Goal: Task Accomplishment & Management: Complete application form

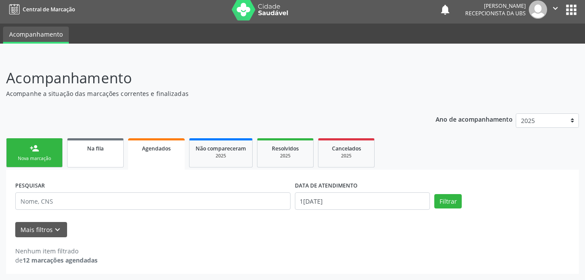
scroll to position [4, 0]
click at [50, 157] on div "Nova marcação" at bounding box center [35, 158] width 44 height 7
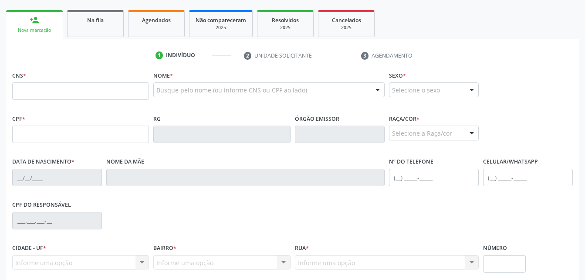
scroll to position [135, 0]
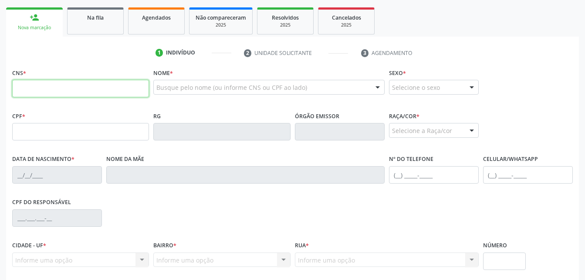
click at [140, 91] on input "text" at bounding box center [80, 88] width 137 height 17
drag, startPoint x: 285, startPoint y: 106, endPoint x: 168, endPoint y: 105, distance: 116.7
click at [284, 105] on div "Nome * Busque pelo nome (ou informe CNS ou CPF ao lado) Nenhum resultado encont…" at bounding box center [268, 87] width 235 height 43
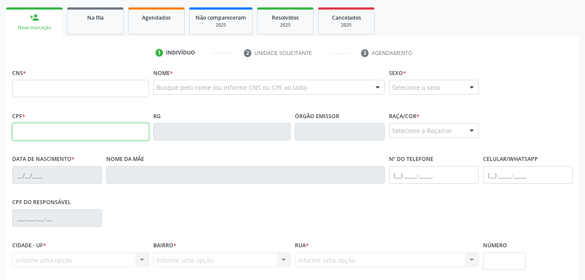
click at [31, 133] on input "text" at bounding box center [80, 131] width 137 height 17
type input "159.261.064-19"
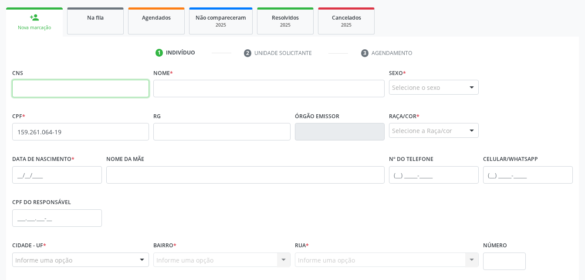
click at [125, 84] on input "text" at bounding box center [80, 88] width 137 height 17
paste input "704 2097 8999 5682"
type input "704 2097 8999 5682"
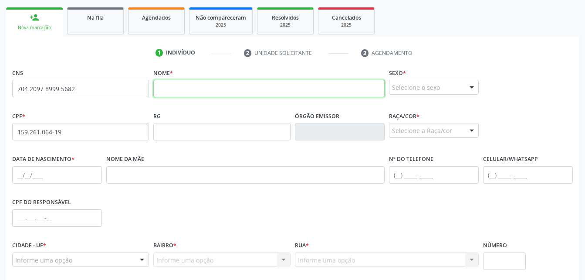
drag, startPoint x: 177, startPoint y: 90, endPoint x: 154, endPoint y: 76, distance: 27.3
click at [177, 90] on input "text" at bounding box center [268, 88] width 231 height 17
click at [180, 86] on input "text" at bounding box center [268, 88] width 231 height 17
paste input "[PERSON_NAME]"
type input "[PERSON_NAME]"
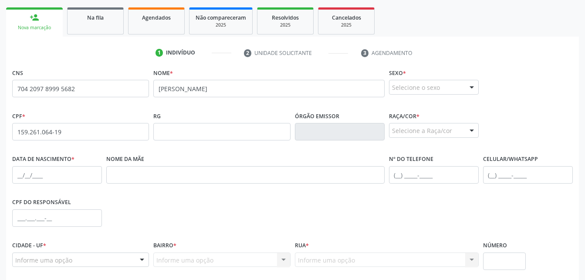
click at [422, 87] on div "Selecione o sexo" at bounding box center [434, 87] width 90 height 15
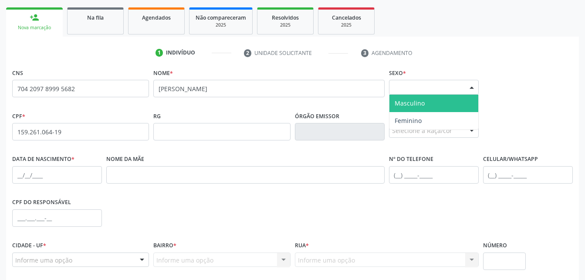
click at [427, 97] on span "Masculino" at bounding box center [433, 103] width 89 height 17
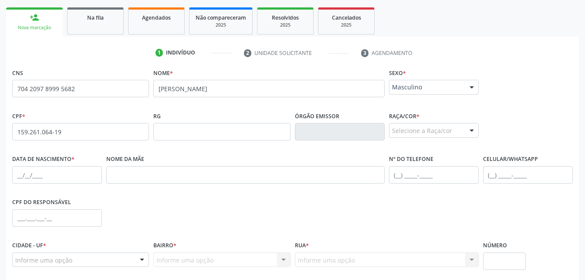
click at [427, 128] on div "Selecione a Raça/cor" at bounding box center [434, 130] width 90 height 15
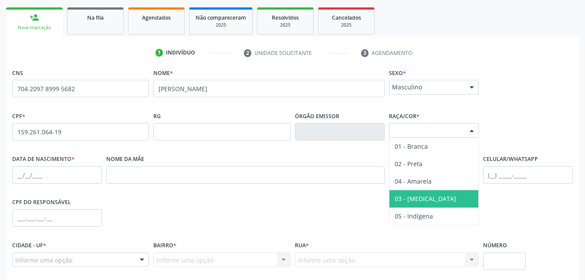
click at [433, 192] on span "03 - [MEDICAL_DATA]" at bounding box center [433, 198] width 89 height 17
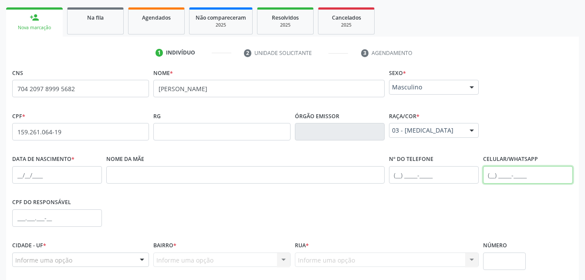
click at [534, 174] on input "text" at bounding box center [528, 174] width 90 height 17
type input "[PHONE_NUMBER]"
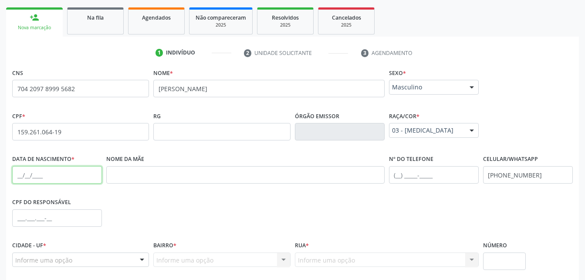
click at [40, 176] on input "text" at bounding box center [57, 174] width 90 height 17
type input "[DATE]"
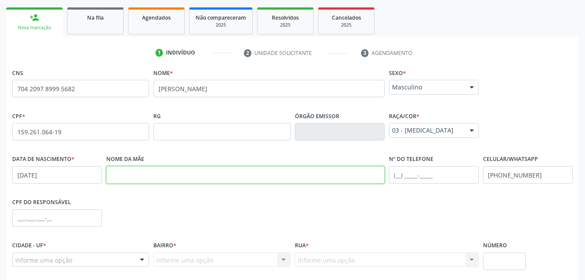
drag, startPoint x: 196, startPoint y: 176, endPoint x: 193, endPoint y: 167, distance: 9.1
click at [193, 167] on input "text" at bounding box center [245, 174] width 278 height 17
click at [206, 169] on input "text" at bounding box center [245, 174] width 278 height 17
paste input "[PERSON_NAME]"
type input "[PERSON_NAME]"
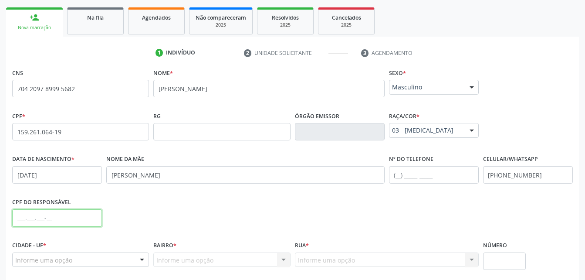
click at [38, 209] on input "text" at bounding box center [57, 217] width 90 height 17
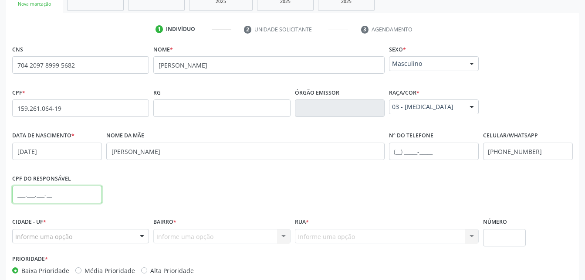
scroll to position [205, 0]
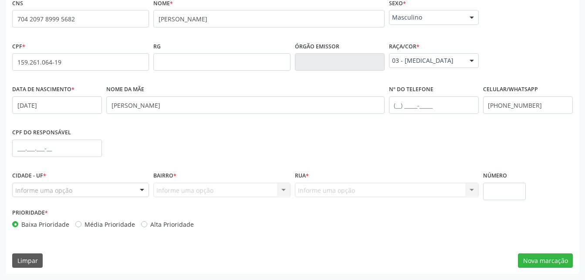
click at [80, 185] on div "Informe uma opção" at bounding box center [80, 189] width 137 height 15
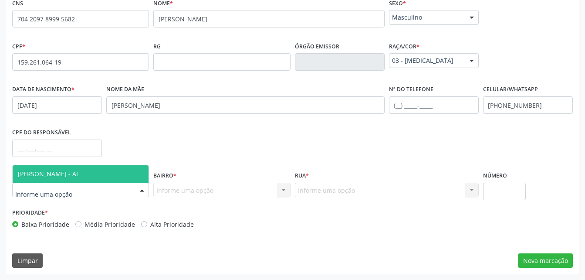
click at [82, 178] on span "[PERSON_NAME] - AL" at bounding box center [81, 173] width 136 height 17
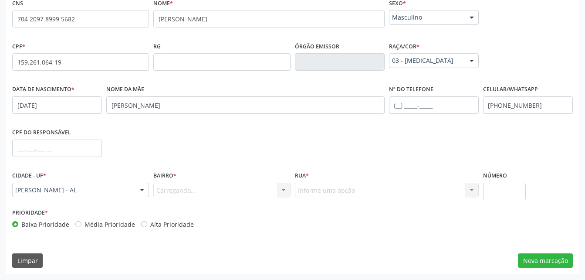
click at [176, 189] on div "Carregando... Nenhum resultado encontrado para: " " Nenhuma opção encontrada. D…" at bounding box center [221, 189] width 137 height 15
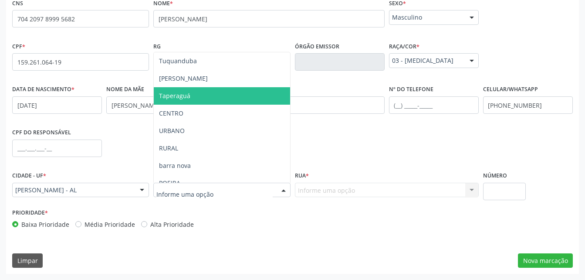
drag, startPoint x: 206, startPoint y: 98, endPoint x: 316, endPoint y: 146, distance: 120.3
click at [234, 111] on ul "Tuquanduba [PERSON_NAME] CENTRO URBANO RURAL [GEOGRAPHIC_DATA] PEDRAS [PERSON_N…" at bounding box center [222, 209] width 136 height 314
drag, startPoint x: 249, startPoint y: 97, endPoint x: 329, endPoint y: 142, distance: 92.4
click at [250, 99] on span "Taperaguá" at bounding box center [222, 95] width 136 height 17
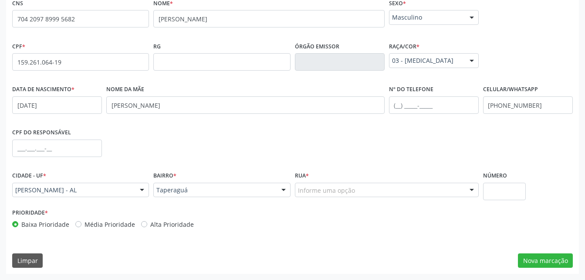
click at [389, 189] on div "Informe uma opção" at bounding box center [387, 189] width 184 height 15
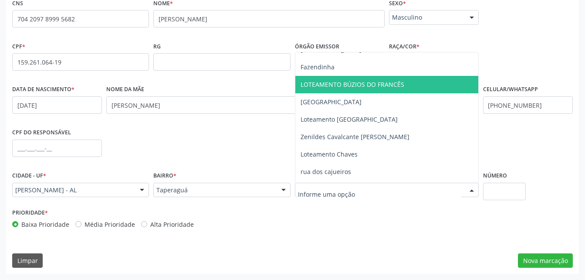
scroll to position [218, 0]
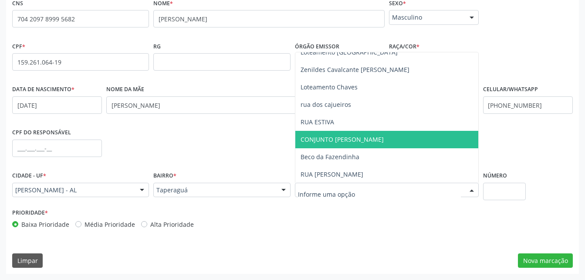
click at [358, 140] on span "CONJUNTO [PERSON_NAME]" at bounding box center [342, 139] width 83 height 8
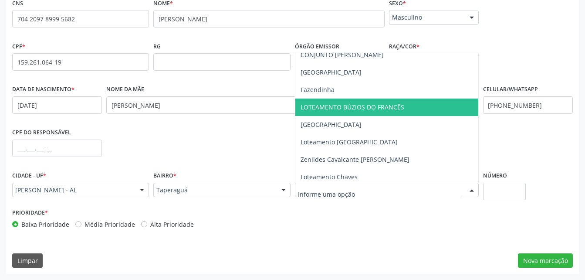
scroll to position [70, 0]
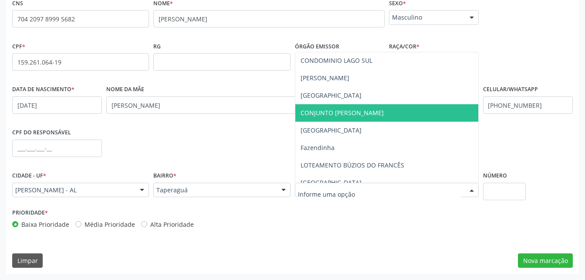
click at [357, 115] on span "CONJUNTO [PERSON_NAME]" at bounding box center [342, 112] width 83 height 8
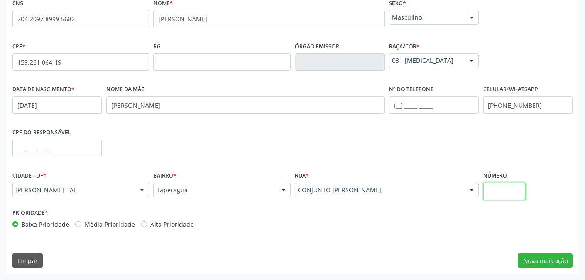
click at [507, 196] on input "text" at bounding box center [504, 190] width 43 height 17
type input "0"
click at [570, 264] on button "Nova marcação" at bounding box center [545, 260] width 55 height 15
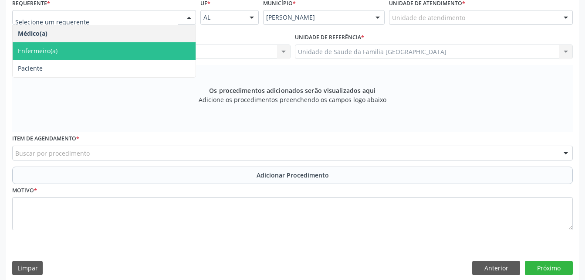
click at [123, 69] on span "Paciente" at bounding box center [104, 68] width 183 height 17
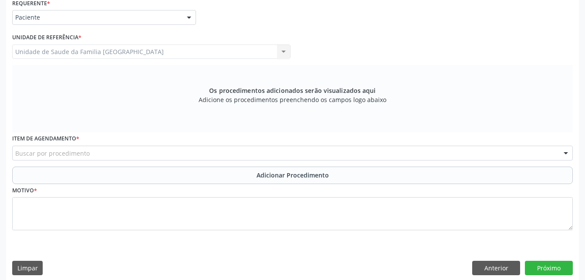
click at [124, 75] on span "Paciente" at bounding box center [104, 68] width 183 height 17
click at [156, 155] on div "Buscar por procedimento" at bounding box center [292, 152] width 561 height 15
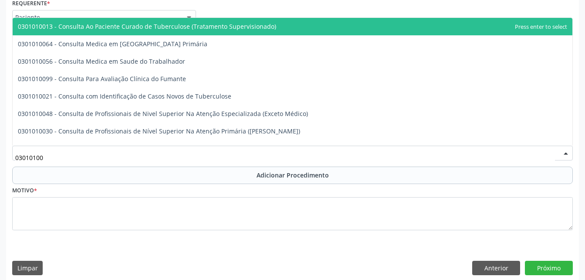
type input "030101004"
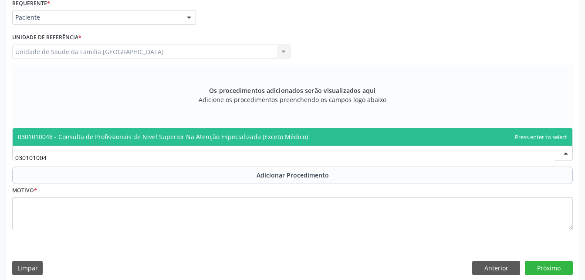
click at [156, 137] on span "0301010048 - Consulta de Profissionais de Nivel Superior Na Atenção Especializa…" at bounding box center [163, 136] width 290 height 8
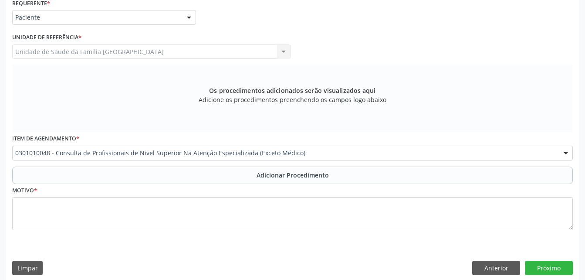
click at [120, 184] on div "Motivo *" at bounding box center [292, 207] width 561 height 46
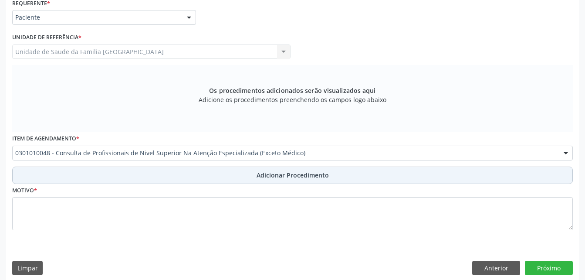
click at [120, 179] on button "Adicionar Procedimento" at bounding box center [292, 174] width 561 height 17
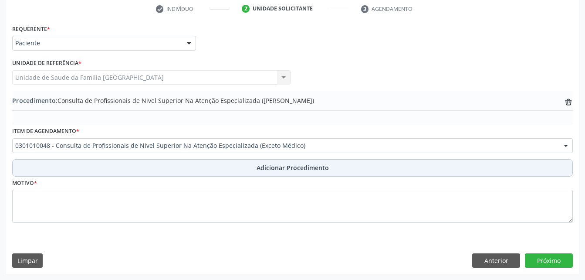
scroll to position [179, 0]
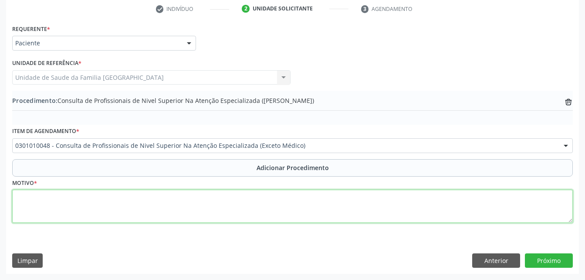
click at [118, 198] on textarea at bounding box center [292, 205] width 561 height 33
type textarea "EXAMES OFTALMOLOGICOS OBS(RETINOGRAFIA)AO"
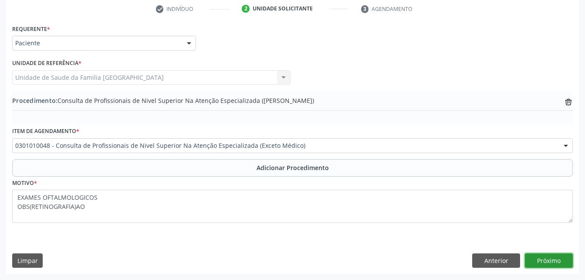
click at [567, 264] on button "Próximo" at bounding box center [549, 260] width 48 height 15
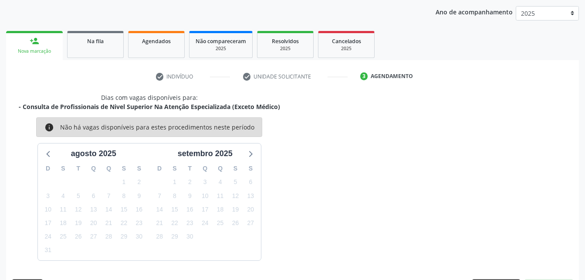
scroll to position [137, 0]
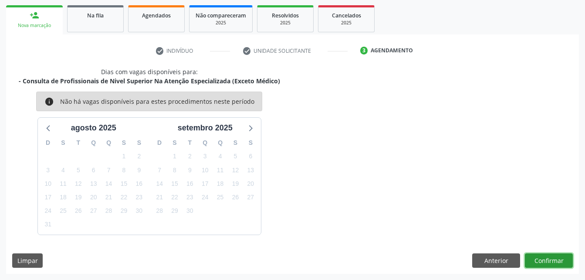
click at [547, 257] on button "Confirmar" at bounding box center [549, 260] width 48 height 15
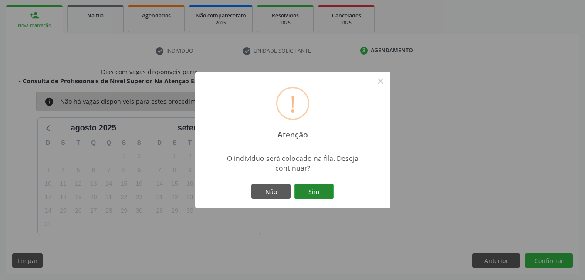
click at [321, 186] on button "Sim" at bounding box center [313, 191] width 39 height 15
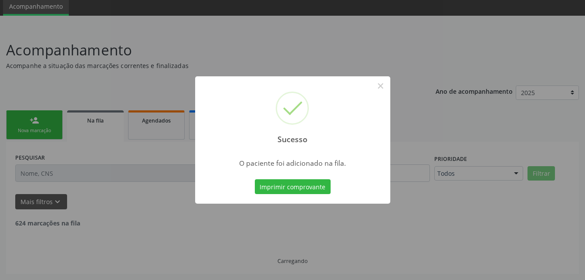
scroll to position [23, 0]
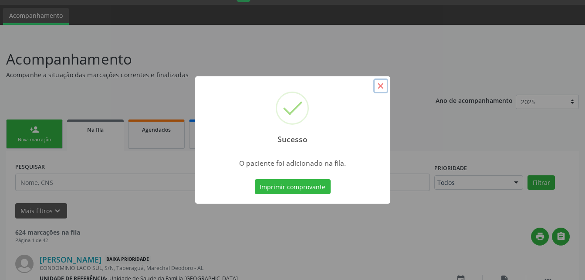
click at [383, 88] on button "×" at bounding box center [380, 85] width 15 height 15
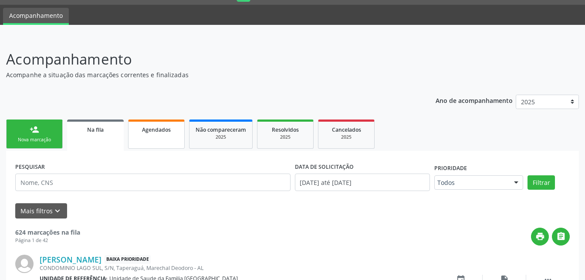
drag, startPoint x: 48, startPoint y: 134, endPoint x: 131, endPoint y: 145, distance: 83.0
click at [48, 134] on link "person_add Nova marcação" at bounding box center [34, 133] width 57 height 29
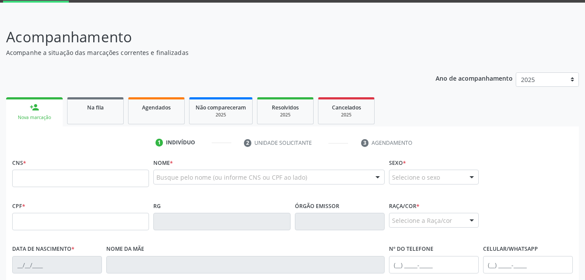
scroll to position [67, 0]
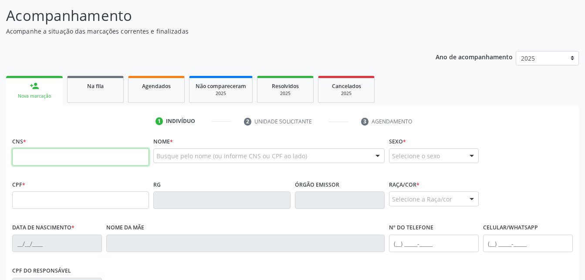
click at [84, 155] on input "text" at bounding box center [80, 156] width 137 height 17
type input "703 0028 3563 2076"
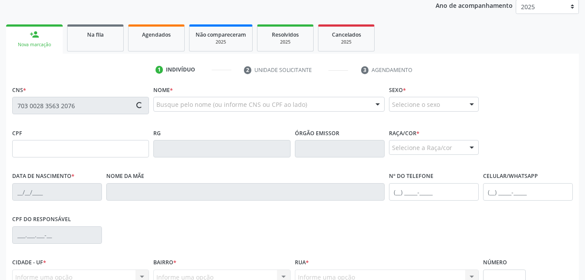
scroll to position [197, 0]
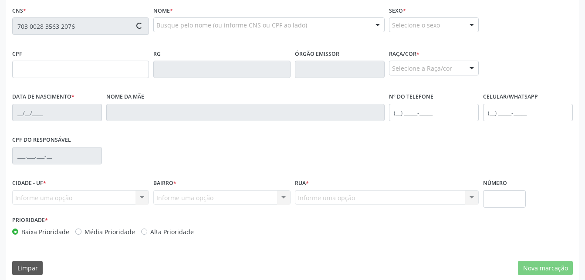
type input "133.483.954-96"
type input "07[DATE]"
type input "[PERSON_NAME]"
type input "[PHONE_NUMBER]"
type input "S/N"
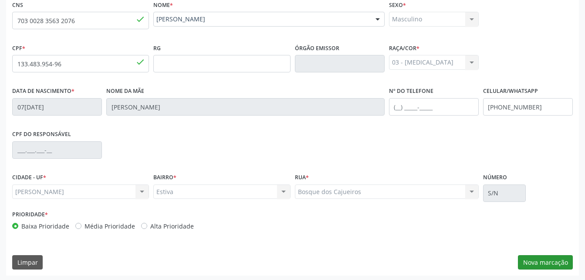
scroll to position [205, 0]
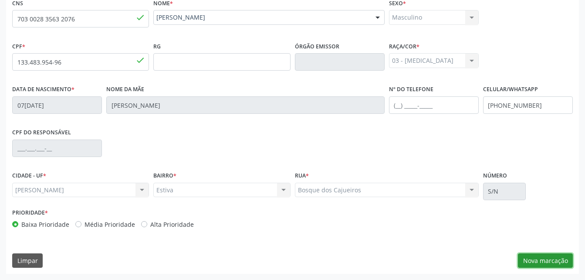
click at [551, 256] on button "Nova marcação" at bounding box center [545, 260] width 55 height 15
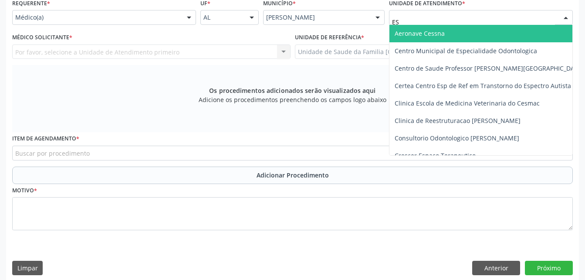
type input "EST"
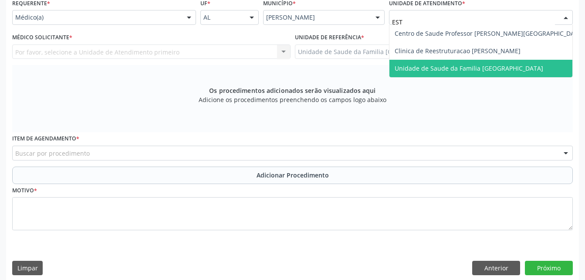
drag, startPoint x: 465, startPoint y: 71, endPoint x: 353, endPoint y: 68, distance: 112.4
click at [463, 71] on span "Unidade de Saude da Familia [GEOGRAPHIC_DATA]" at bounding box center [469, 68] width 149 height 8
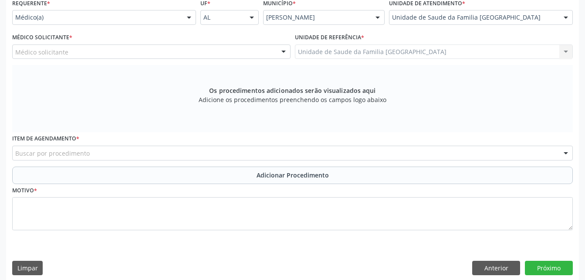
click at [242, 53] on div "Médico solicitante" at bounding box center [151, 51] width 278 height 15
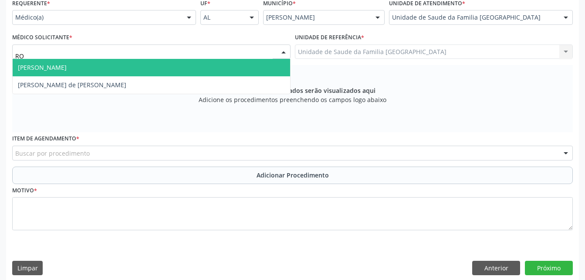
type input "ROD"
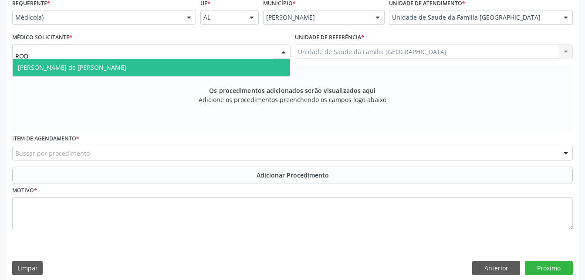
click at [203, 69] on span "[PERSON_NAME] de [PERSON_NAME]" at bounding box center [151, 67] width 277 height 17
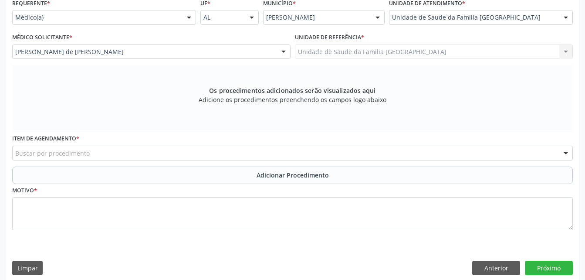
click at [221, 148] on div "Buscar por procedimento" at bounding box center [292, 152] width 561 height 15
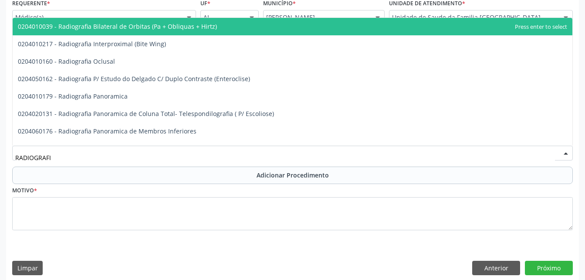
type input "RADIOGRAFIA"
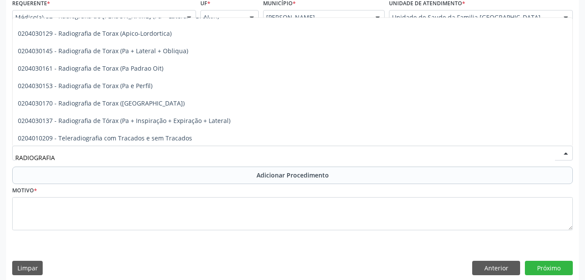
scroll to position [1127, 0]
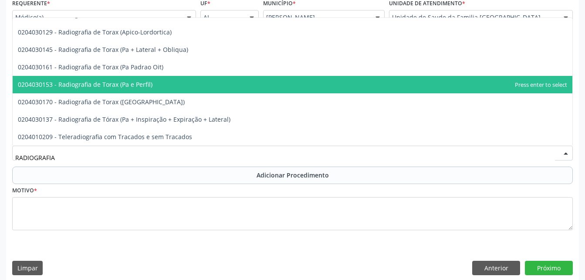
click at [205, 91] on span "0204030153 - Radiografia de Torax (Pa e Perfil)" at bounding box center [293, 84] width 560 height 17
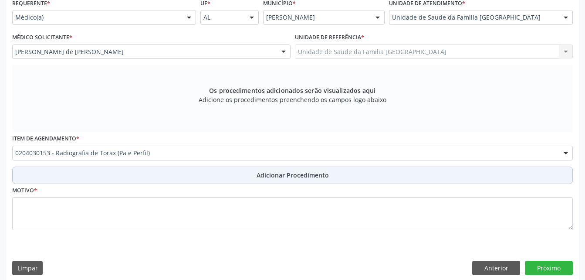
click at [270, 169] on button "Adicionar Procedimento" at bounding box center [292, 174] width 561 height 17
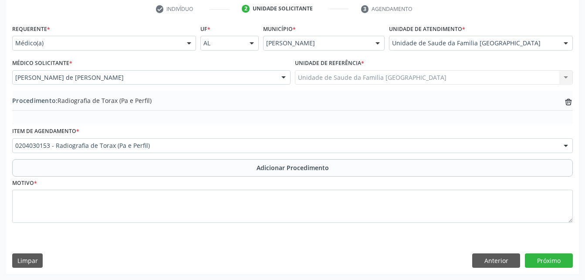
scroll to position [179, 0]
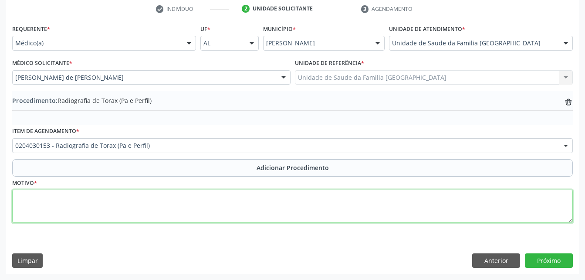
click at [272, 201] on textarea at bounding box center [292, 205] width 561 height 33
type textarea "TABAGISTA"
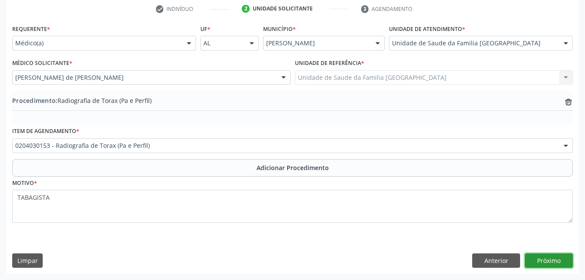
click at [548, 263] on button "Próximo" at bounding box center [549, 260] width 48 height 15
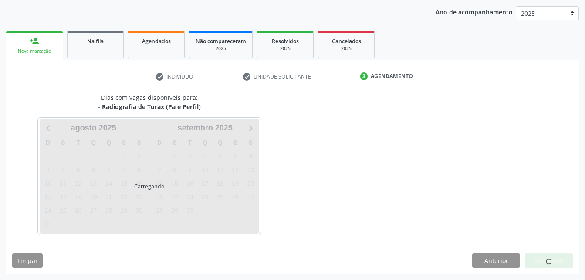
scroll to position [137, 0]
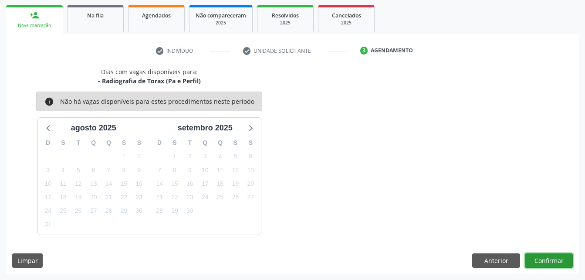
click at [558, 258] on button "Confirmar" at bounding box center [549, 260] width 48 height 15
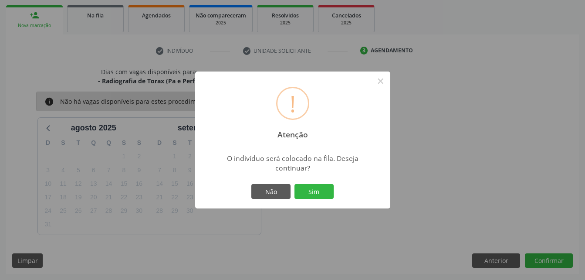
click at [314, 192] on button "Sim" at bounding box center [313, 191] width 39 height 15
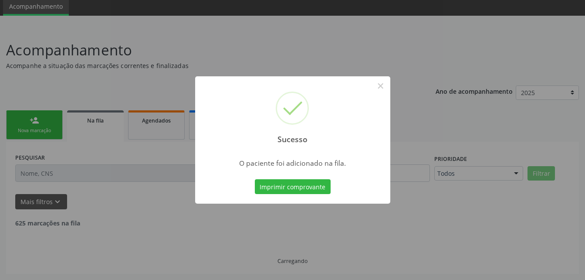
scroll to position [23, 0]
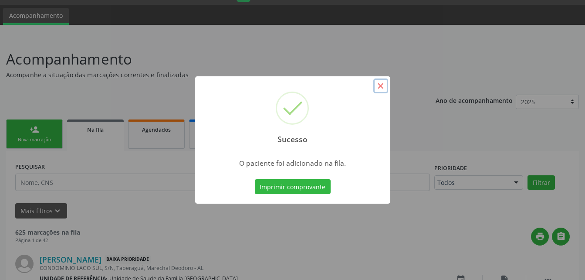
click at [378, 85] on button "×" at bounding box center [380, 85] width 15 height 15
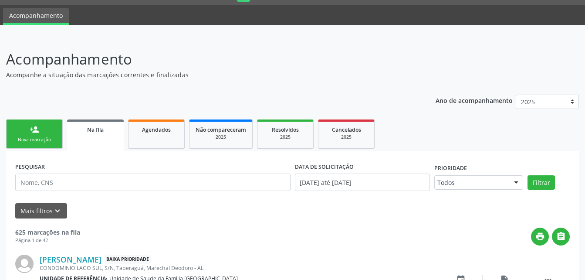
click at [61, 132] on link "person_add Nova marcação" at bounding box center [34, 133] width 57 height 29
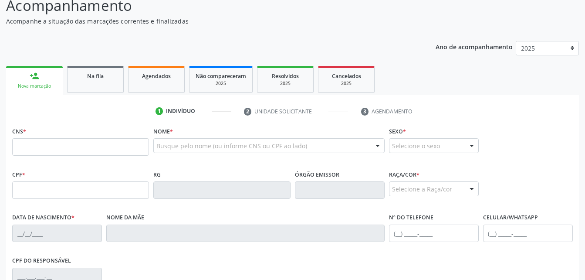
scroll to position [110, 0]
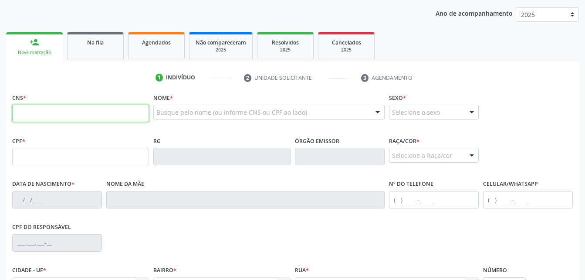
click at [66, 113] on input "text" at bounding box center [80, 113] width 137 height 17
type input "702 1077 2909 4290"
type input "[DATE]"
type input "[PERSON_NAME]"
type input "[PHONE_NUMBER]"
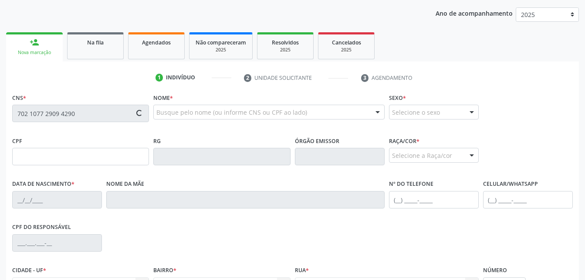
type input "S/N"
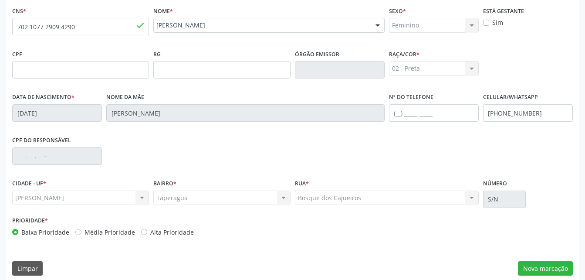
scroll to position [197, 0]
click at [554, 266] on button "Nova marcação" at bounding box center [545, 267] width 55 height 15
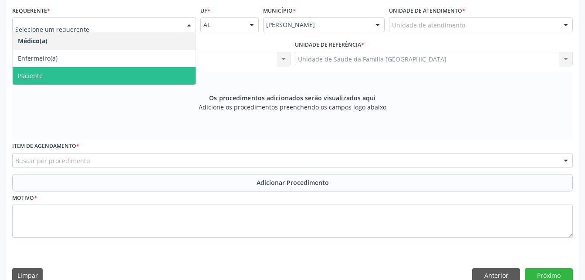
click at [159, 72] on span "Paciente" at bounding box center [104, 75] width 183 height 17
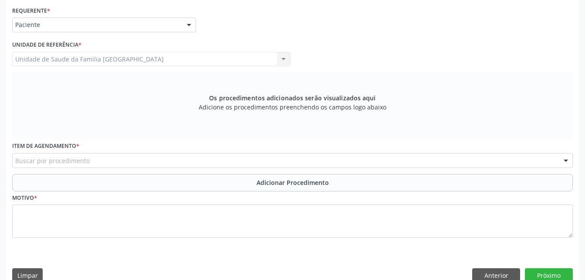
click at [123, 157] on div "Buscar por procedimento" at bounding box center [292, 160] width 561 height 15
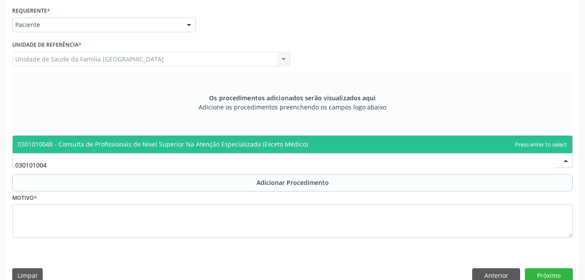
type input "0301010048"
drag, startPoint x: 164, startPoint y: 145, endPoint x: 179, endPoint y: 191, distance: 49.2
click at [164, 145] on span "0301010048 - Consulta de Profissionais de Nivel Superior Na Atenção Especializa…" at bounding box center [163, 144] width 290 height 8
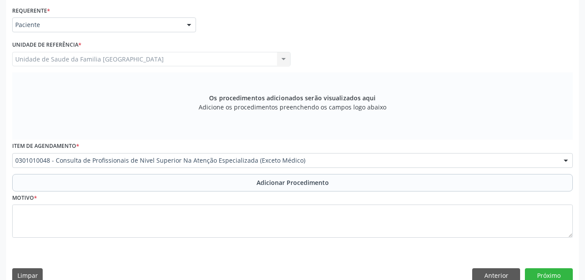
click at [180, 192] on div "Motivo *" at bounding box center [292, 214] width 561 height 46
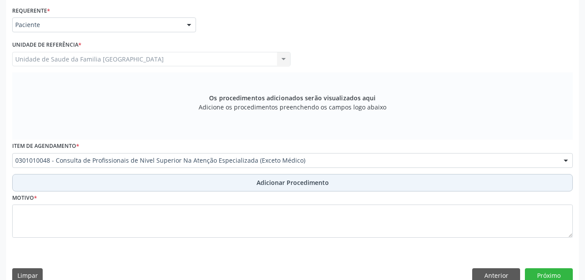
click at [195, 185] on button "Adicionar Procedimento" at bounding box center [292, 182] width 561 height 17
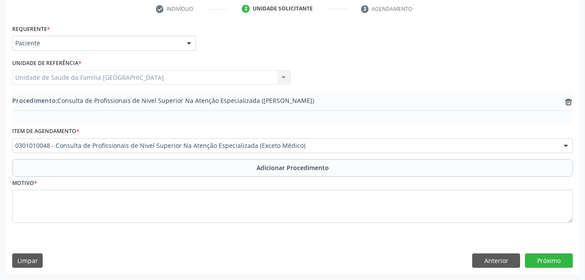
scroll to position [179, 0]
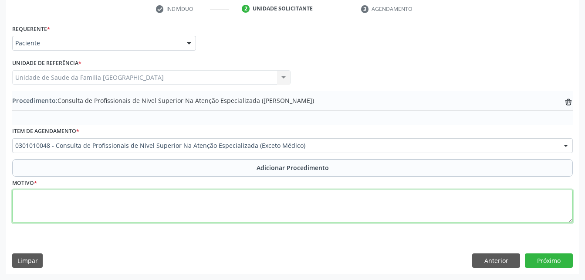
click at [207, 213] on textarea at bounding box center [292, 205] width 561 height 33
type textarea "DENTISTA-CEO OBS:RAIOX 18/48"
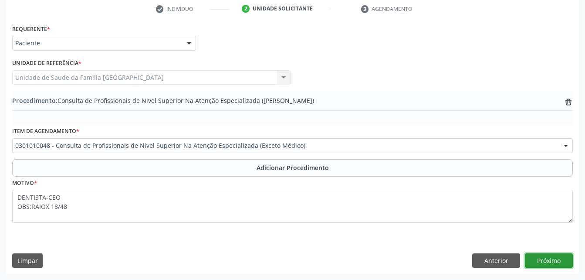
click at [555, 263] on button "Próximo" at bounding box center [549, 260] width 48 height 15
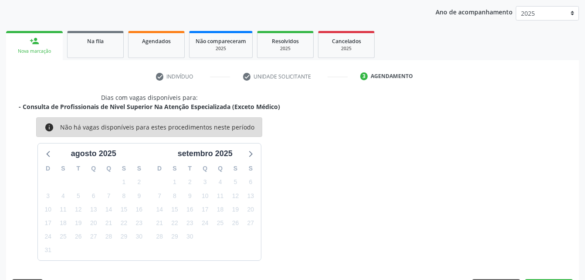
scroll to position [137, 0]
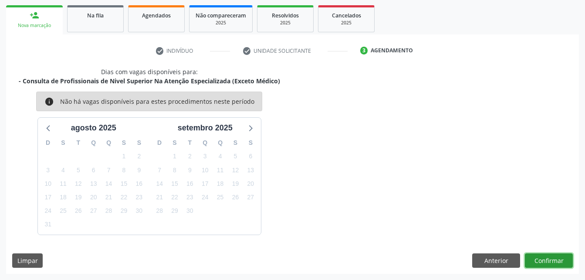
click at [544, 255] on button "Confirmar" at bounding box center [549, 260] width 48 height 15
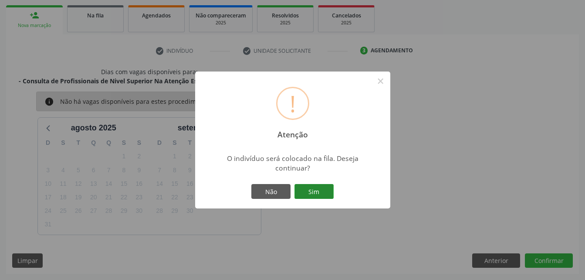
click at [327, 189] on button "Sim" at bounding box center [313, 191] width 39 height 15
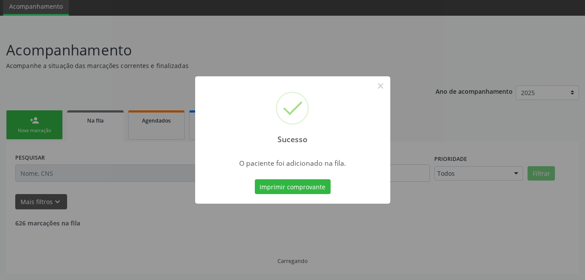
scroll to position [23, 0]
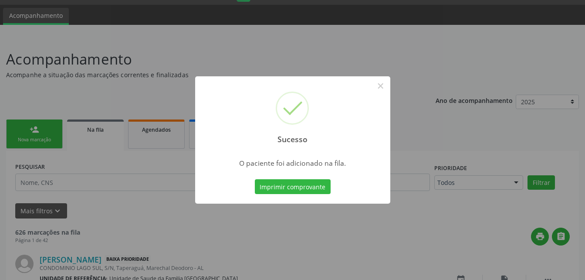
click at [57, 130] on div "Sucesso × O paciente foi adicionado na fila. Imprimir comprovante Cancel" at bounding box center [292, 140] width 585 height 280
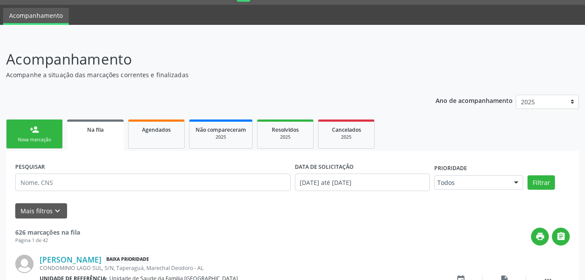
click at [59, 131] on link "person_add Nova marcação" at bounding box center [34, 133] width 57 height 29
click at [54, 131] on link "person_add Nova marcação" at bounding box center [34, 133] width 57 height 29
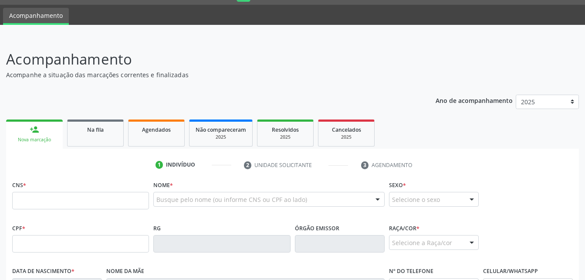
click at [54, 131] on link "person_add Nova marcação" at bounding box center [34, 133] width 57 height 29
click at [87, 138] on link "Na fila" at bounding box center [95, 132] width 57 height 27
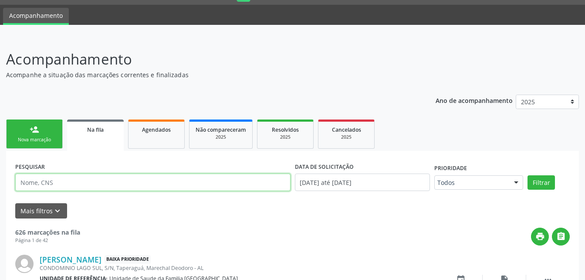
click at [86, 181] on input "text" at bounding box center [152, 181] width 275 height 17
type input "[PERSON_NAME]"
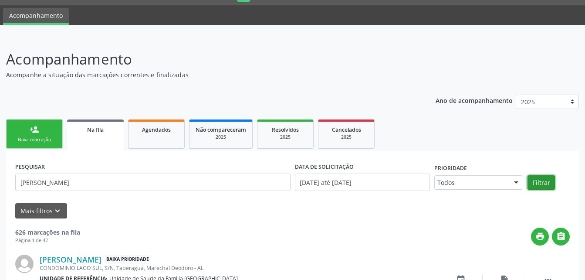
click at [542, 179] on button "Filtrar" at bounding box center [540, 182] width 27 height 15
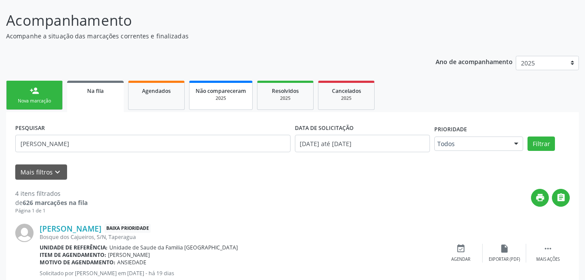
scroll to position [0, 0]
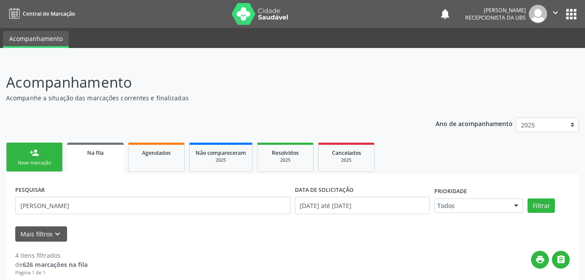
click at [41, 147] on link "person_add Nova marcação" at bounding box center [34, 156] width 57 height 29
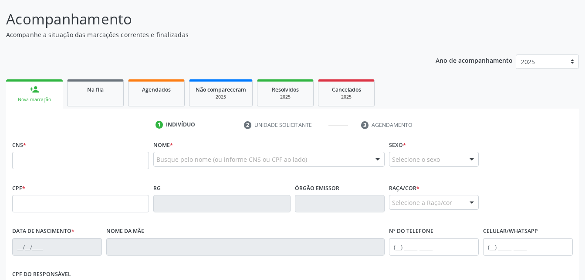
scroll to position [131, 0]
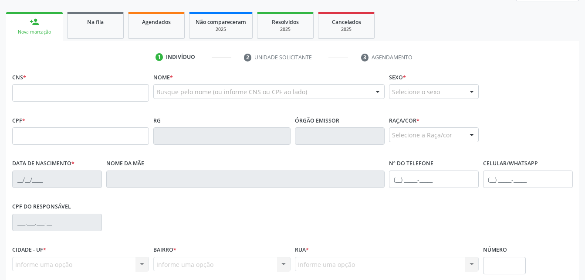
click at [64, 79] on div "CNS *" at bounding box center [80, 86] width 137 height 31
click at [62, 87] on input "text" at bounding box center [80, 92] width 137 height 17
click at [18, 132] on input "text" at bounding box center [80, 135] width 137 height 17
type input "090.466.724-33"
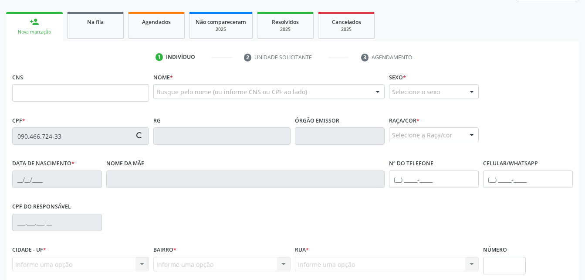
type input "708 9017 2520 2117"
type input "[DATE]"
type input "Quitéria da [PERSON_NAME]"
type input "[PHONE_NUMBER]"
type input "03"
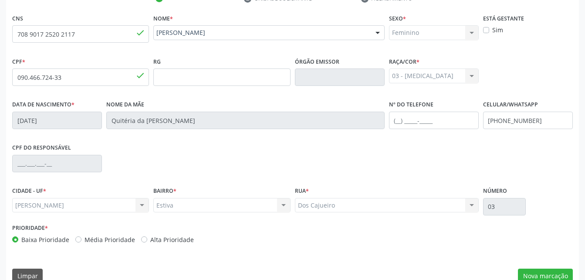
scroll to position [205, 0]
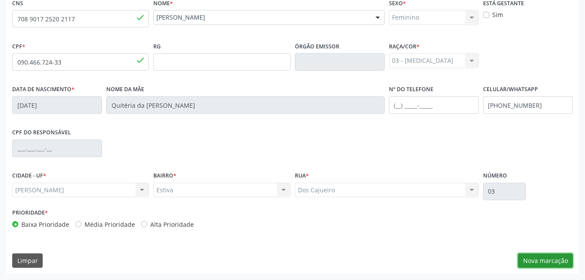
click at [563, 255] on button "Nova marcação" at bounding box center [545, 260] width 55 height 15
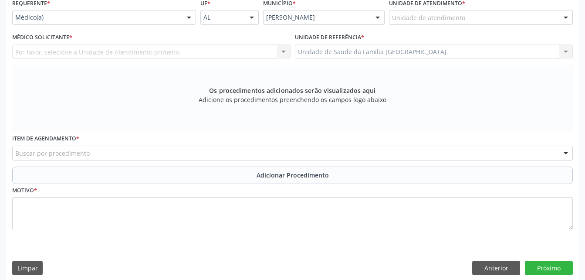
click at [442, 9] on label "Unidade de atendimento *" at bounding box center [427, 4] width 76 height 14
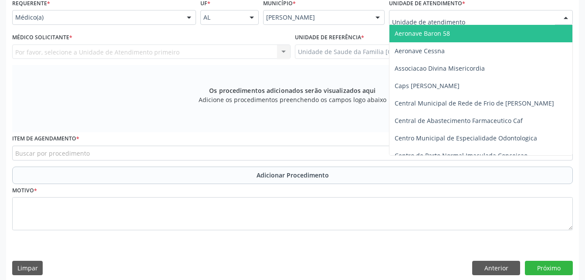
type input "W"
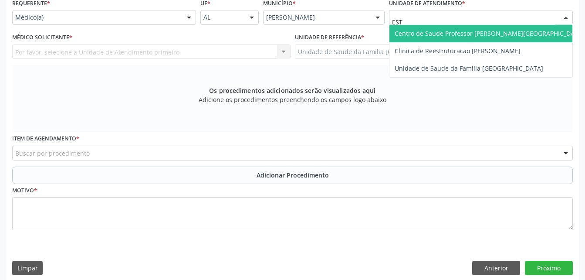
type input "ESTI"
drag, startPoint x: 414, startPoint y: 34, endPoint x: 358, endPoint y: 38, distance: 56.8
click at [414, 34] on span "Unidade de Saude da Familia [GEOGRAPHIC_DATA]" at bounding box center [469, 33] width 149 height 8
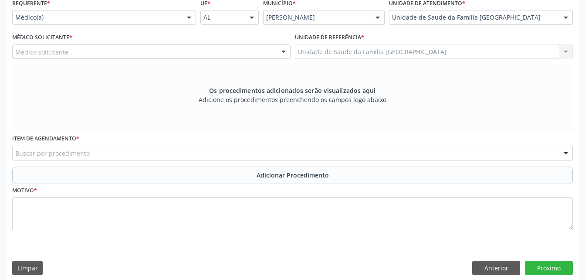
click at [246, 51] on div "Médico solicitante" at bounding box center [151, 51] width 278 height 15
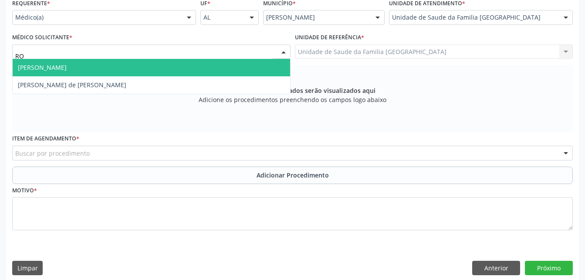
type input "ROD"
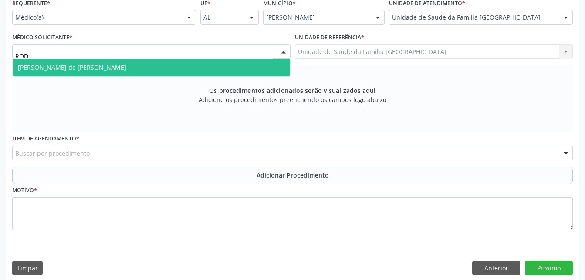
click at [242, 67] on span "[PERSON_NAME] de [PERSON_NAME]" at bounding box center [151, 67] width 277 height 17
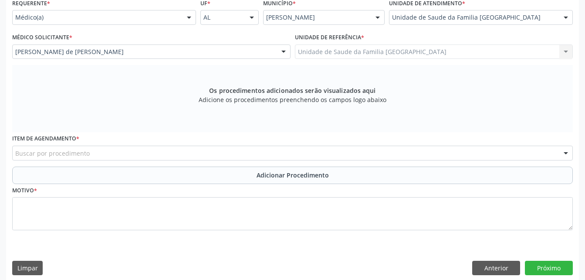
click at [197, 150] on div "Buscar por procedimento" at bounding box center [292, 152] width 561 height 15
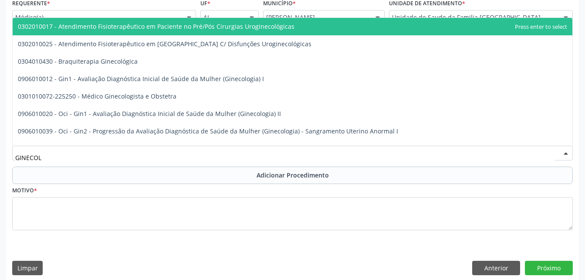
type input "GINECOLO"
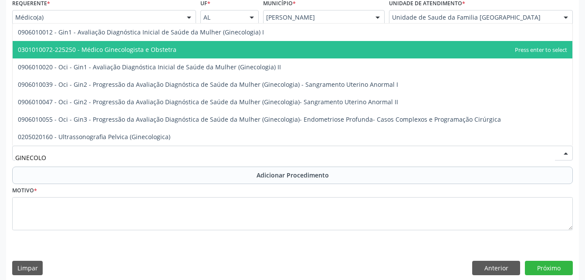
click at [182, 56] on span "0301010072-225250 - Médico Ginecologista e Obstetra" at bounding box center [293, 49] width 560 height 17
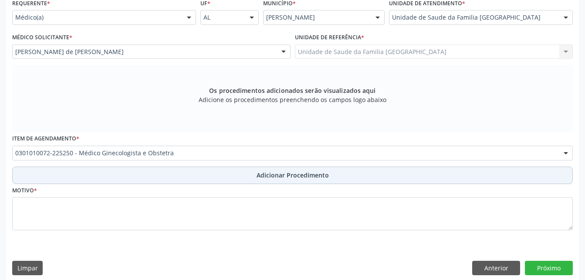
click at [254, 169] on button "Adicionar Procedimento" at bounding box center [292, 174] width 561 height 17
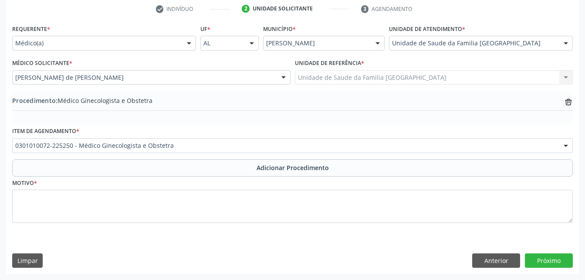
scroll to position [179, 0]
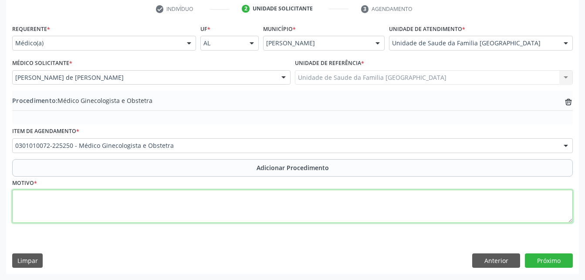
click at [255, 207] on textarea at bounding box center [292, 205] width 561 height 33
type textarea "SEM JUSTF."
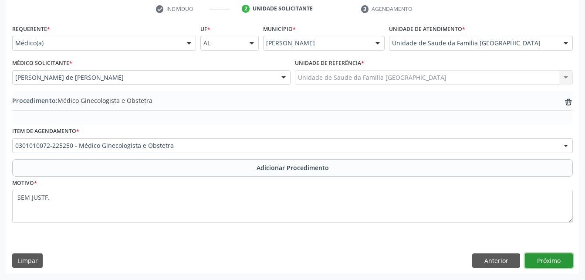
click at [545, 258] on button "Próximo" at bounding box center [549, 260] width 48 height 15
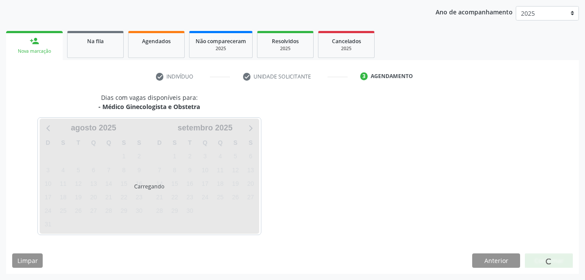
scroll to position [137, 0]
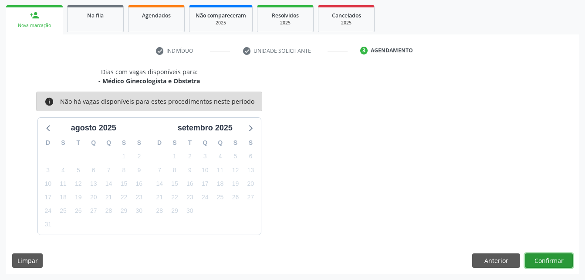
click at [547, 260] on button "Confirmar" at bounding box center [549, 260] width 48 height 15
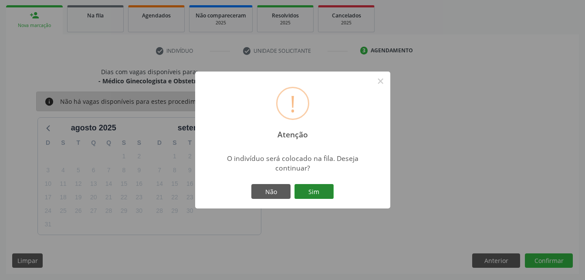
click at [308, 189] on button "Sim" at bounding box center [313, 191] width 39 height 15
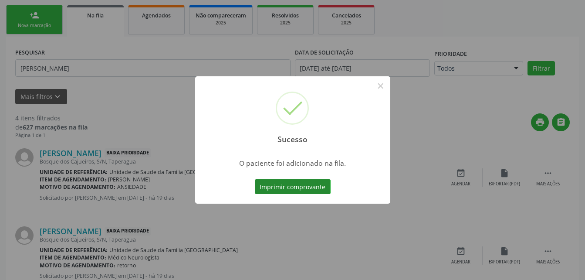
scroll to position [23, 0]
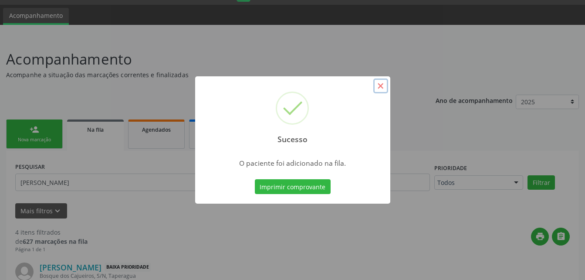
click at [379, 84] on button "×" at bounding box center [380, 85] width 15 height 15
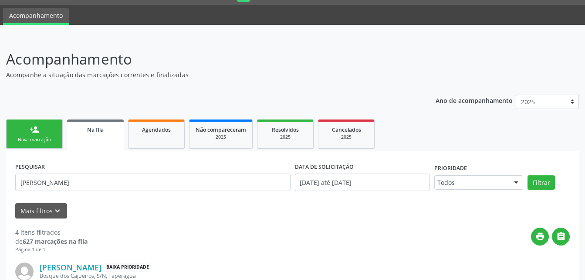
click at [59, 132] on link "person_add Nova marcação" at bounding box center [34, 133] width 57 height 29
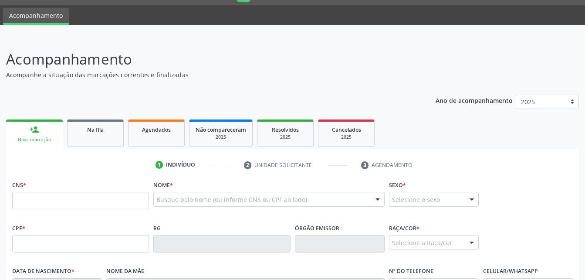
click at [54, 130] on link "person_add Nova marcação" at bounding box center [34, 133] width 57 height 29
click at [83, 194] on input "text" at bounding box center [80, 200] width 137 height 17
click at [75, 236] on input "text" at bounding box center [80, 243] width 137 height 17
type input "090.466.724-33"
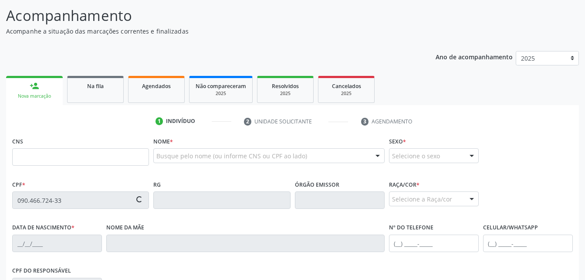
type input "708 9017 2520 2117"
type input "[DATE]"
type input "Quitéria da [PERSON_NAME]"
type input "[PHONE_NUMBER]"
type input "03"
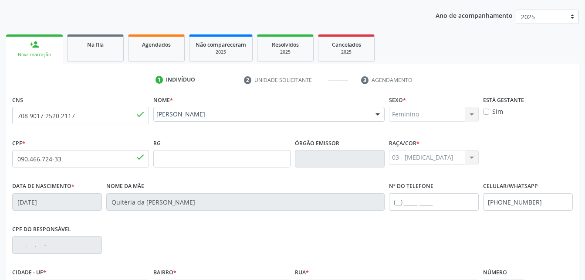
scroll to position [205, 0]
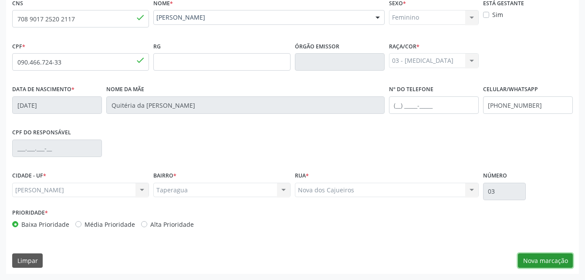
click at [559, 257] on button "Nova marcação" at bounding box center [545, 260] width 55 height 15
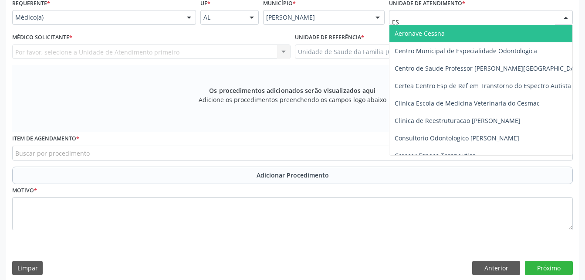
type input "EST"
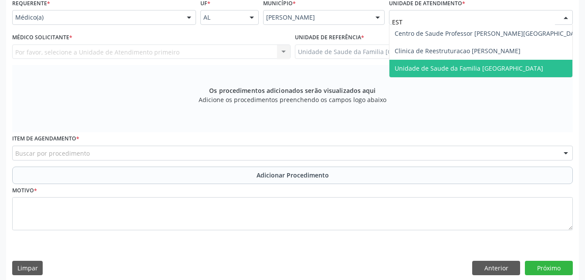
click at [428, 64] on span "Unidade de Saude da Familia [GEOGRAPHIC_DATA]" at bounding box center [469, 68] width 149 height 8
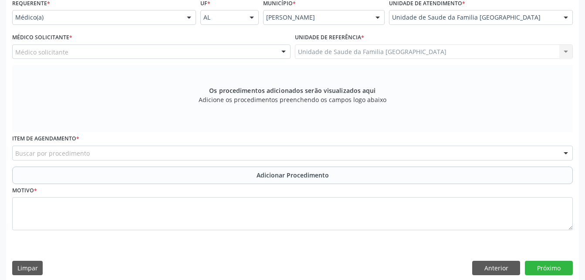
click at [191, 55] on div "Médico solicitante" at bounding box center [151, 51] width 278 height 15
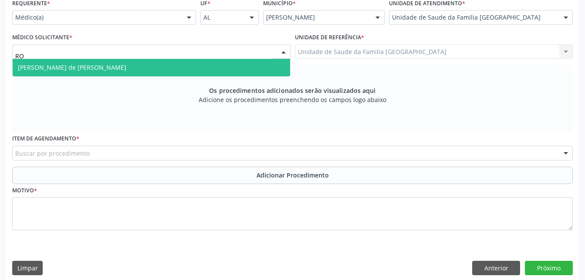
type input "ROD"
click at [179, 66] on span "[PERSON_NAME] de [PERSON_NAME]" at bounding box center [151, 67] width 277 height 17
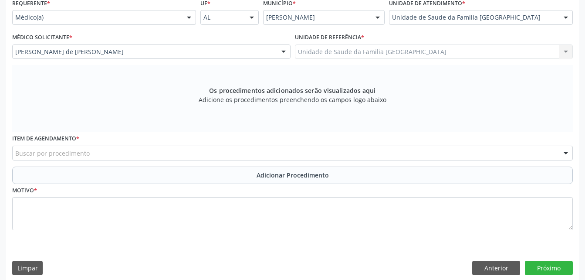
click at [188, 150] on div "Buscar por procedimento" at bounding box center [292, 152] width 561 height 15
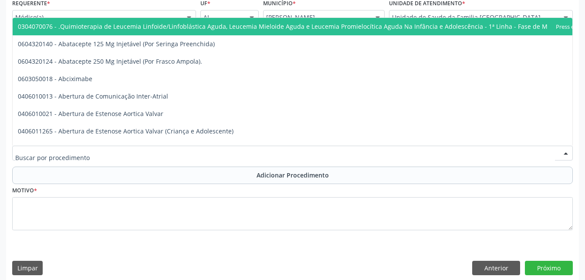
click at [188, 153] on input "text" at bounding box center [285, 157] width 540 height 17
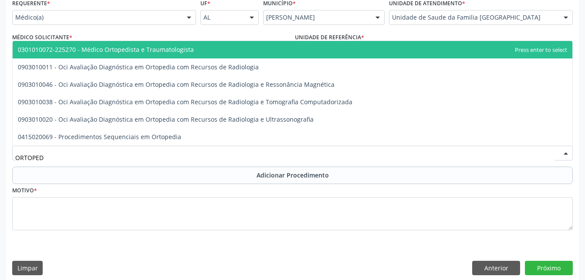
type input "ORTOPEDI"
click at [139, 52] on span "0301010072-225270 - Médico Ortopedista e Traumatologista" at bounding box center [106, 49] width 176 height 8
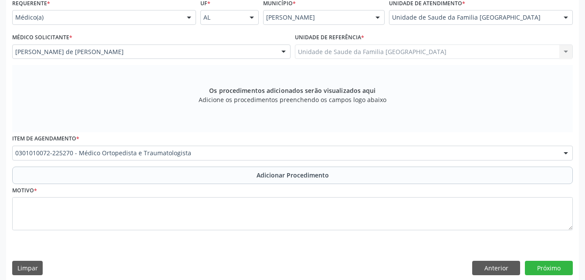
drag, startPoint x: 213, startPoint y: 175, endPoint x: 219, endPoint y: 209, distance: 35.5
click at [213, 176] on button "Adicionar Procedimento" at bounding box center [292, 174] width 561 height 17
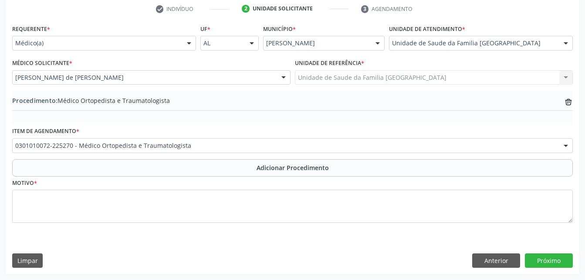
scroll to position [179, 0]
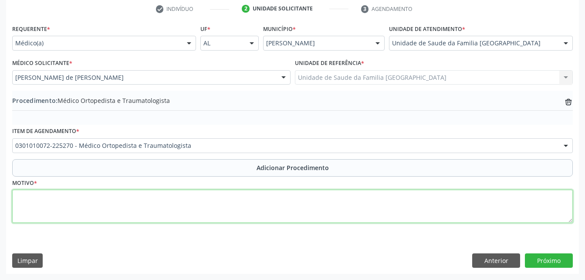
click at [219, 210] on textarea at bounding box center [292, 205] width 561 height 33
type textarea "SINDROME DE TUNEL DO CARPO"
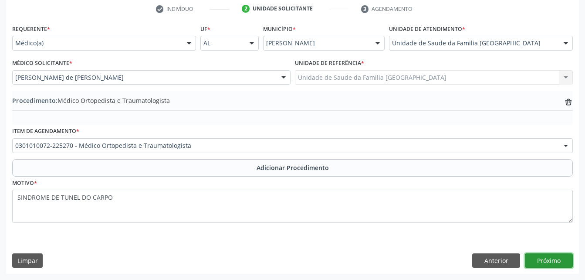
click at [537, 258] on button "Próximo" at bounding box center [549, 260] width 48 height 15
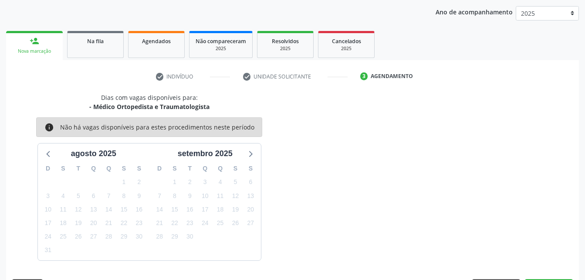
scroll to position [137, 0]
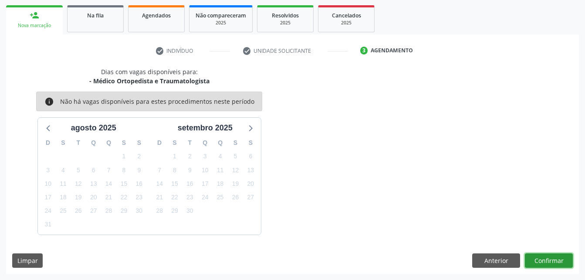
click at [543, 263] on button "Confirmar" at bounding box center [549, 260] width 48 height 15
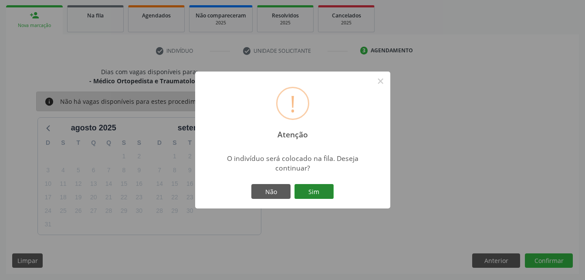
click at [323, 195] on button "Sim" at bounding box center [313, 191] width 39 height 15
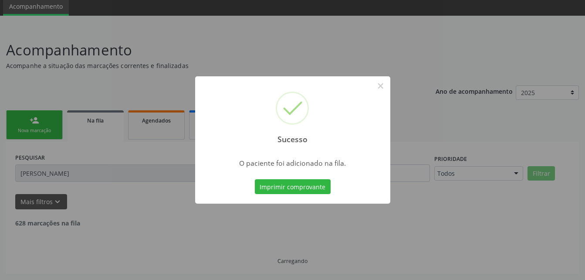
scroll to position [23, 0]
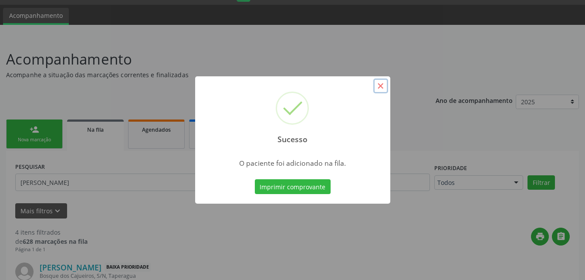
click at [378, 90] on button "×" at bounding box center [380, 85] width 15 height 15
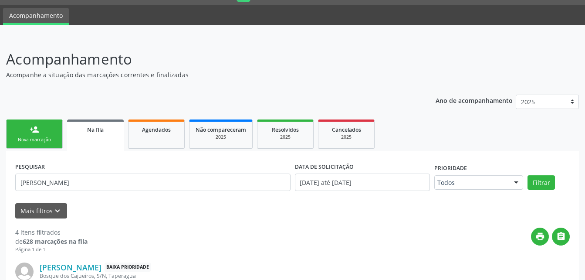
click at [53, 121] on link "person_add Nova marcação" at bounding box center [34, 133] width 57 height 29
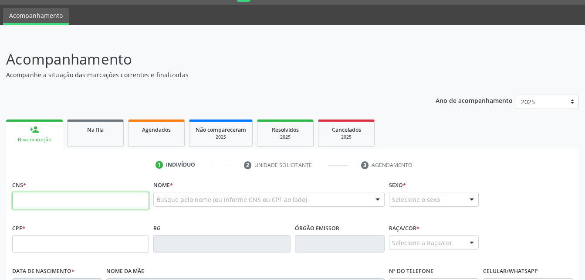
click at [110, 197] on input "text" at bounding box center [80, 200] width 137 height 17
type input "702 5037 6096 5640"
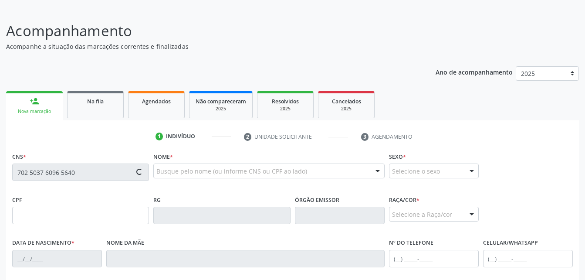
scroll to position [67, 0]
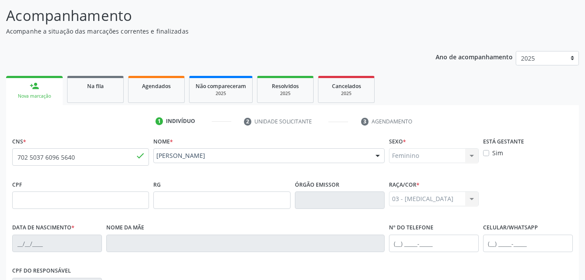
type input "[DATE]"
type input "Bernadina da Paz"
type input "[PHONE_NUMBER]"
type input "0"
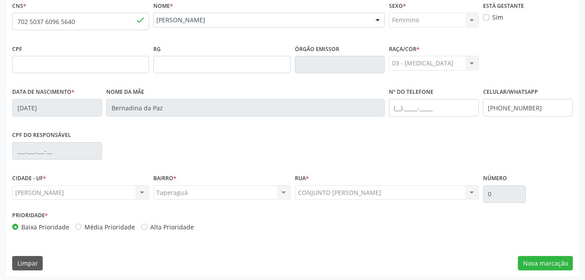
scroll to position [205, 0]
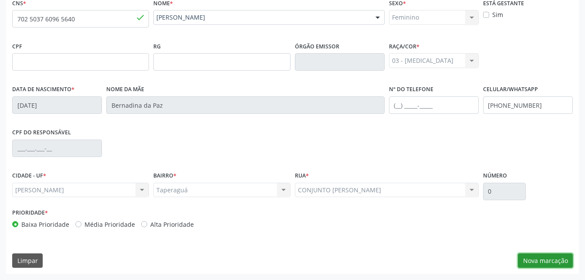
click at [541, 264] on button "Nova marcação" at bounding box center [545, 260] width 55 height 15
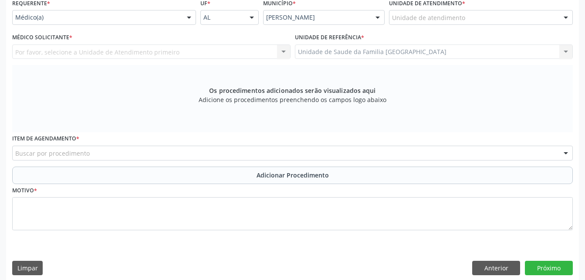
click at [463, 22] on div "Unidade de atendimento" at bounding box center [481, 17] width 184 height 15
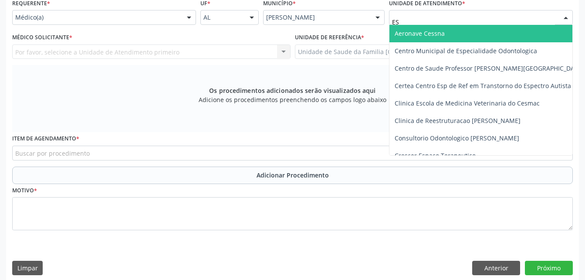
type input "EST"
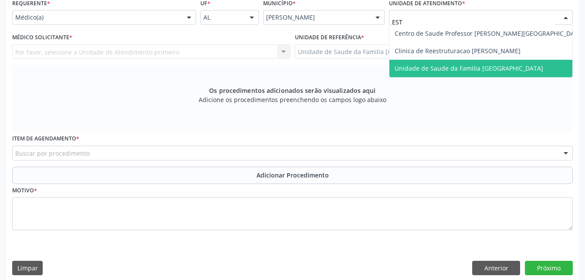
drag, startPoint x: 487, startPoint y: 71, endPoint x: 306, endPoint y: 41, distance: 183.3
click at [477, 71] on span "Unidade de Saude da Familia [GEOGRAPHIC_DATA]" at bounding box center [469, 68] width 149 height 8
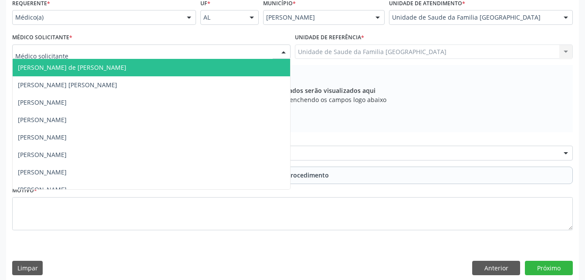
click at [208, 52] on div at bounding box center [151, 51] width 278 height 15
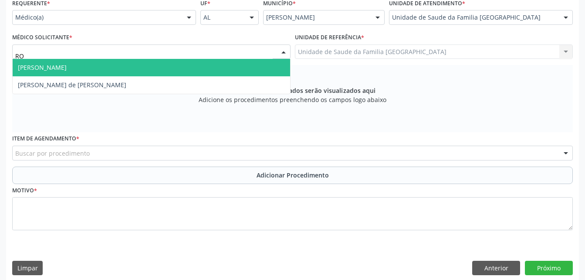
type input "ROD"
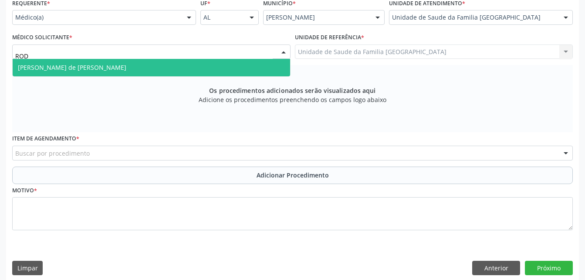
click at [204, 67] on span "[PERSON_NAME] de [PERSON_NAME]" at bounding box center [151, 67] width 277 height 17
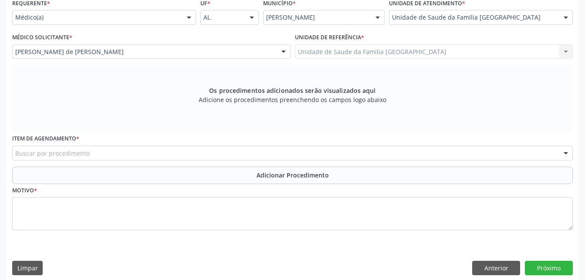
click at [204, 153] on div "Buscar por procedimento" at bounding box center [292, 152] width 561 height 15
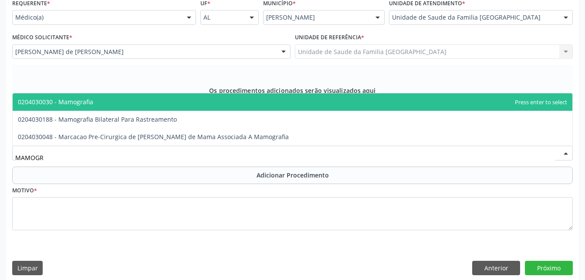
type input "MAMOGRA"
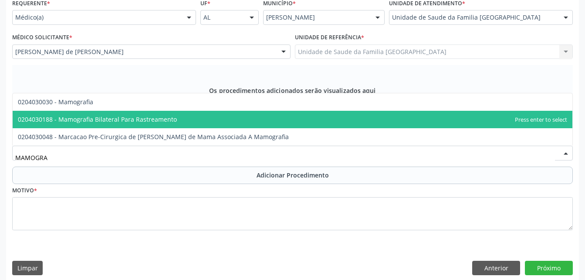
drag, startPoint x: 179, startPoint y: 120, endPoint x: 185, endPoint y: 147, distance: 27.6
click at [179, 122] on span "0204030188 - Mamografia Bilateral Para Rastreamento" at bounding box center [293, 119] width 560 height 17
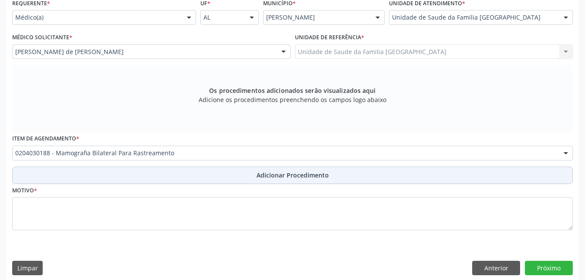
click at [198, 174] on button "Adicionar Procedimento" at bounding box center [292, 174] width 561 height 17
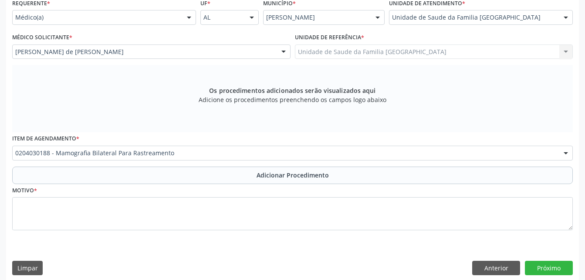
scroll to position [179, 0]
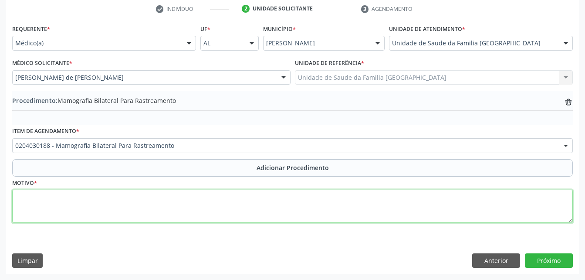
click at [206, 204] on textarea at bounding box center [292, 205] width 561 height 33
type textarea "ROTINA"
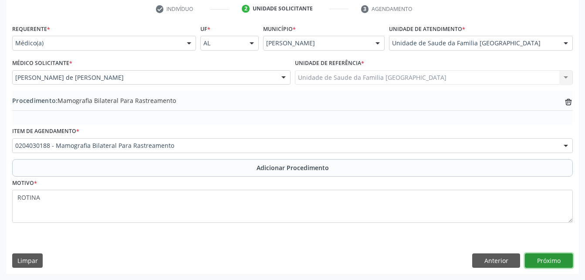
click at [567, 260] on button "Próximo" at bounding box center [549, 260] width 48 height 15
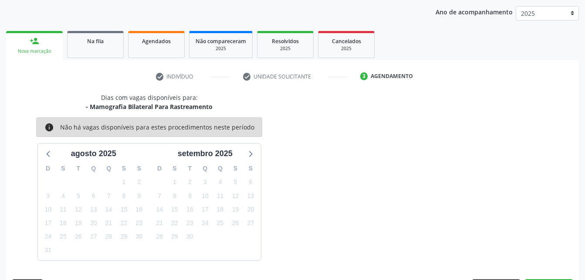
scroll to position [137, 0]
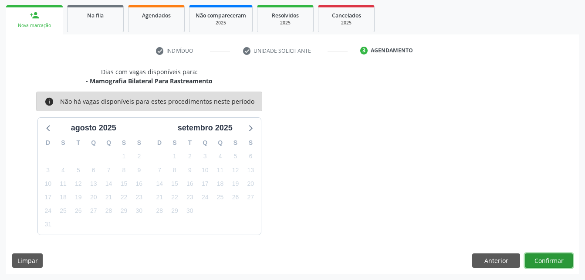
click at [560, 258] on button "Confirmar" at bounding box center [549, 260] width 48 height 15
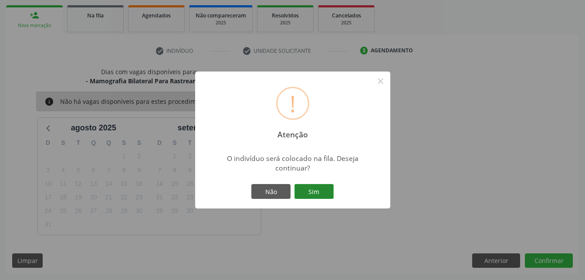
click at [317, 188] on button "Sim" at bounding box center [313, 191] width 39 height 15
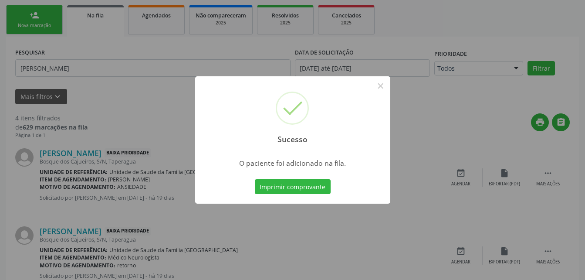
scroll to position [23, 0]
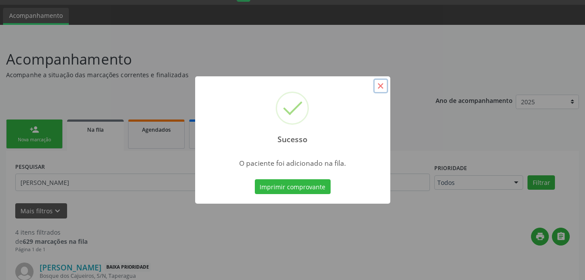
click at [381, 84] on button "×" at bounding box center [380, 85] width 15 height 15
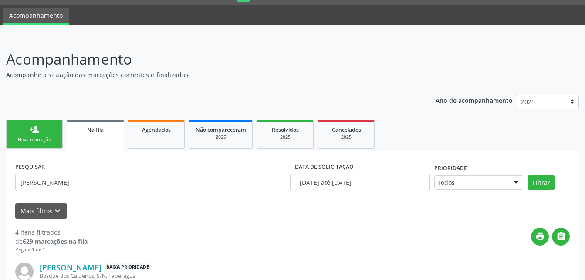
drag, startPoint x: 53, startPoint y: 128, endPoint x: 53, endPoint y: 117, distance: 10.9
click at [53, 128] on link "person_add Nova marcação" at bounding box center [34, 133] width 57 height 29
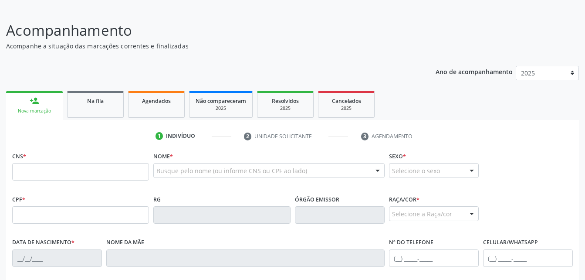
scroll to position [67, 0]
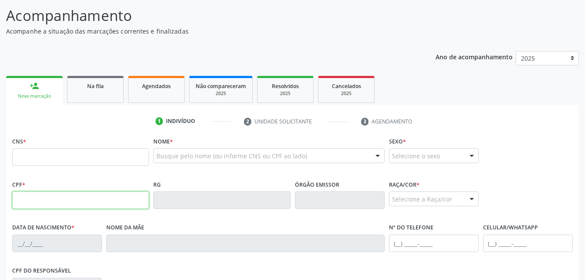
click at [85, 198] on input "text" at bounding box center [80, 199] width 137 height 17
type input "059.063.284-16"
type input "705 0026 3386 6757"
type input "05[DATE]"
type input "[PERSON_NAME] da ConceiÇÃo"
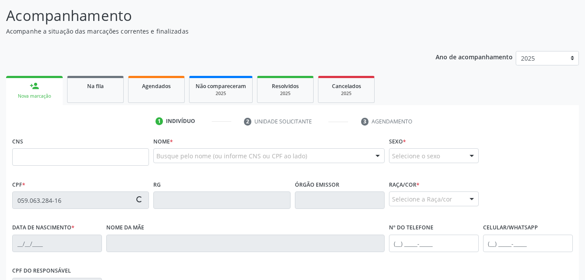
type input "[PHONE_NUMBER]"
type input "05"
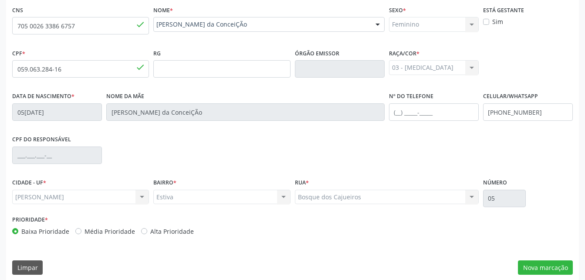
scroll to position [205, 0]
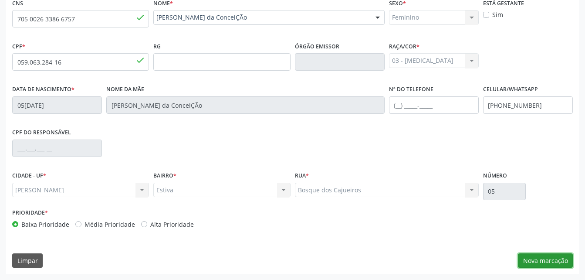
click at [564, 256] on button "Nova marcação" at bounding box center [545, 260] width 55 height 15
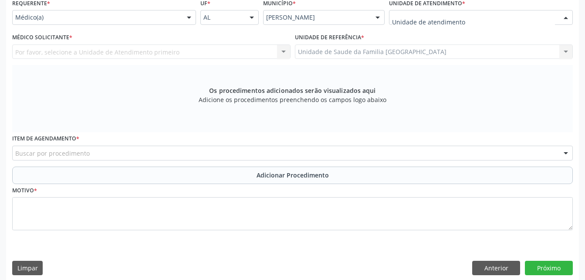
click at [466, 18] on div at bounding box center [481, 17] width 184 height 15
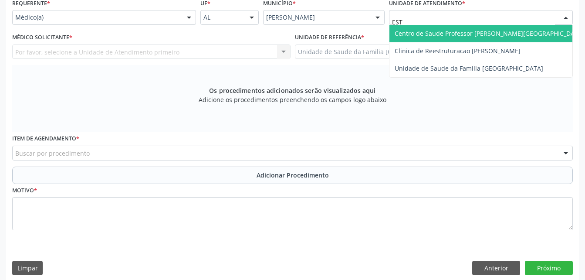
type input "ESTI"
drag, startPoint x: 462, startPoint y: 33, endPoint x: 240, endPoint y: 49, distance: 222.3
click at [452, 32] on span "Unidade de Saude da Familia [GEOGRAPHIC_DATA]" at bounding box center [469, 33] width 149 height 8
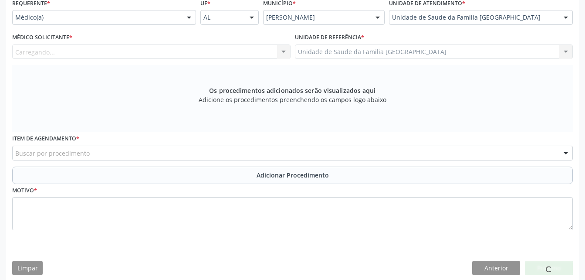
click at [220, 50] on div "Carregando... Nenhum resultado encontrado para: " " Não há nenhuma opção para s…" at bounding box center [151, 51] width 278 height 15
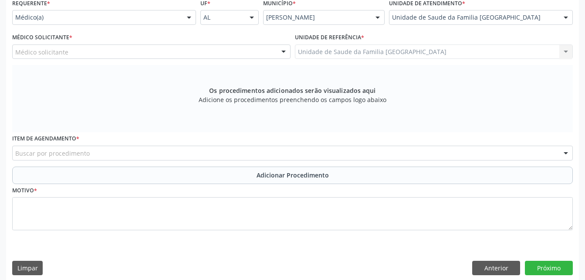
click at [220, 50] on div "Médico solicitante" at bounding box center [151, 51] width 278 height 15
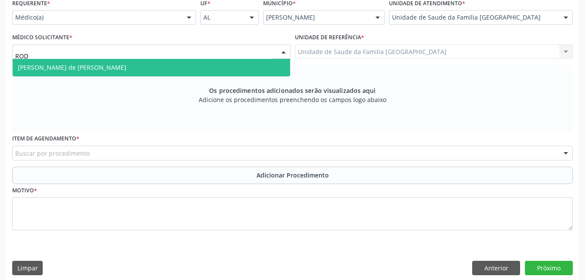
type input "RODR"
click at [226, 71] on span "[PERSON_NAME] de [PERSON_NAME]" at bounding box center [151, 67] width 277 height 17
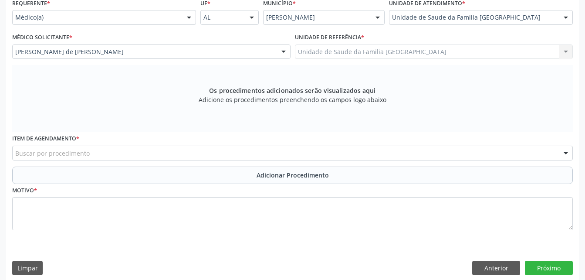
click at [229, 150] on div "Buscar por procedimento" at bounding box center [292, 152] width 561 height 15
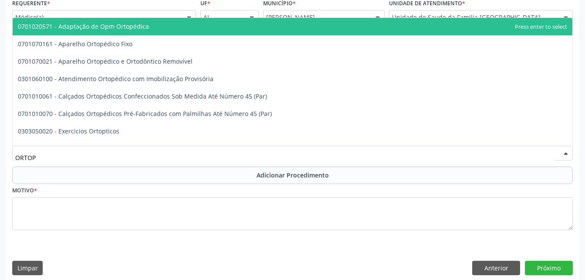
type input "ORTOPE"
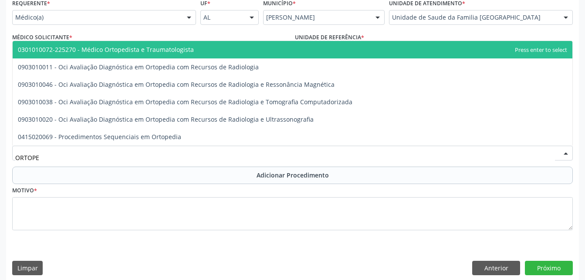
click at [184, 50] on span "0301010072-225270 - Médico Ortopedista e Traumatologista" at bounding box center [106, 49] width 176 height 8
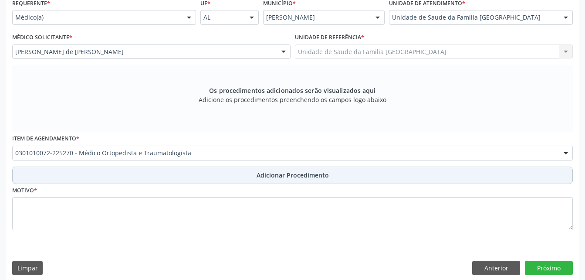
click at [248, 178] on button "Adicionar Procedimento" at bounding box center [292, 174] width 561 height 17
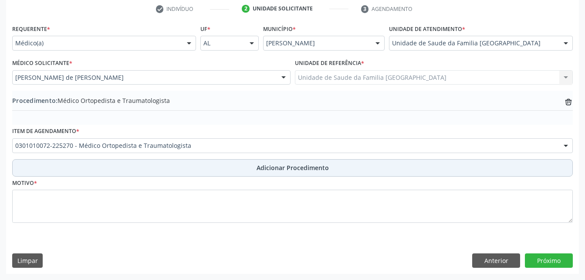
scroll to position [179, 0]
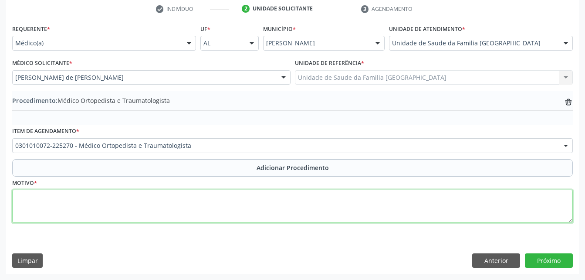
click at [236, 208] on textarea at bounding box center [292, 205] width 561 height 33
type textarea "DOR LOMBR BAIXA"
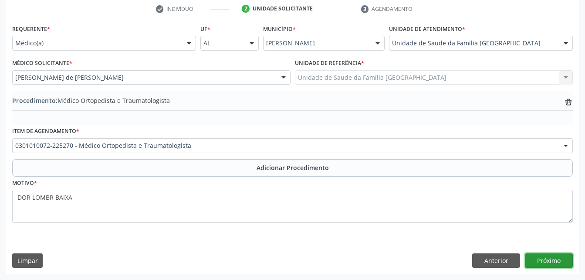
click at [549, 257] on button "Próximo" at bounding box center [549, 260] width 48 height 15
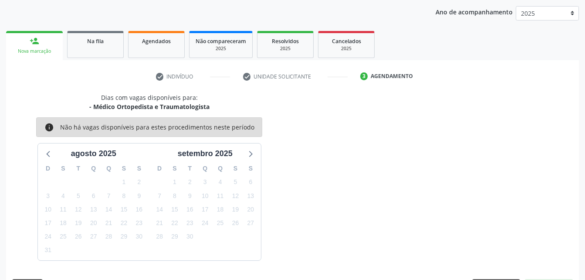
scroll to position [137, 0]
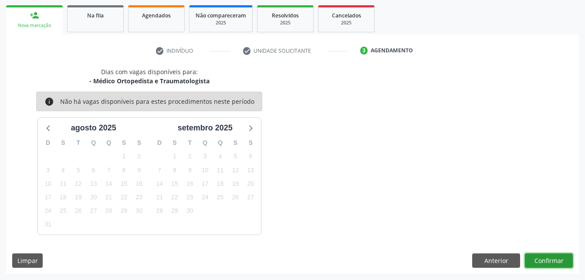
click at [555, 258] on button "Confirmar" at bounding box center [549, 260] width 48 height 15
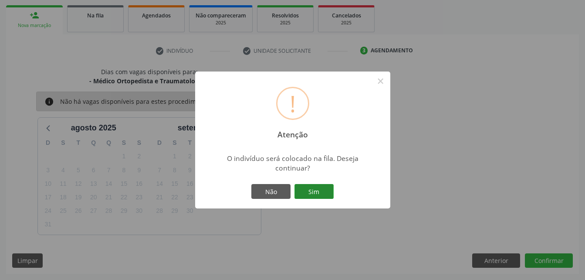
click at [314, 194] on button "Sim" at bounding box center [313, 191] width 39 height 15
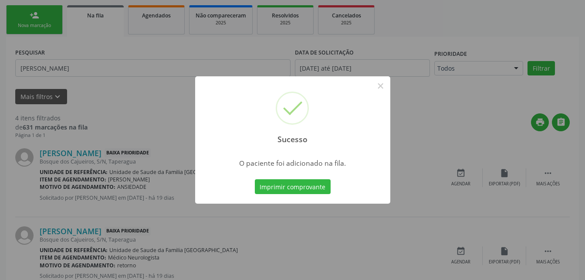
scroll to position [23, 0]
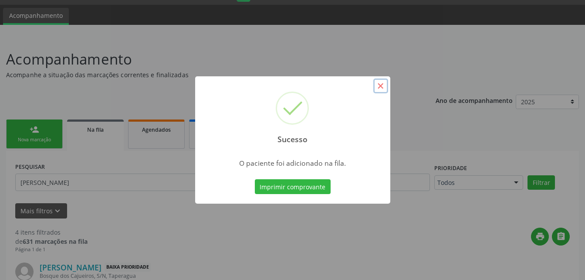
click at [379, 88] on button "×" at bounding box center [380, 85] width 15 height 15
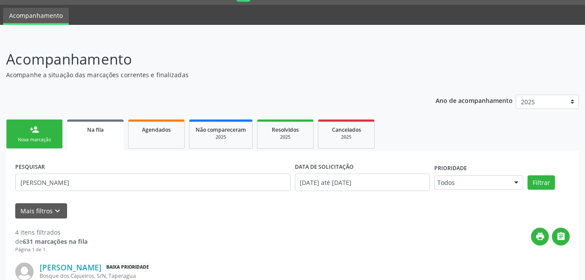
click at [35, 130] on div "person_add" at bounding box center [35, 130] width 10 height 10
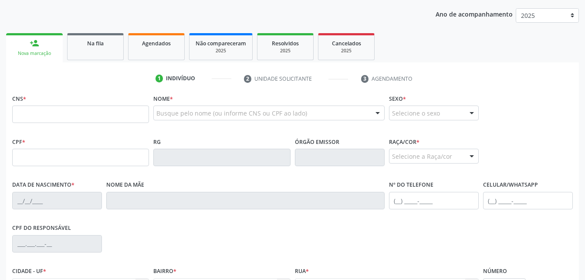
scroll to position [110, 0]
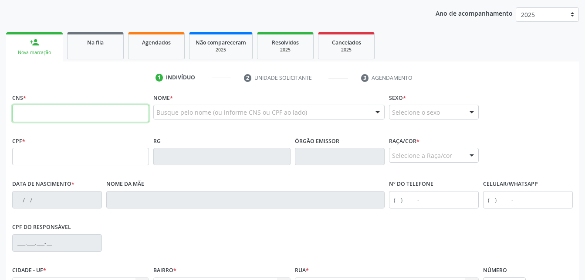
click at [38, 116] on input "text" at bounding box center [80, 113] width 137 height 17
type input "702 4005 3516 4022"
type input "109.646.334-26"
type input "[DATE]"
type input "[PERSON_NAME]"
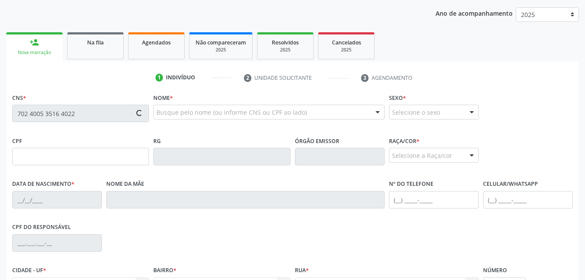
type input "[PHONE_NUMBER]"
type input "S/N"
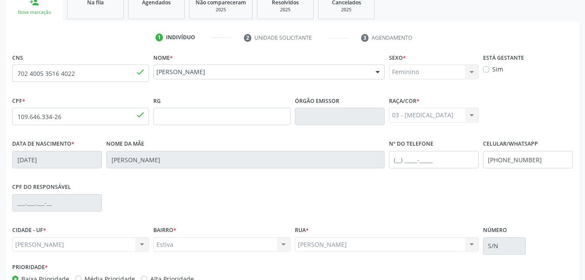
scroll to position [197, 0]
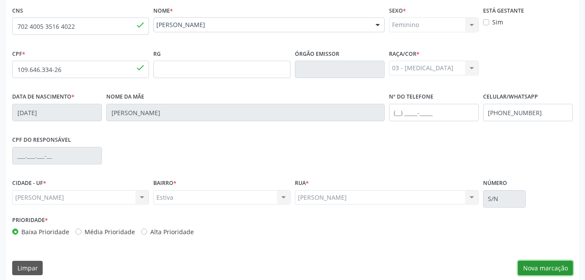
click at [557, 263] on button "Nova marcação" at bounding box center [545, 267] width 55 height 15
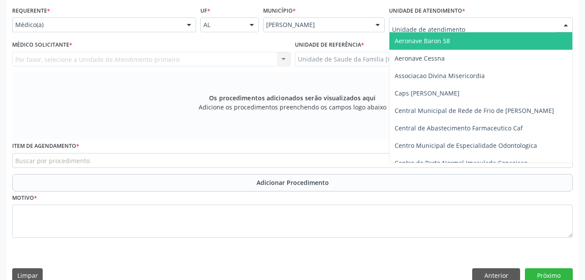
click at [501, 25] on div at bounding box center [481, 24] width 184 height 15
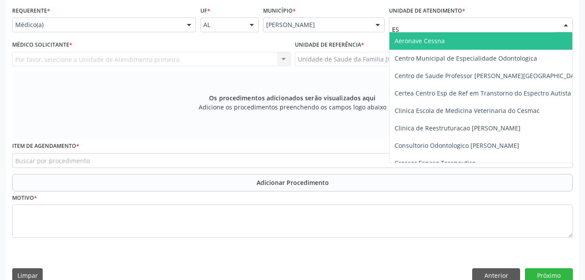
type input "EST"
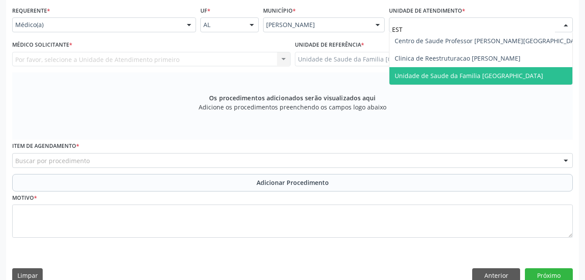
click at [552, 79] on span "Unidade de Saude da Familia [GEOGRAPHIC_DATA]" at bounding box center [489, 75] width 200 height 17
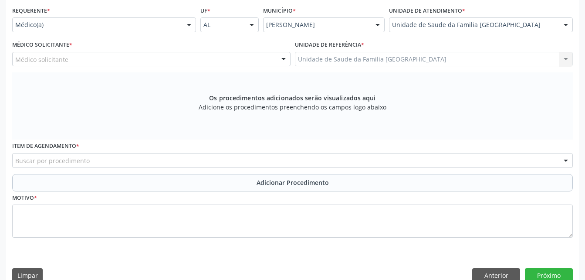
click at [253, 61] on div "Médico solicitante" at bounding box center [151, 59] width 278 height 15
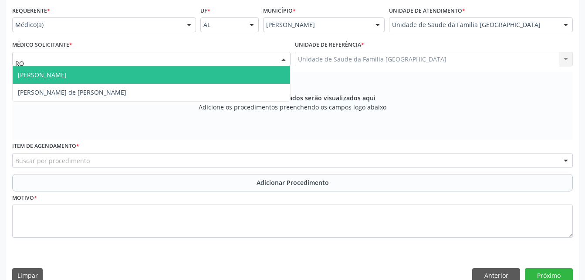
type input "ROD"
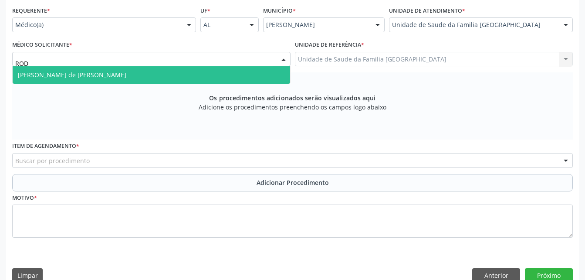
click at [253, 73] on span "[PERSON_NAME] de [PERSON_NAME]" at bounding box center [151, 74] width 277 height 17
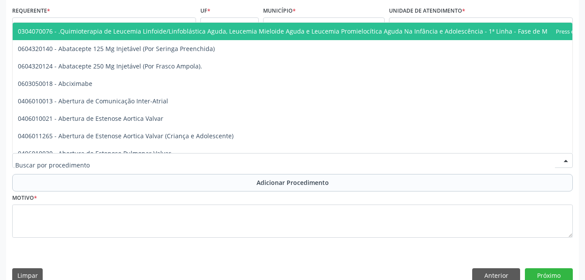
click at [272, 159] on div at bounding box center [292, 160] width 561 height 15
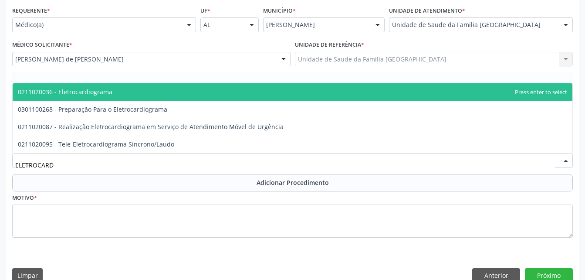
click at [291, 80] on div "Requerente * Médico(a) Médico(a) Enfermeiro(a) Paciente Nenhum resultado encont…" at bounding box center [292, 127] width 561 height 246
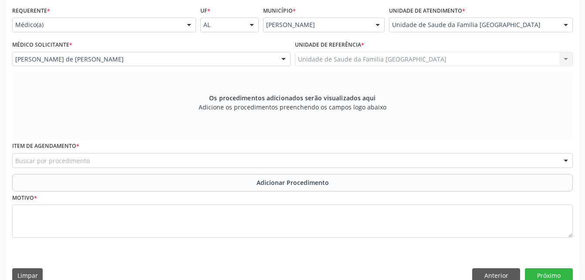
click at [222, 159] on div "Buscar por procedimento" at bounding box center [292, 160] width 561 height 15
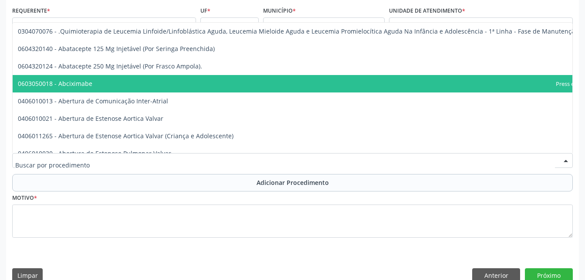
click at [221, 163] on input "text" at bounding box center [285, 164] width 540 height 17
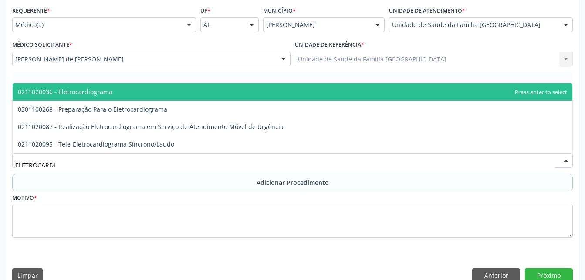
type input "ELETROCARDIO"
click at [223, 94] on span "0211020036 - Eletrocardiograma" at bounding box center [293, 91] width 560 height 17
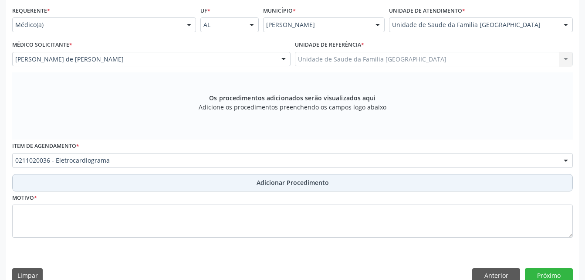
click at [278, 180] on span "Adicionar Procedimento" at bounding box center [293, 182] width 72 height 9
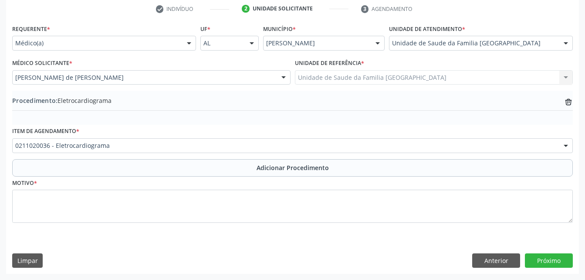
scroll to position [179, 0]
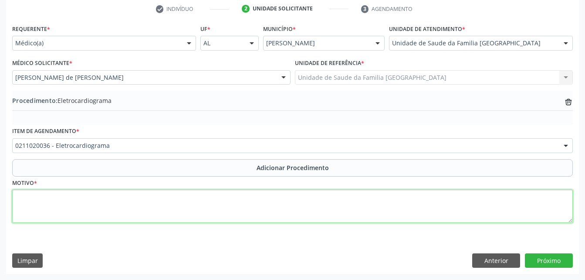
click at [283, 213] on textarea at bounding box center [292, 205] width 561 height 33
type textarea "ROTINA"
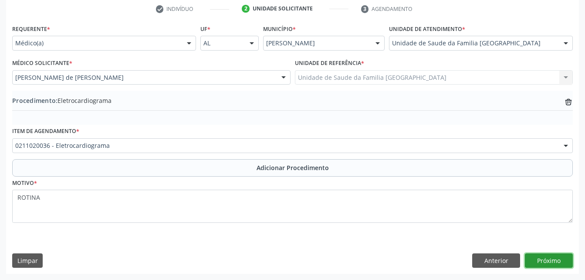
click at [556, 259] on button "Próximo" at bounding box center [549, 260] width 48 height 15
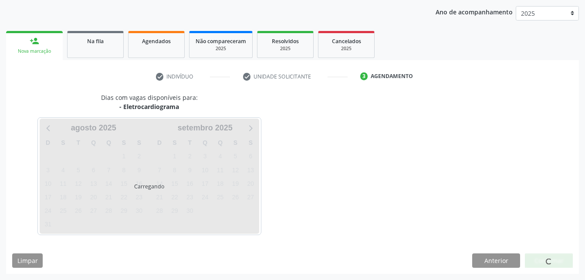
scroll to position [137, 0]
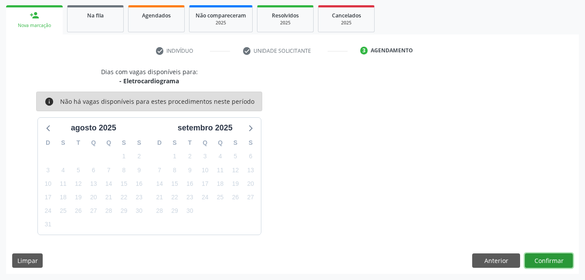
click at [547, 254] on button "Confirmar" at bounding box center [549, 260] width 48 height 15
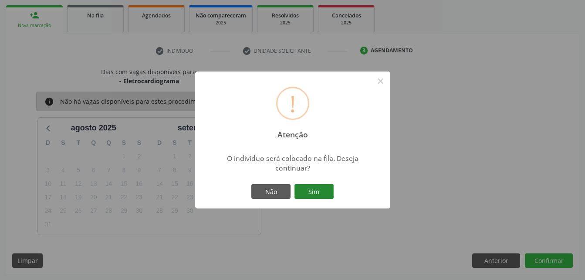
click at [316, 188] on button "Sim" at bounding box center [313, 191] width 39 height 15
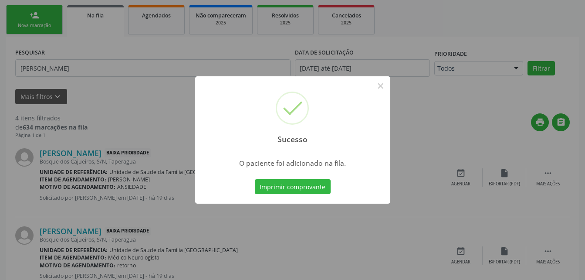
scroll to position [23, 0]
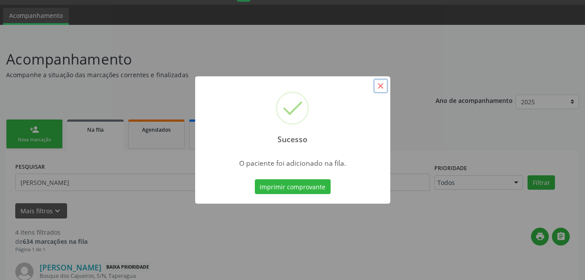
click at [382, 85] on button "×" at bounding box center [380, 85] width 15 height 15
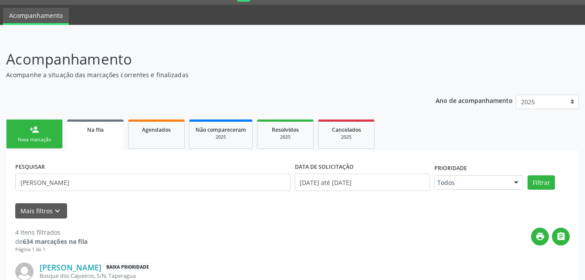
click at [57, 129] on link "person_add Nova marcação" at bounding box center [34, 133] width 57 height 29
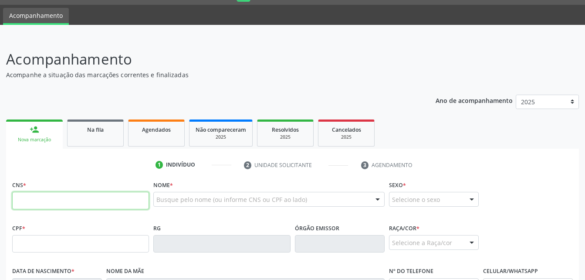
click at [75, 202] on input "text" at bounding box center [80, 200] width 137 height 17
type input "702 4005 3516 4022"
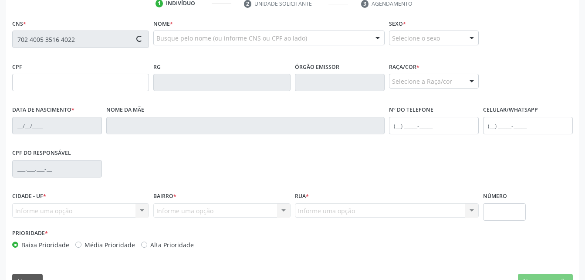
scroll to position [205, 0]
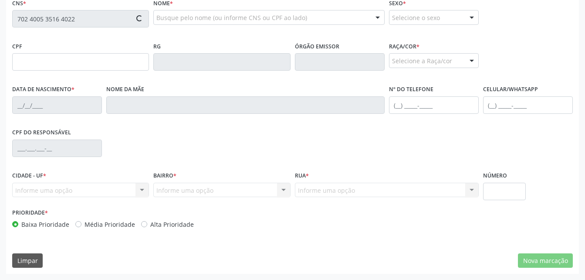
type input "109.646.334-26"
type input "[DATE]"
type input "[PERSON_NAME]"
type input "[PHONE_NUMBER]"
type input "S/N"
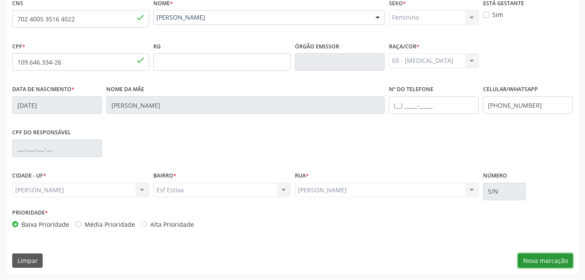
click at [546, 260] on button "Nova marcação" at bounding box center [545, 260] width 55 height 15
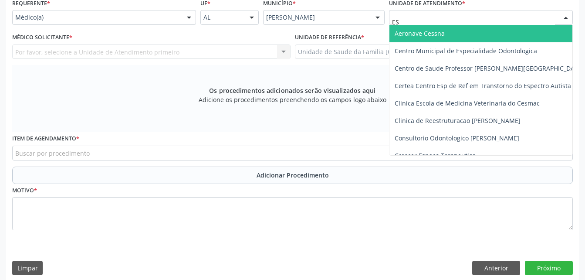
type input "EST"
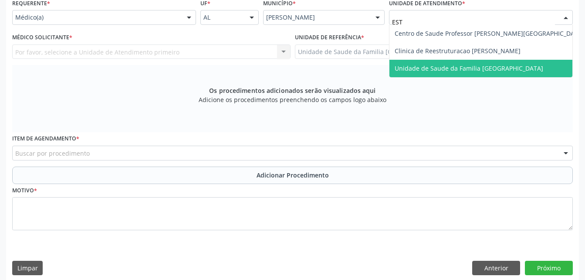
drag, startPoint x: 417, startPoint y: 71, endPoint x: 215, endPoint y: 59, distance: 202.5
click at [409, 71] on span "Unidade de Saude da Familia [GEOGRAPHIC_DATA]" at bounding box center [469, 68] width 149 height 8
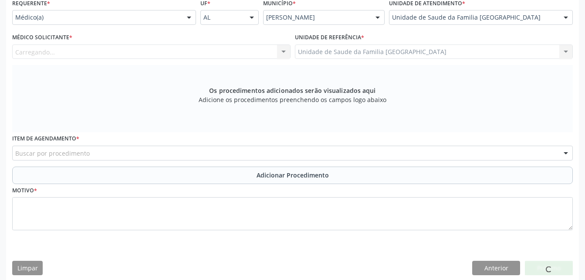
click at [200, 51] on div "Carregando... Nenhum resultado encontrado para: " " Não há nenhuma opção para s…" at bounding box center [151, 51] width 278 height 15
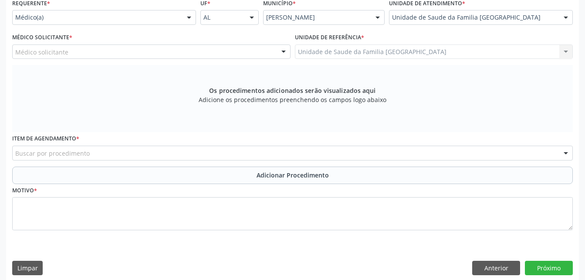
click at [205, 54] on div "Médico solicitante" at bounding box center [151, 51] width 278 height 15
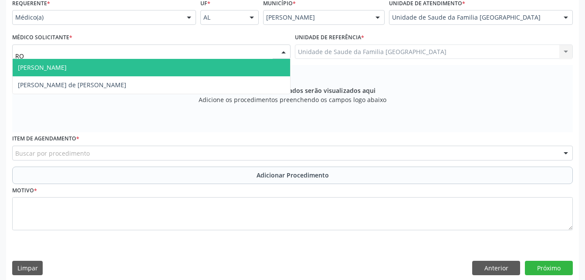
type input "ROD"
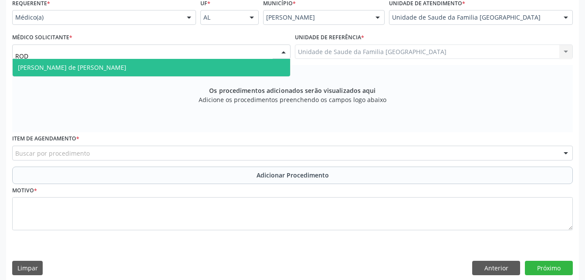
click at [184, 65] on span "[PERSON_NAME] de [PERSON_NAME]" at bounding box center [151, 67] width 277 height 17
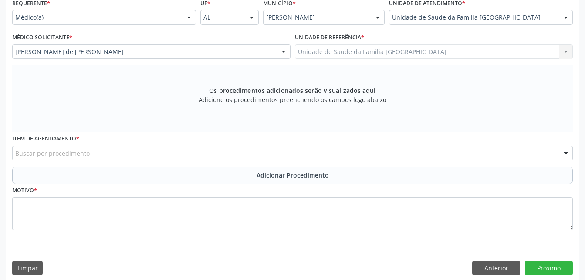
click at [275, 154] on div "Buscar por procedimento" at bounding box center [292, 152] width 561 height 15
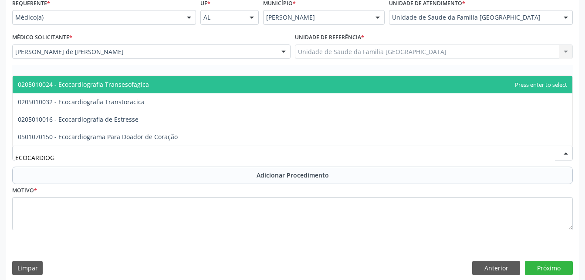
type input "ECOCARDIOGR"
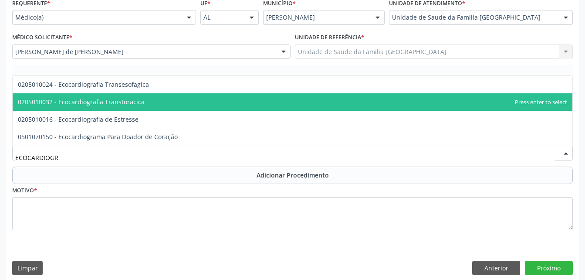
click at [232, 99] on span "0205010032 - Ecocardiografia Transtoracica" at bounding box center [293, 101] width 560 height 17
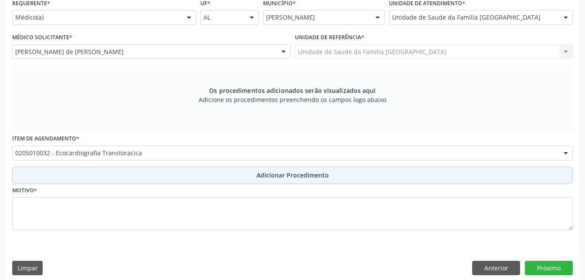
drag, startPoint x: 305, startPoint y: 175, endPoint x: 305, endPoint y: 197, distance: 22.7
click at [305, 175] on span "Adicionar Procedimento" at bounding box center [293, 174] width 72 height 9
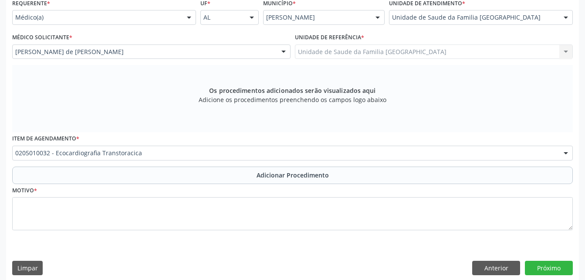
scroll to position [179, 0]
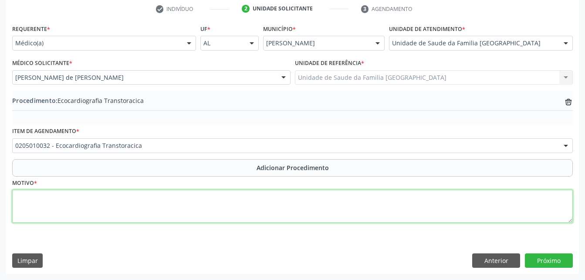
click at [306, 205] on textarea at bounding box center [292, 205] width 561 height 33
type textarea "IMC:41,7"
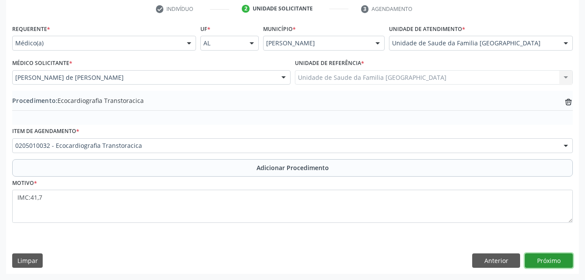
click at [551, 263] on button "Próximo" at bounding box center [549, 260] width 48 height 15
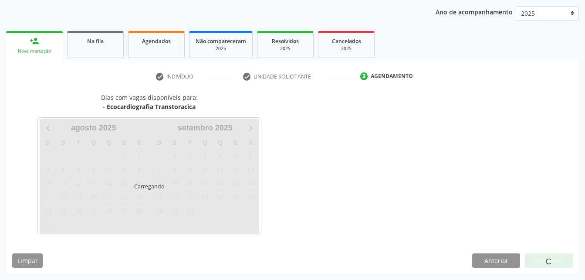
scroll to position [137, 0]
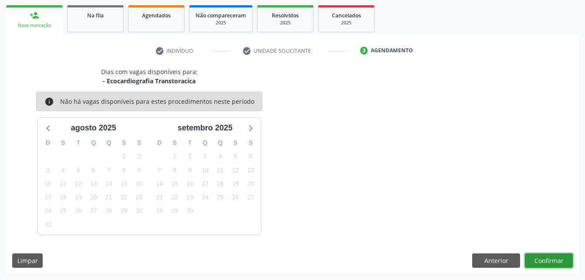
click at [540, 253] on button "Confirmar" at bounding box center [549, 260] width 48 height 15
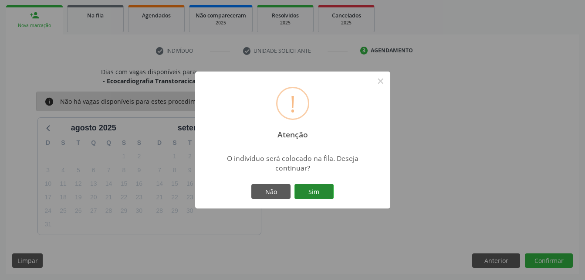
click at [332, 196] on button "Sim" at bounding box center [313, 191] width 39 height 15
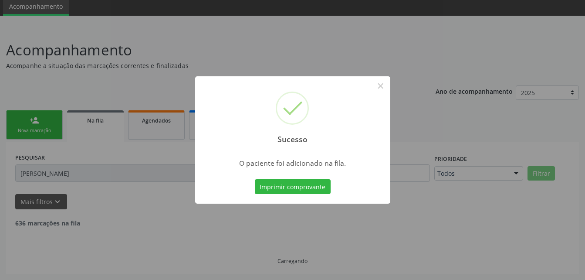
scroll to position [23, 0]
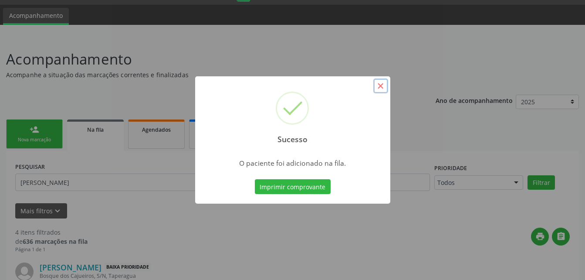
click at [376, 89] on button "×" at bounding box center [380, 85] width 15 height 15
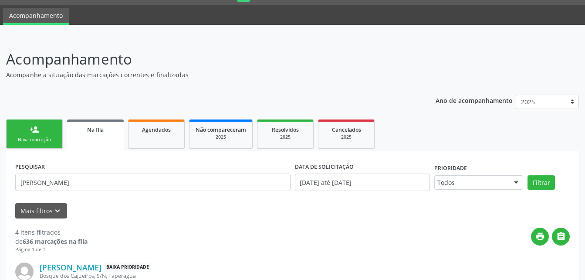
click at [44, 129] on link "person_add Nova marcação" at bounding box center [34, 133] width 57 height 29
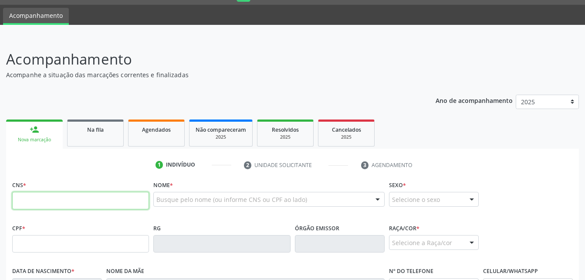
click at [108, 199] on input "text" at bounding box center [80, 200] width 137 height 17
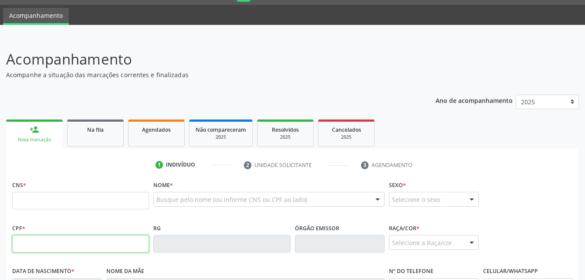
click at [108, 240] on input "text" at bounding box center [80, 243] width 137 height 17
type input "109.646.334-26"
type input "702 4005 3516 4022"
type input "[DATE]"
type input "[PERSON_NAME]"
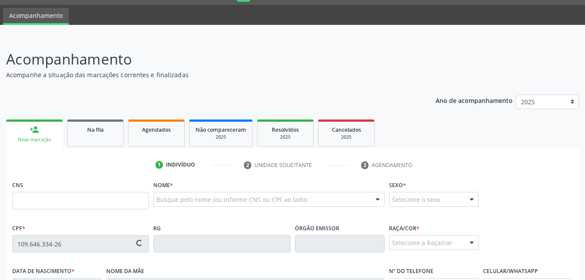
type input "[PHONE_NUMBER]"
type input "S/N"
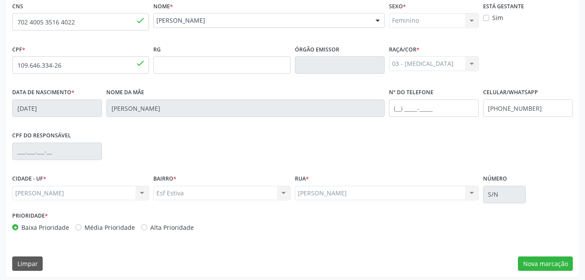
scroll to position [205, 0]
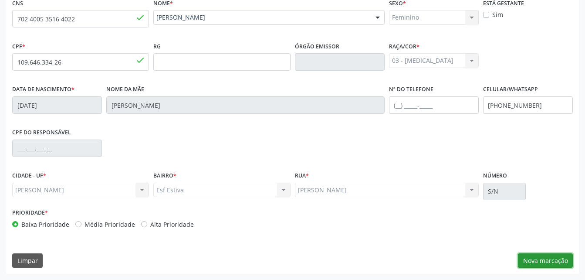
click at [547, 266] on button "Nova marcação" at bounding box center [545, 260] width 55 height 15
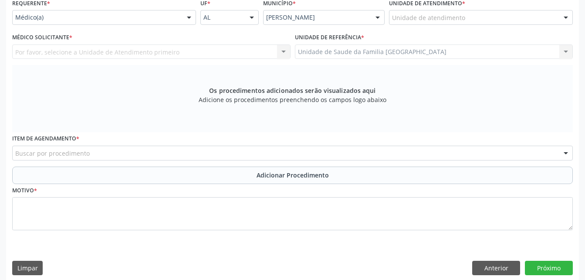
click at [492, 14] on div "Unidade de atendimento" at bounding box center [481, 17] width 184 height 15
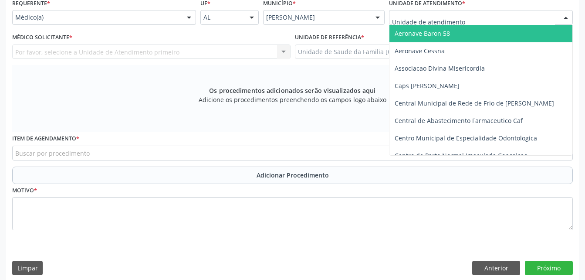
type input "R"
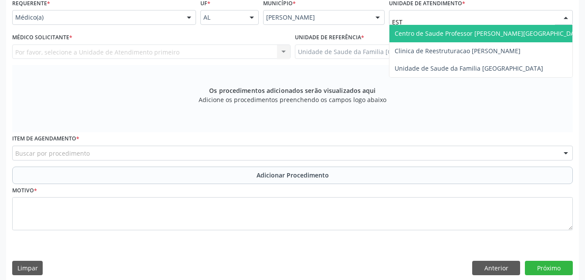
type input "ESTI"
drag, startPoint x: 527, startPoint y: 36, endPoint x: 379, endPoint y: 35, distance: 148.1
click at [526, 35] on span "Unidade de Saude da Familia [GEOGRAPHIC_DATA]" at bounding box center [480, 33] width 183 height 17
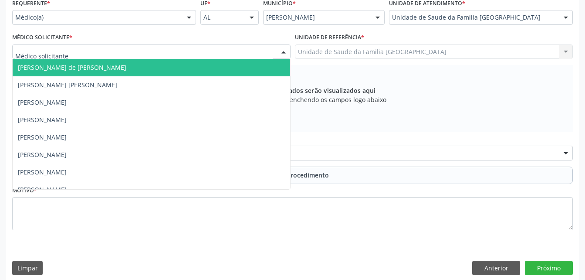
click at [263, 53] on div at bounding box center [151, 51] width 278 height 15
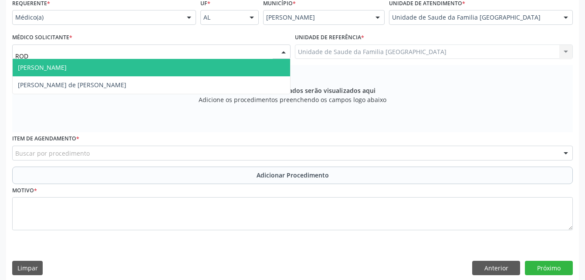
type input "RODR"
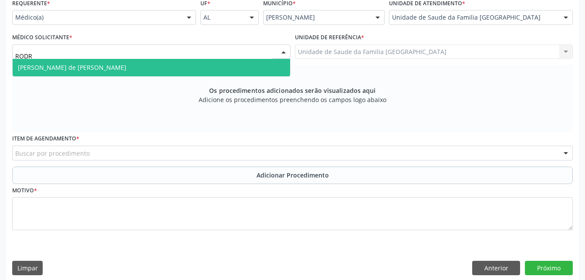
click at [254, 70] on span "[PERSON_NAME] de [PERSON_NAME]" at bounding box center [151, 67] width 277 height 17
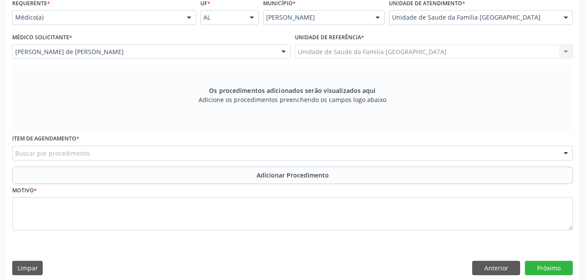
click at [238, 150] on div "Buscar por procedimento" at bounding box center [292, 152] width 561 height 15
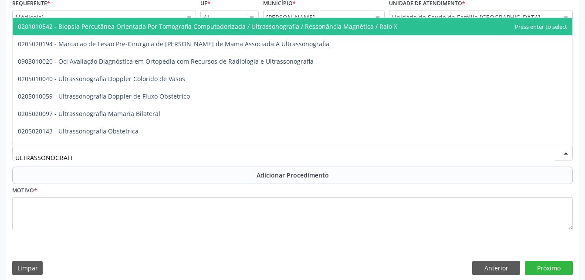
type input "ULTRASSONOGRAFIA"
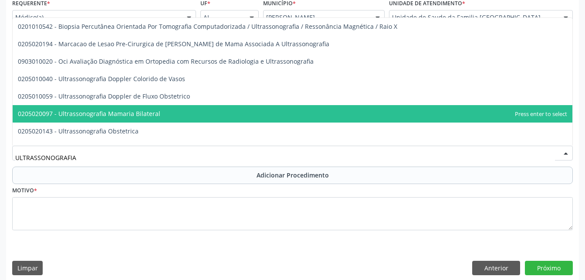
scroll to position [44, 0]
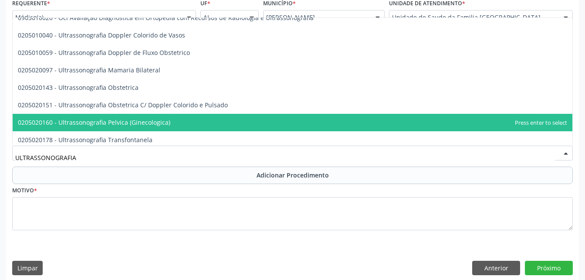
click at [227, 118] on span "0205020160 - Ultrassonografia Pelvica (Ginecologica)" at bounding box center [293, 122] width 560 height 17
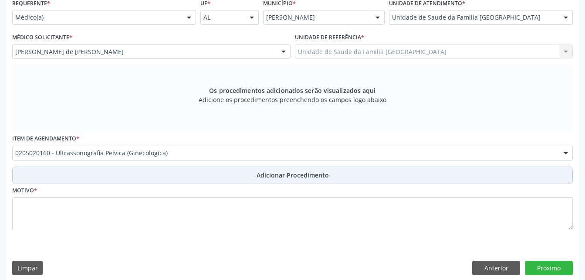
click at [260, 176] on span "Adicionar Procedimento" at bounding box center [293, 174] width 72 height 9
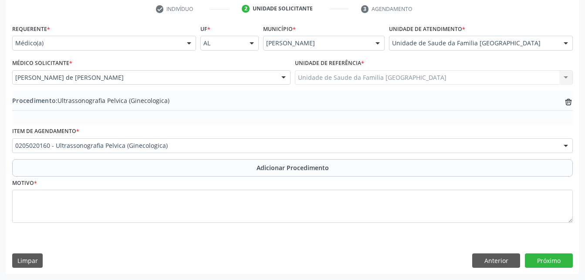
scroll to position [179, 0]
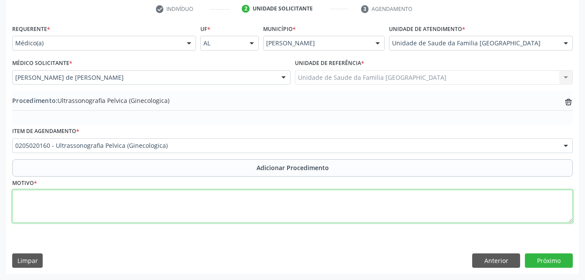
click at [262, 196] on textarea at bounding box center [292, 205] width 561 height 33
type textarea "POLIMENORREIA"
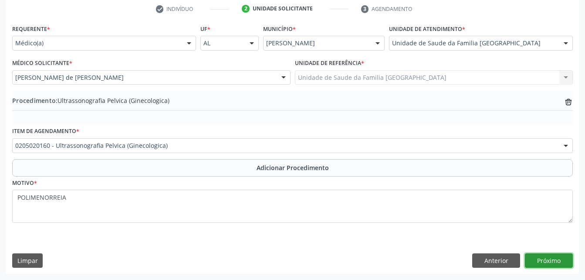
click at [558, 262] on button "Próximo" at bounding box center [549, 260] width 48 height 15
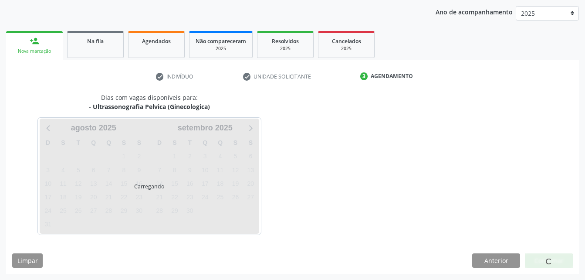
scroll to position [137, 0]
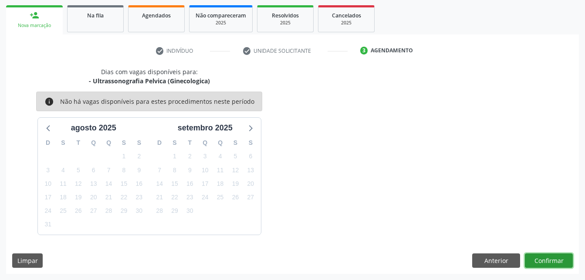
click at [548, 259] on button "Confirmar" at bounding box center [549, 260] width 48 height 15
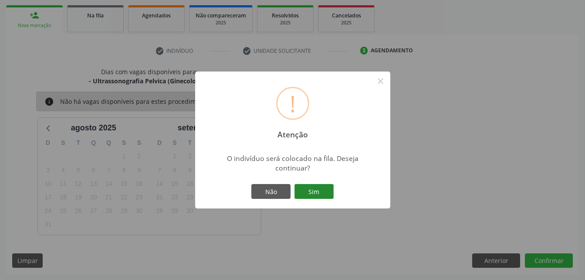
click at [318, 194] on button "Sim" at bounding box center [313, 191] width 39 height 15
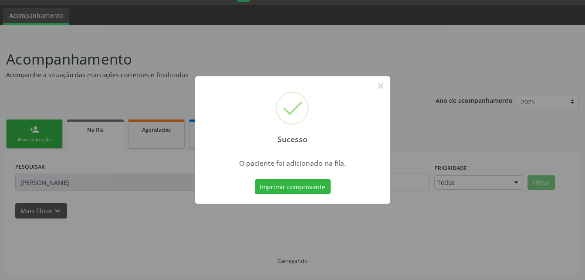
scroll to position [23, 0]
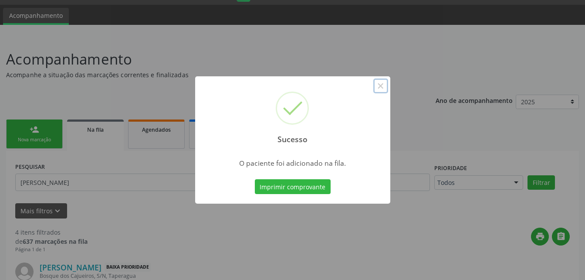
click at [382, 85] on button "×" at bounding box center [380, 85] width 15 height 15
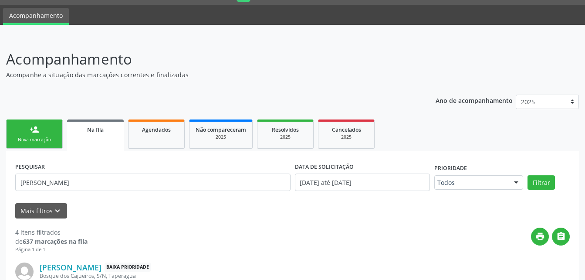
click at [54, 120] on link "person_add Nova marcação" at bounding box center [34, 133] width 57 height 29
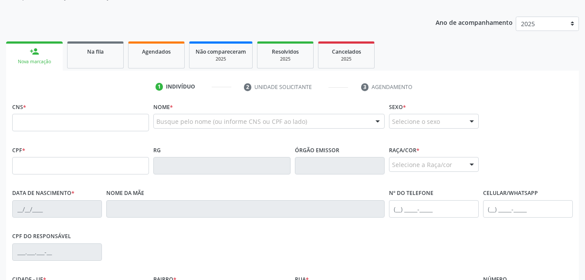
scroll to position [110, 0]
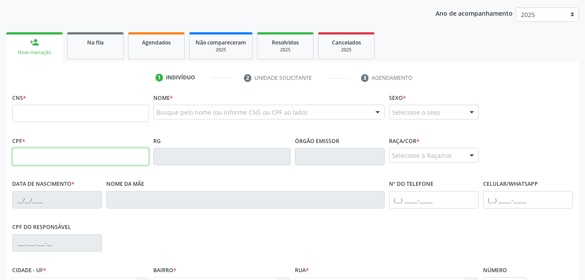
click at [64, 158] on input "text" at bounding box center [80, 156] width 137 height 17
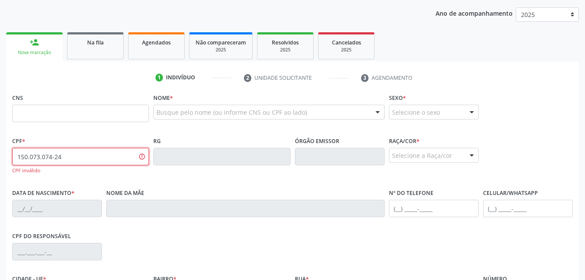
type input "150.073.074-24"
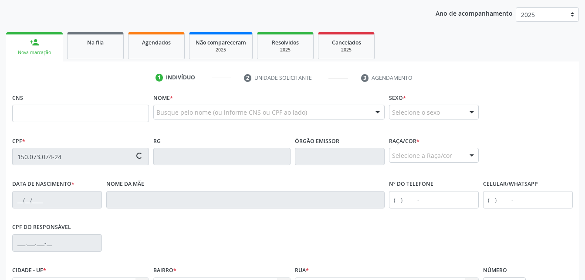
type input "709 0068 7852 4111"
type input "[DATE]"
type input "[PERSON_NAME]"
type input "[PHONE_NUMBER]"
type input "164"
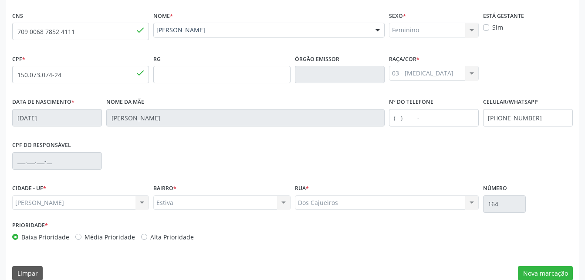
scroll to position [205, 0]
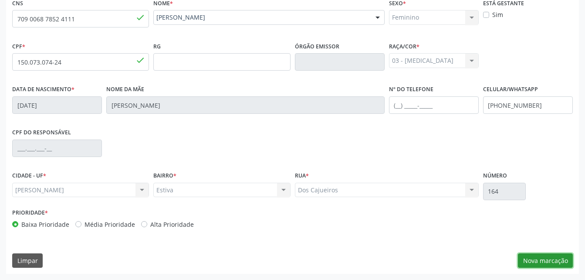
click at [547, 257] on button "Nova marcação" at bounding box center [545, 260] width 55 height 15
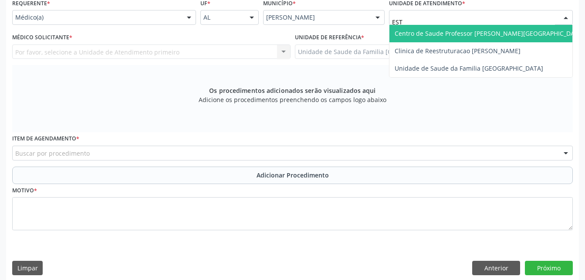
type input "ESTI"
click at [453, 32] on span "Unidade de Saude da Familia [GEOGRAPHIC_DATA]" at bounding box center [469, 33] width 149 height 8
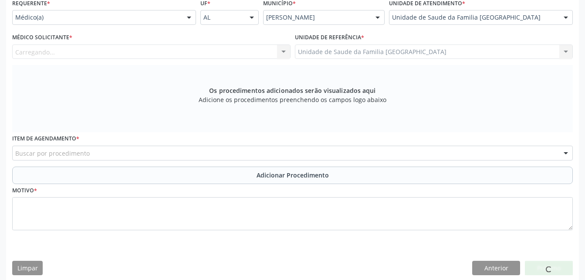
click at [145, 47] on div "Carregando... Nenhum resultado encontrado para: " " Não há nenhuma opção para s…" at bounding box center [151, 51] width 278 height 15
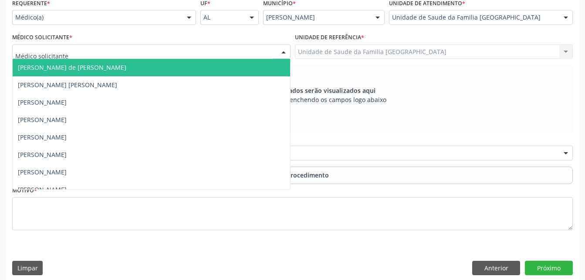
click at [146, 51] on div at bounding box center [151, 51] width 278 height 15
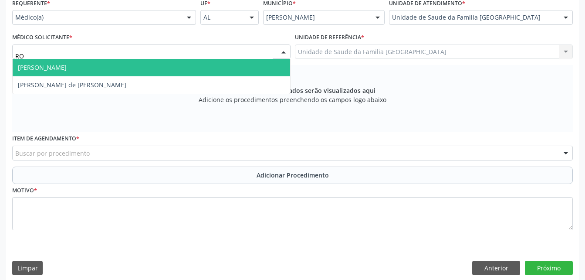
type input "ROD"
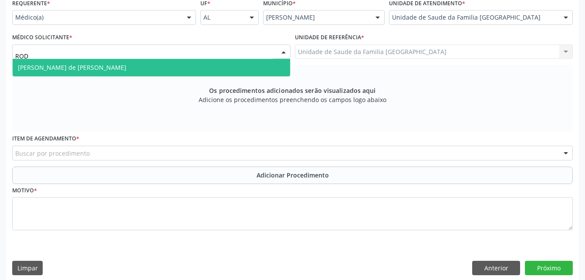
click at [162, 68] on span "[PERSON_NAME] de [PERSON_NAME]" at bounding box center [151, 67] width 277 height 17
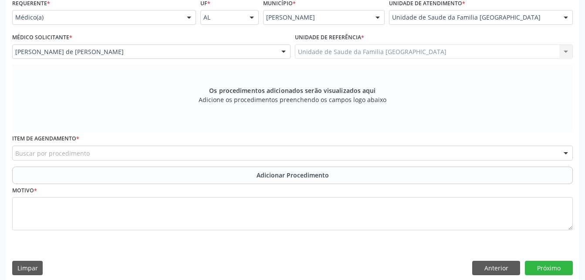
click at [170, 156] on div "Buscar por procedimento" at bounding box center [292, 152] width 561 height 15
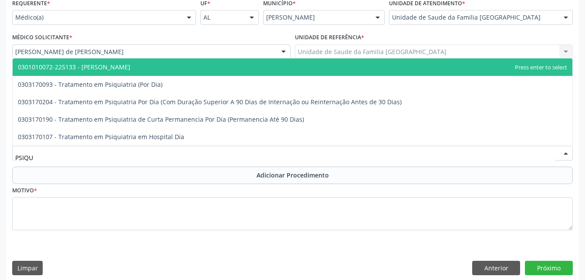
type input "PSIQUI"
drag, startPoint x: 128, startPoint y: 63, endPoint x: 161, endPoint y: 146, distance: 89.9
click at [128, 65] on span "0301010072-225133 - [PERSON_NAME]" at bounding box center [74, 67] width 112 height 8
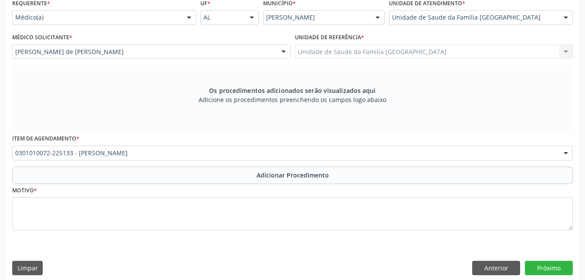
drag, startPoint x: 169, startPoint y: 176, endPoint x: 172, endPoint y: 204, distance: 28.0
click at [169, 179] on button "Adicionar Procedimento" at bounding box center [292, 174] width 561 height 17
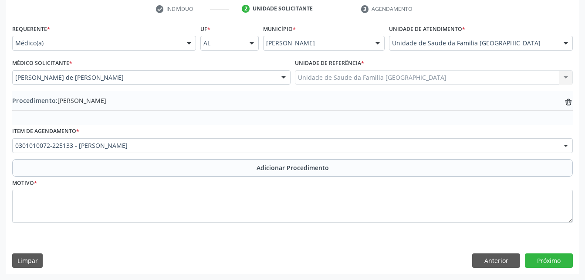
scroll to position [179, 0]
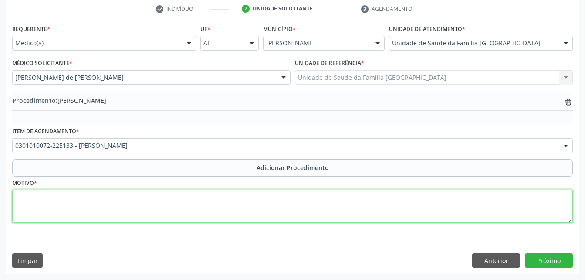
click at [173, 214] on textarea at bounding box center [292, 205] width 561 height 33
type textarea "DISTURBIO DA ATIVIDADE DE ATENÇÃO"
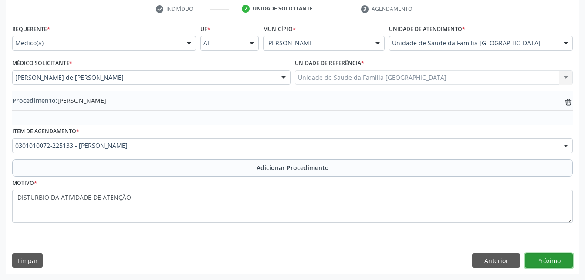
click at [565, 264] on button "Próximo" at bounding box center [549, 260] width 48 height 15
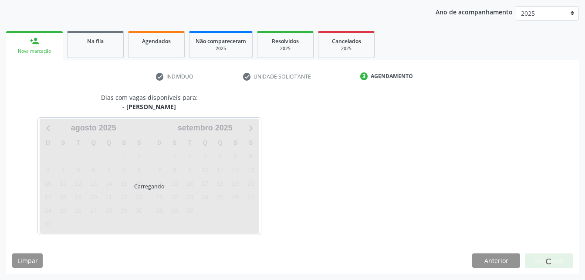
scroll to position [137, 0]
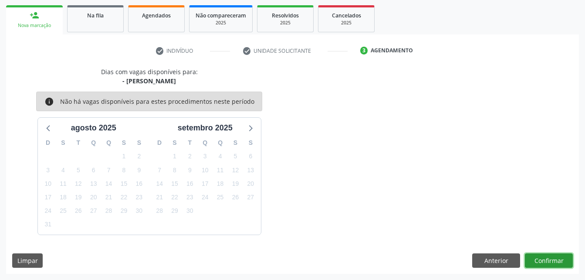
click at [538, 264] on button "Confirmar" at bounding box center [549, 260] width 48 height 15
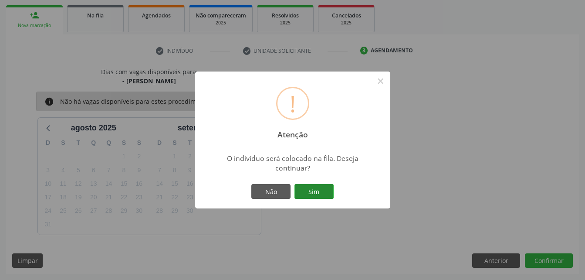
click at [323, 194] on button "Sim" at bounding box center [313, 191] width 39 height 15
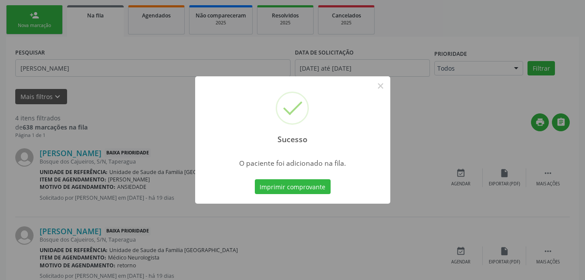
scroll to position [23, 0]
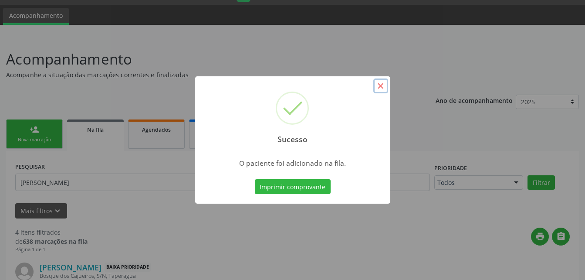
drag, startPoint x: 380, startPoint y: 85, endPoint x: 382, endPoint y: 89, distance: 4.9
click at [382, 89] on button "×" at bounding box center [380, 85] width 15 height 15
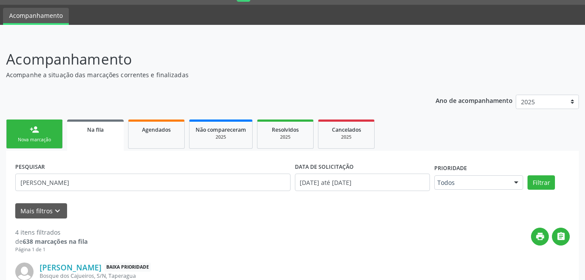
click at [48, 140] on div "Nova marcação" at bounding box center [35, 139] width 44 height 7
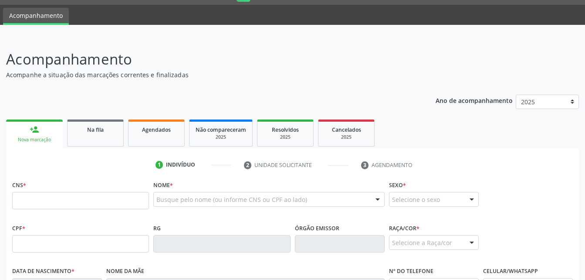
click at [63, 127] on ul "person_add Nova marcação Na fila Agendados Não compareceram 2025 Resolvidos 202…" at bounding box center [292, 132] width 573 height 31
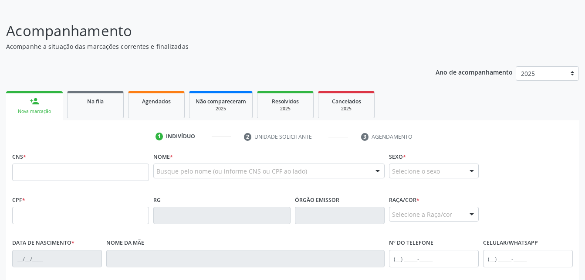
scroll to position [67, 0]
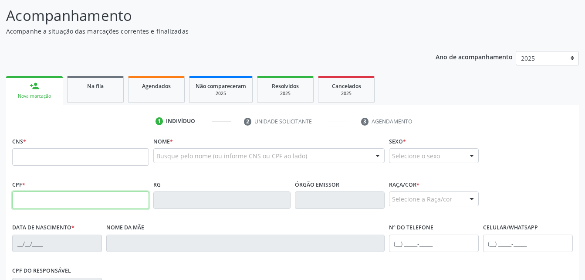
click at [81, 200] on input "text" at bounding box center [80, 199] width 137 height 17
type input "384.723.684-91"
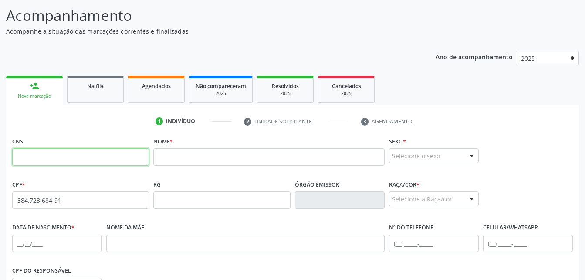
click at [103, 158] on input "text" at bounding box center [80, 156] width 137 height 17
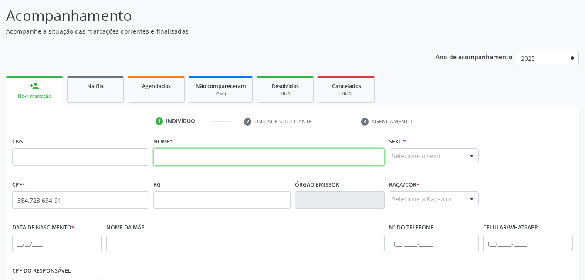
click at [246, 152] on input "text" at bounding box center [268, 156] width 231 height 17
type input "[PERSON_NAME]"
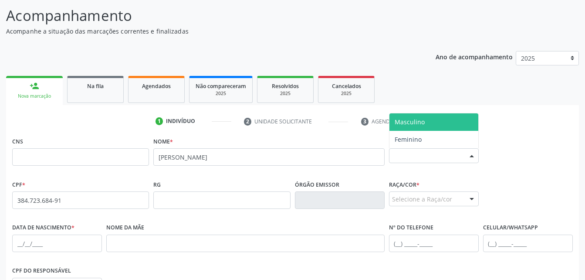
click at [410, 159] on div "Selecione o sexo" at bounding box center [434, 155] width 90 height 15
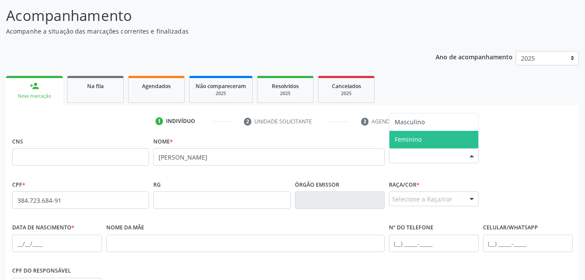
click at [426, 137] on span "Feminino" at bounding box center [433, 139] width 89 height 17
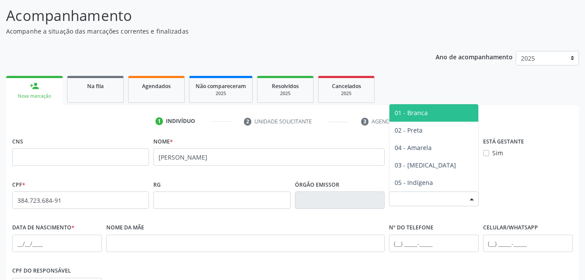
click at [425, 198] on div "Selecione a Raça/cor" at bounding box center [434, 198] width 90 height 15
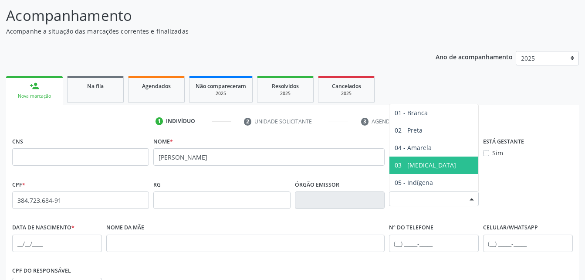
click at [422, 158] on span "03 - [MEDICAL_DATA]" at bounding box center [433, 164] width 89 height 17
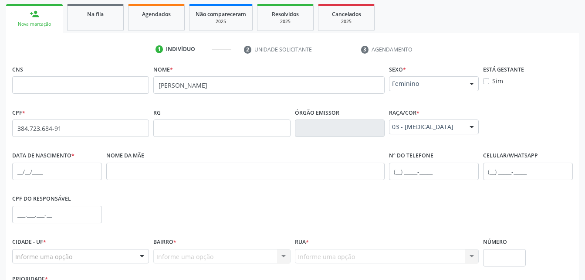
scroll to position [154, 0]
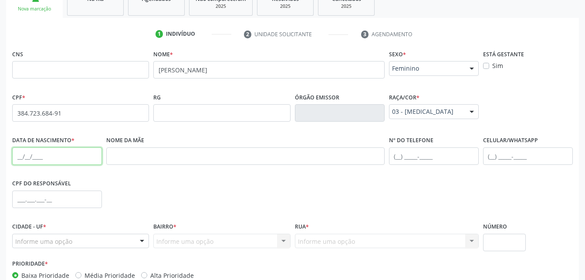
click at [45, 164] on input "text" at bounding box center [57, 155] width 90 height 17
type input "[DATE]"
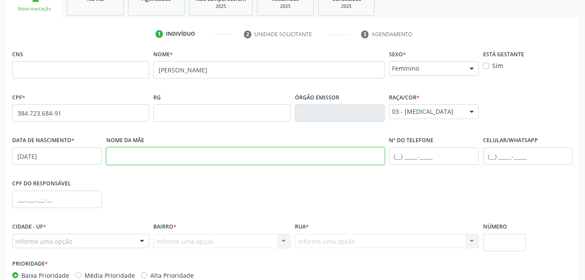
click at [186, 161] on input "text" at bounding box center [245, 155] width 278 height 17
type input "[PERSON_NAME]"
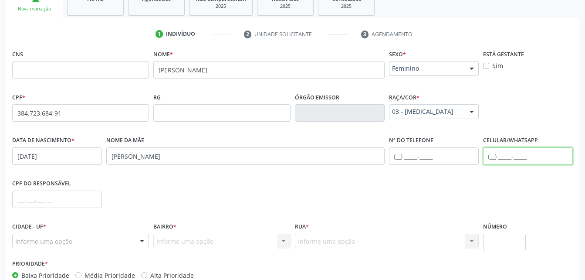
click at [494, 150] on input "text" at bounding box center [528, 155] width 90 height 17
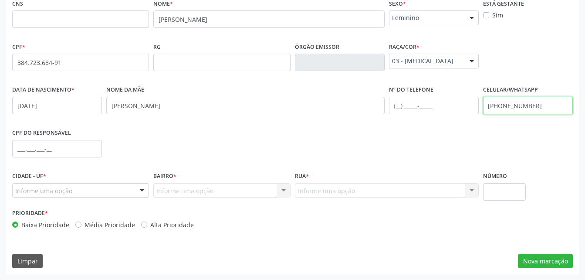
scroll to position [205, 0]
type input "[PHONE_NUMBER]"
click at [105, 187] on div "Informe uma opção" at bounding box center [80, 189] width 137 height 15
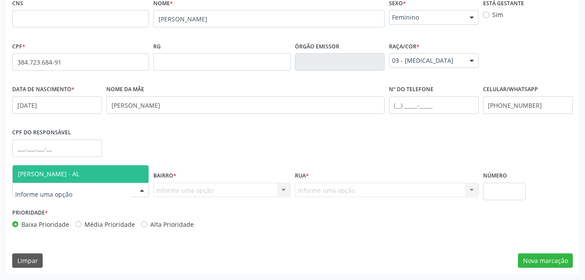
click at [96, 182] on span "[PERSON_NAME] - AL" at bounding box center [81, 173] width 136 height 17
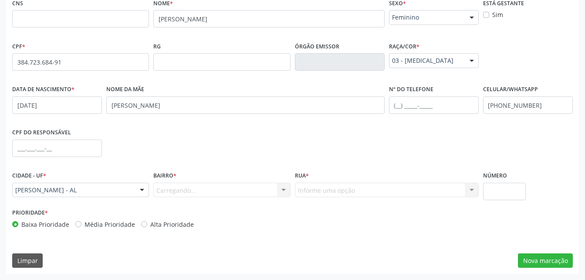
click at [158, 191] on div "Bairro * [GEOGRAPHIC_DATA]... Nenhum resultado encontrado para: " " Nenhuma opç…" at bounding box center [221, 187] width 141 height 37
drag, startPoint x: 153, startPoint y: 194, endPoint x: 159, endPoint y: 191, distance: 6.6
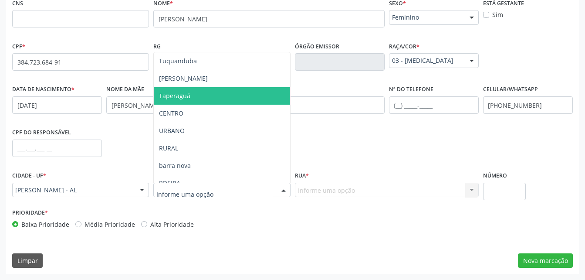
click at [182, 99] on span "Taperaguá" at bounding box center [174, 95] width 31 height 8
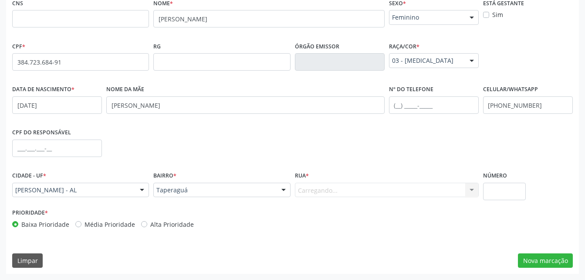
click at [357, 189] on div "Carregando... Nenhum resultado encontrado para: " " Nenhuma opção encontrada. D…" at bounding box center [387, 189] width 184 height 15
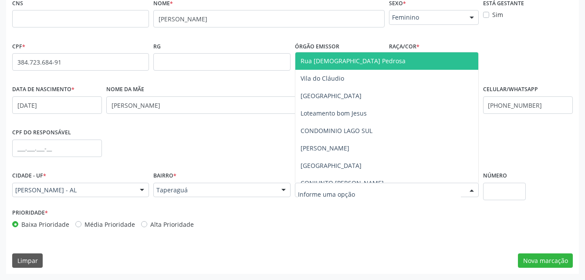
click at [357, 189] on div at bounding box center [387, 189] width 184 height 15
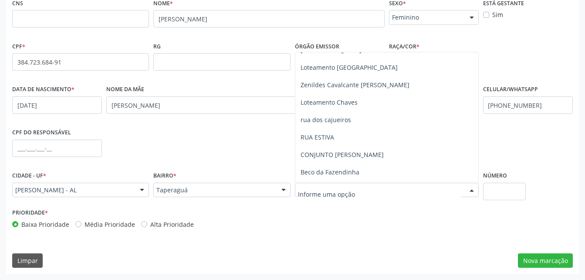
scroll to position [218, 0]
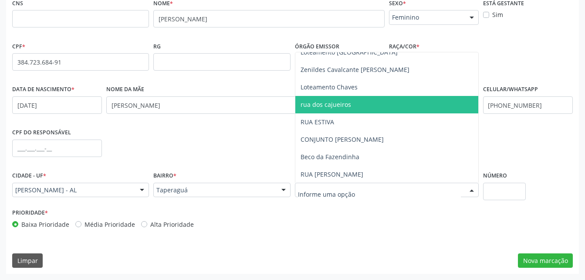
click at [343, 105] on span "rua dos cajueiros" at bounding box center [326, 104] width 51 height 8
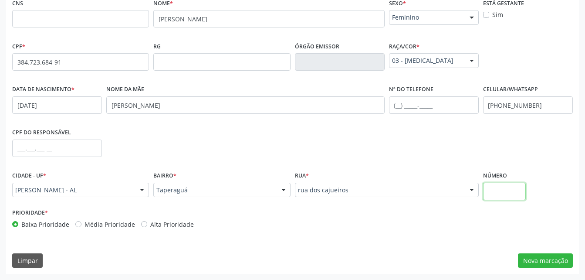
click at [508, 186] on input "text" at bounding box center [504, 190] width 43 height 17
type input "0"
click at [561, 260] on button "Nova marcação" at bounding box center [545, 260] width 55 height 15
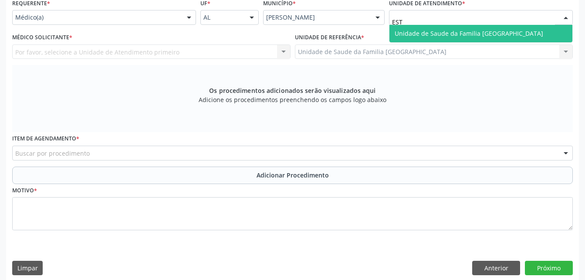
type input "ESTI"
drag, startPoint x: 472, startPoint y: 33, endPoint x: 431, endPoint y: 34, distance: 41.4
click at [472, 33] on span "Unidade de Saude da Familia [GEOGRAPHIC_DATA]" at bounding box center [469, 33] width 149 height 8
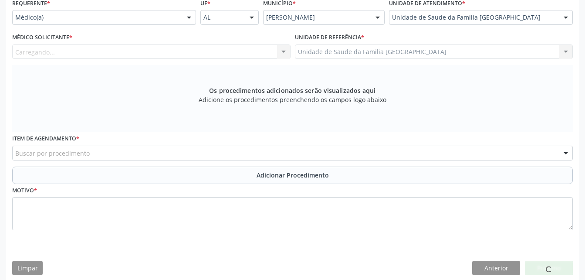
click at [196, 49] on div "Carregando... Nenhum resultado encontrado para: " " Não há nenhuma opção para s…" at bounding box center [151, 51] width 278 height 15
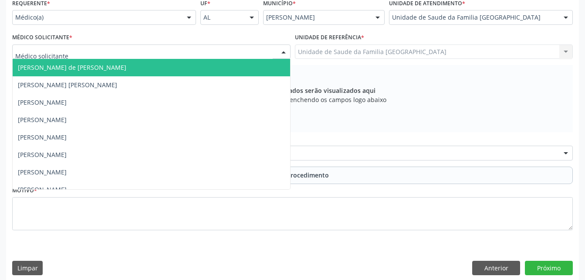
click at [197, 54] on div at bounding box center [151, 51] width 278 height 15
type input "ROD"
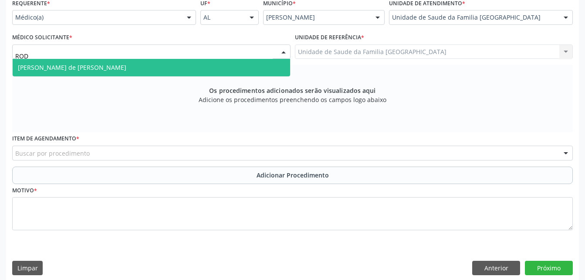
click at [142, 61] on span "[PERSON_NAME] de [PERSON_NAME]" at bounding box center [151, 67] width 277 height 17
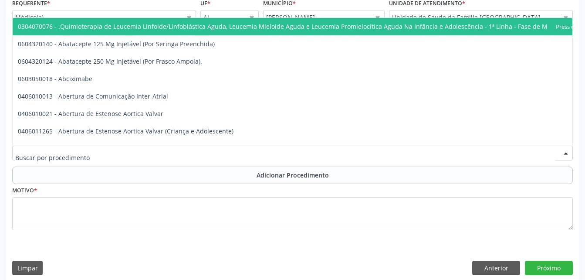
click at [155, 151] on div at bounding box center [292, 152] width 561 height 15
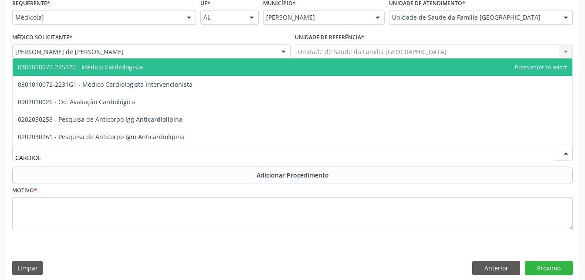
type input "CARDIOLO"
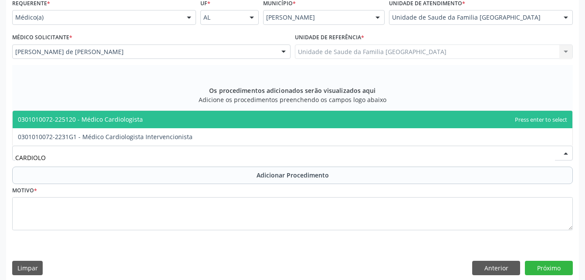
click at [173, 124] on span "0301010072-225120 - Médico Cardiologista" at bounding box center [293, 119] width 560 height 17
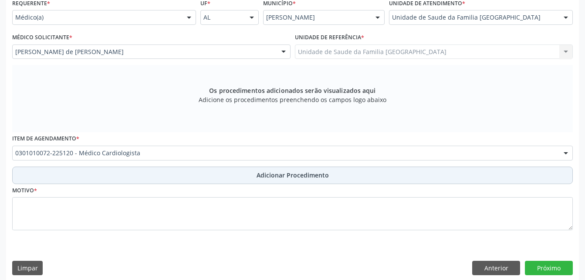
click at [176, 174] on button "Adicionar Procedimento" at bounding box center [292, 174] width 561 height 17
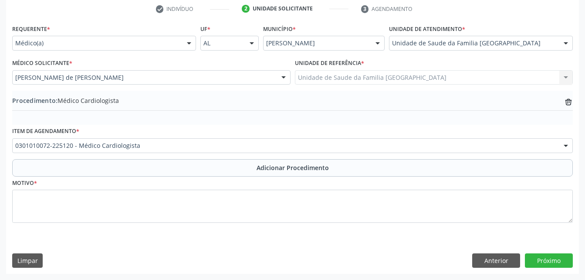
scroll to position [179, 0]
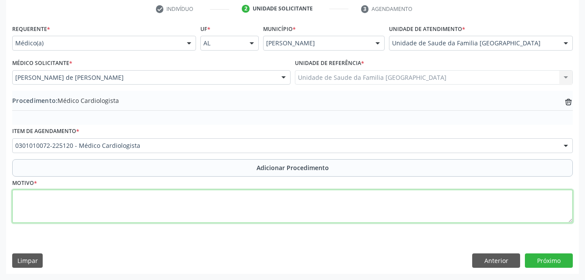
click at [173, 210] on textarea at bounding box center [292, 205] width 561 height 33
type textarea "ECTASIA DA [MEDICAL_DATA]"
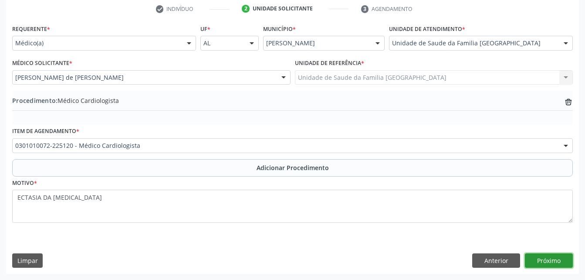
click at [547, 263] on button "Próximo" at bounding box center [549, 260] width 48 height 15
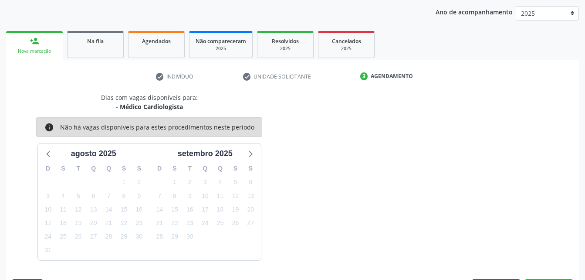
scroll to position [137, 0]
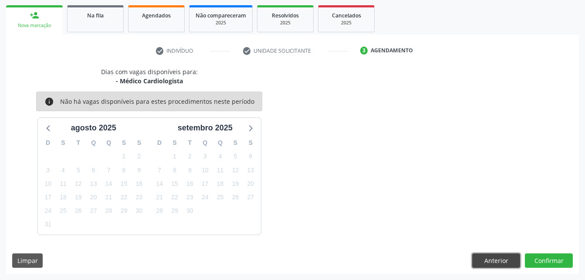
click at [510, 255] on button "Anterior" at bounding box center [496, 260] width 48 height 15
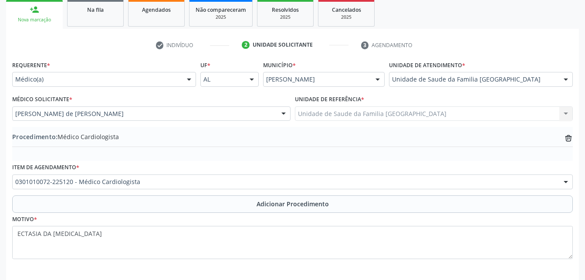
scroll to position [179, 0]
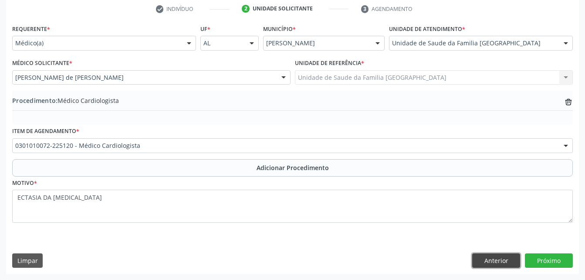
click at [489, 253] on button "Anterior" at bounding box center [496, 260] width 48 height 15
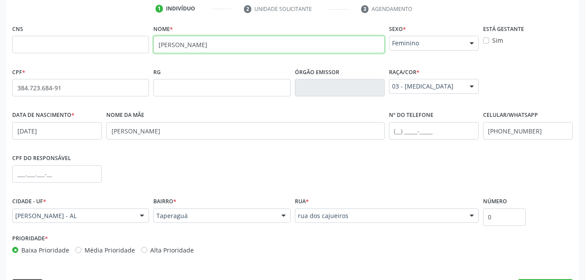
click at [197, 48] on input "[PERSON_NAME]" at bounding box center [268, 44] width 231 height 17
click at [199, 48] on input "[PERSON_NAME]" at bounding box center [268, 44] width 231 height 17
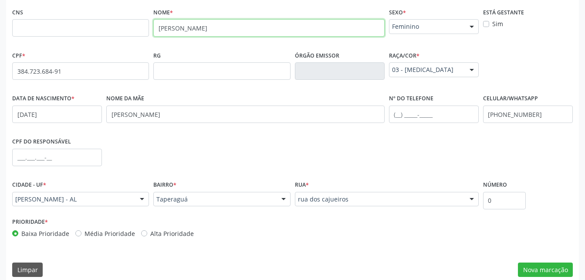
scroll to position [205, 0]
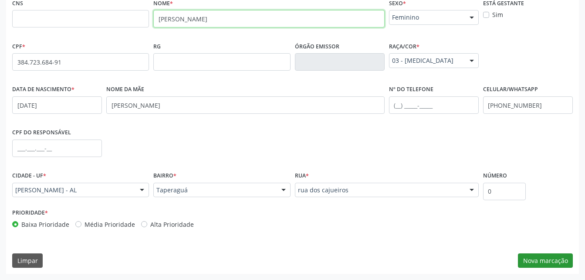
type input "[PERSON_NAME]"
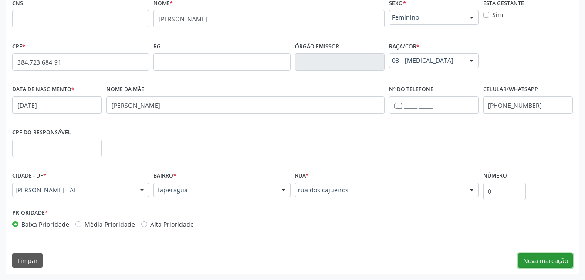
click at [557, 264] on button "Nova marcação" at bounding box center [545, 260] width 55 height 15
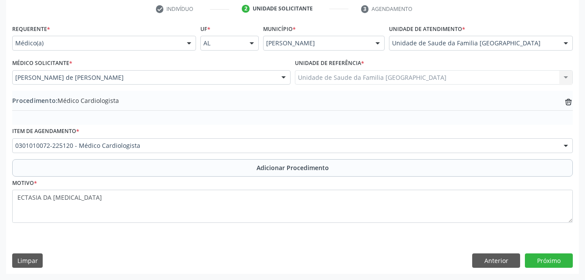
scroll to position [179, 0]
click at [551, 260] on button "Próximo" at bounding box center [549, 260] width 48 height 15
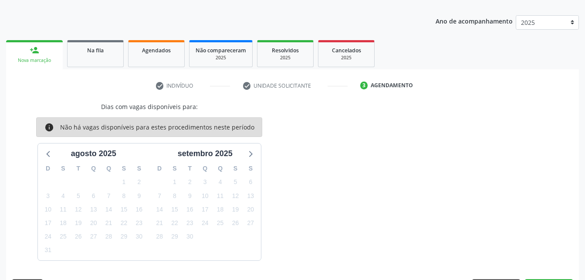
scroll to position [128, 0]
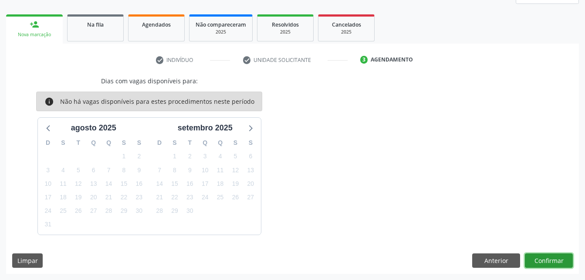
click at [539, 256] on button "Confirmar" at bounding box center [549, 260] width 48 height 15
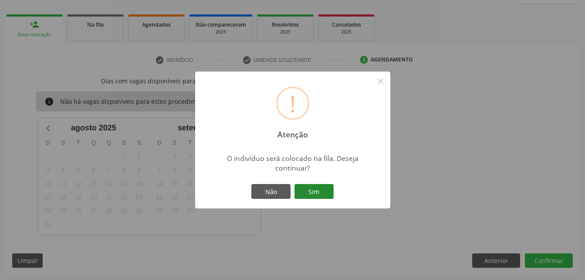
click at [314, 186] on button "Sim" at bounding box center [313, 191] width 39 height 15
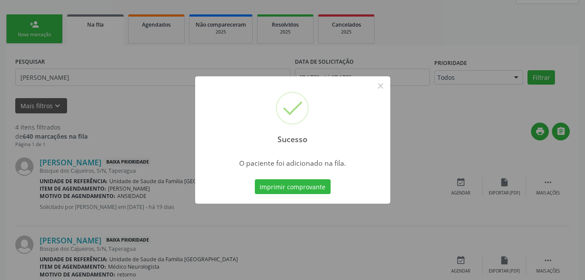
scroll to position [23, 0]
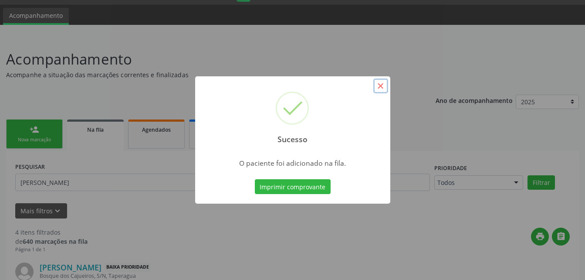
click at [378, 86] on button "×" at bounding box center [380, 85] width 15 height 15
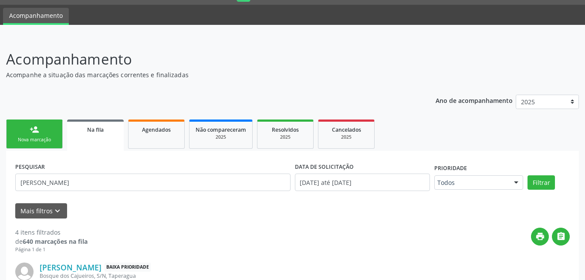
click at [112, 127] on div "Na fila" at bounding box center [95, 129] width 44 height 9
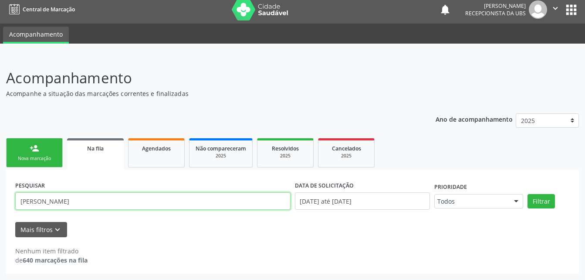
click at [123, 200] on input "[PERSON_NAME]" at bounding box center [152, 200] width 275 height 17
type input "N"
type input "[PERSON_NAME]"
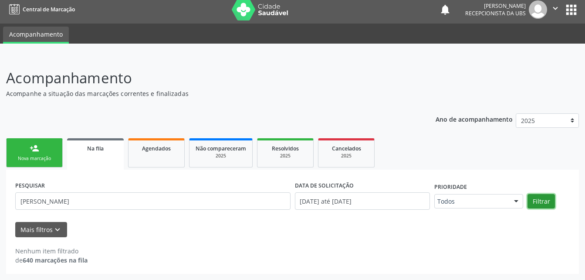
click at [551, 200] on button "Filtrar" at bounding box center [540, 201] width 27 height 15
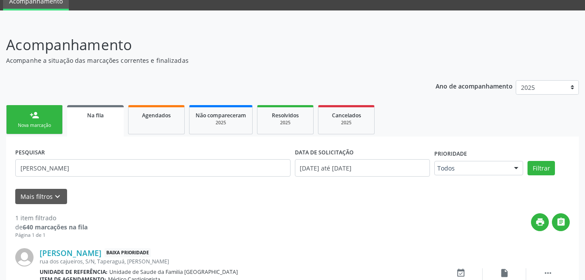
scroll to position [0, 0]
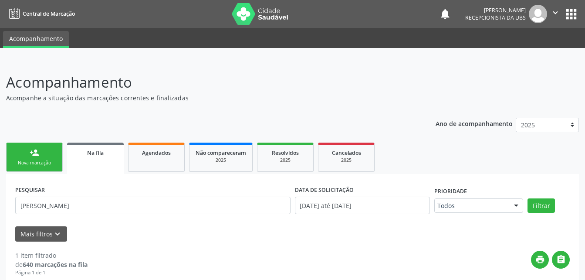
click at [41, 153] on link "person_add Nova marcação" at bounding box center [34, 156] width 57 height 29
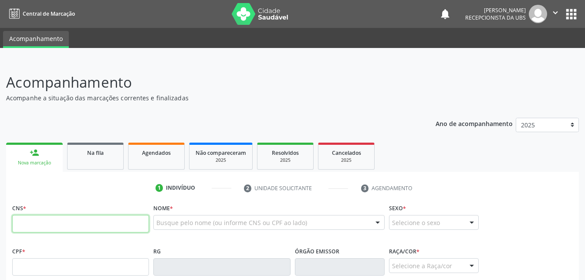
click at [101, 229] on input "text" at bounding box center [80, 223] width 137 height 17
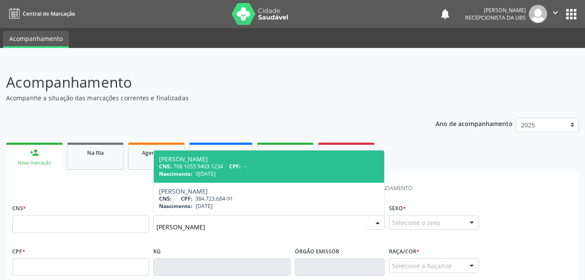
type input "[PERSON_NAME]"
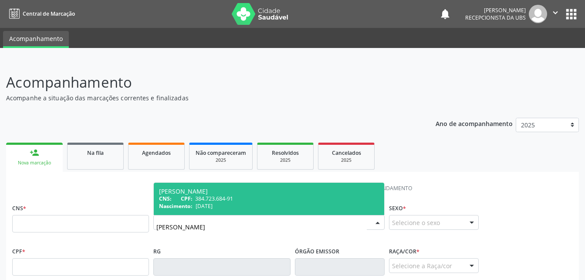
click at [187, 197] on span "CPF:" at bounding box center [187, 198] width 12 height 7
type input "384.723.684-91"
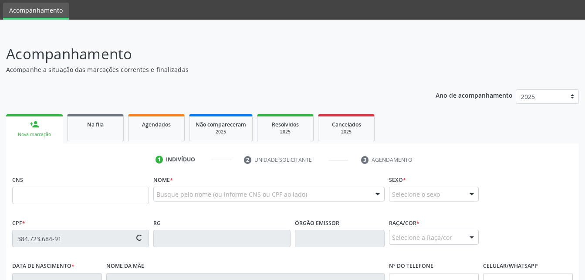
scroll to position [44, 0]
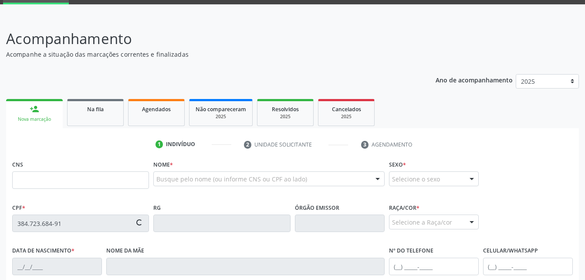
type input "[DATE]"
type input "[PERSON_NAME] da Conceiçao"
type input "[PHONE_NUMBER]"
type input "0"
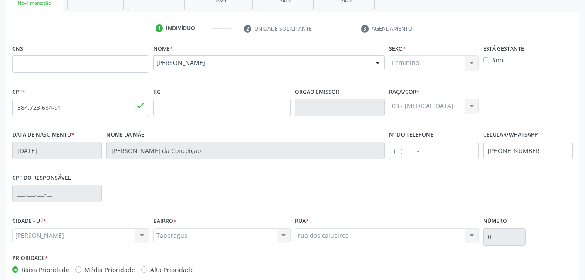
scroll to position [205, 0]
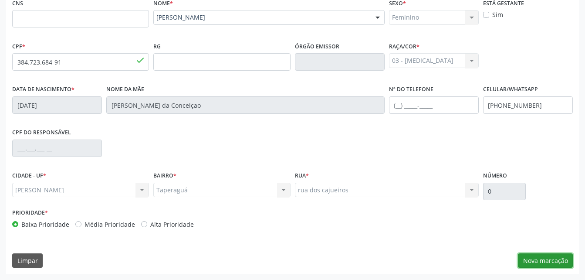
click at [553, 263] on button "Nova marcação" at bounding box center [545, 260] width 55 height 15
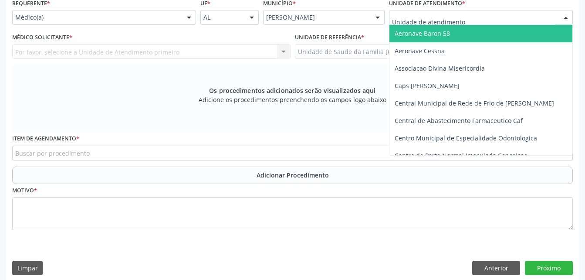
click at [487, 22] on div at bounding box center [481, 17] width 184 height 15
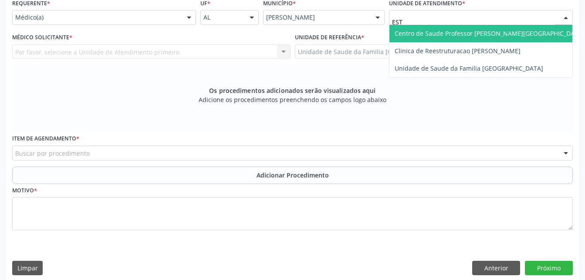
type input "ESTI"
click at [488, 32] on span "Unidade de Saude da Familia [GEOGRAPHIC_DATA]" at bounding box center [469, 33] width 149 height 8
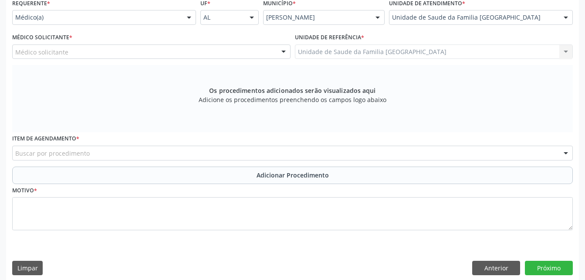
click at [151, 48] on div "Médico solicitante" at bounding box center [151, 51] width 278 height 15
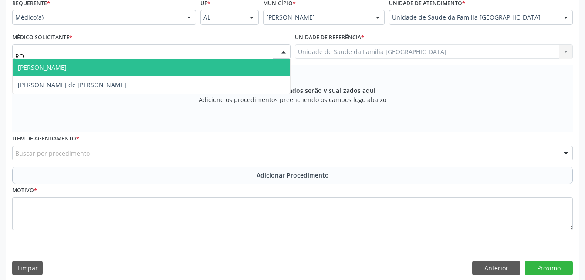
type input "ROD"
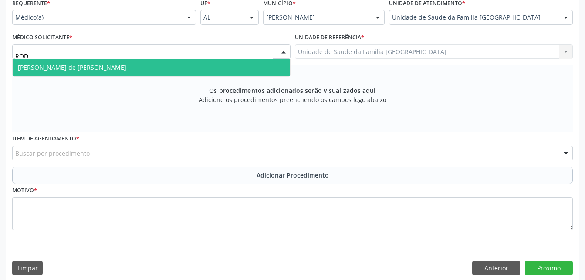
click at [169, 61] on span "[PERSON_NAME] de [PERSON_NAME]" at bounding box center [151, 67] width 277 height 17
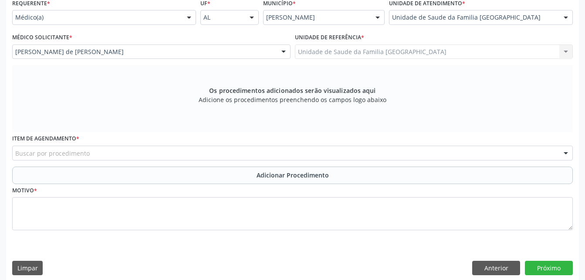
click at [194, 152] on div "Buscar por procedimento" at bounding box center [292, 152] width 561 height 15
type input "ORTOPEDIS"
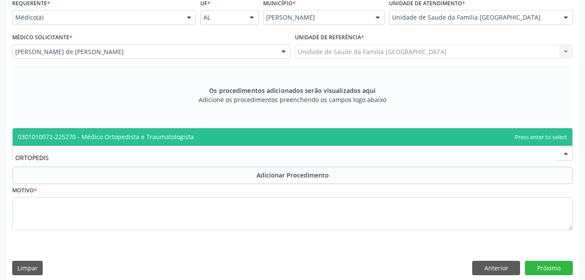
click at [202, 138] on span "0301010072-225270 - Médico Ortopedista e Traumatologista" at bounding box center [293, 136] width 560 height 17
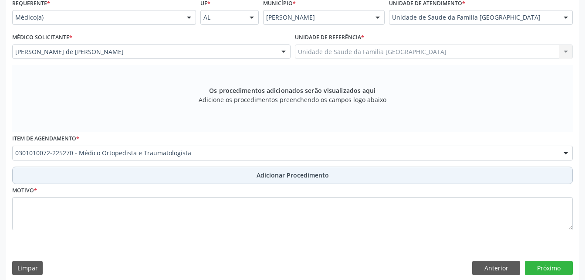
click at [214, 182] on button "Adicionar Procedimento" at bounding box center [292, 174] width 561 height 17
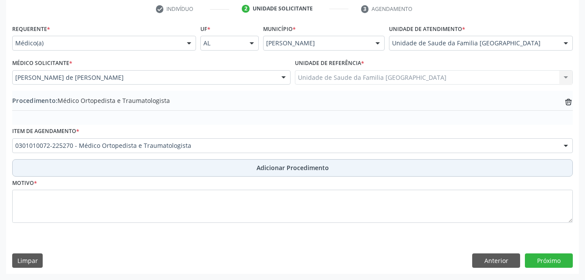
scroll to position [179, 0]
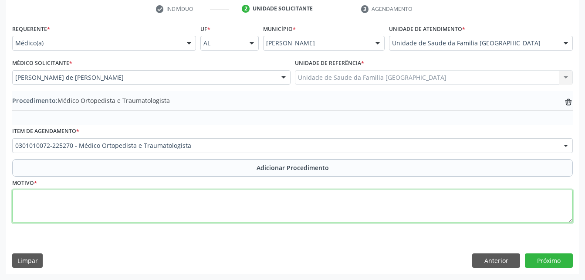
click at [214, 201] on textarea at bounding box center [292, 205] width 561 height 33
type textarea "DOR LOMBAR BAIXA"
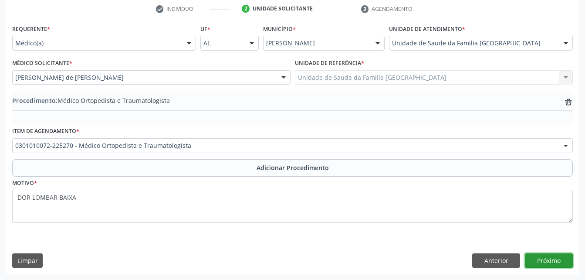
click at [529, 258] on button "Próximo" at bounding box center [549, 260] width 48 height 15
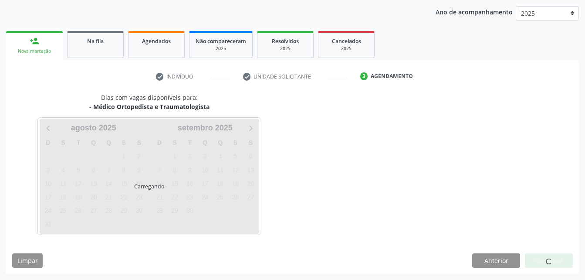
scroll to position [137, 0]
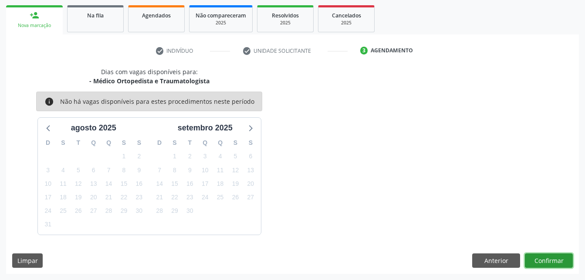
click at [571, 259] on button "Confirmar" at bounding box center [549, 260] width 48 height 15
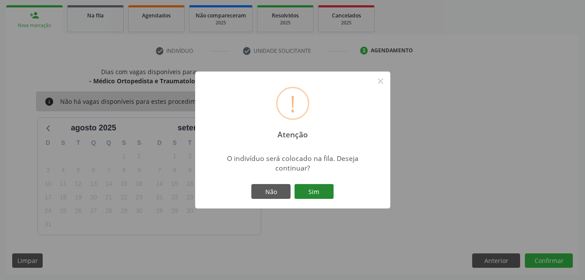
click at [311, 193] on button "Sim" at bounding box center [313, 191] width 39 height 15
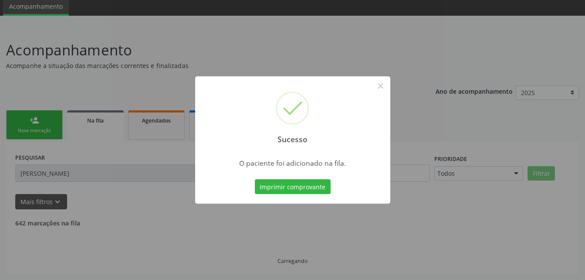
scroll to position [23, 0]
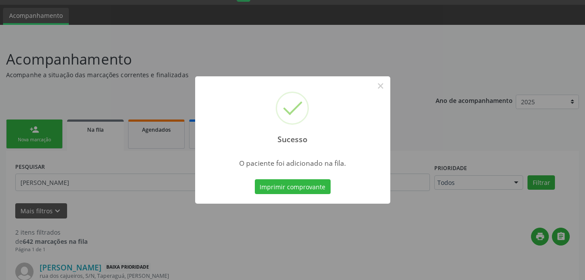
click at [383, 94] on div "Sucesso ×" at bounding box center [292, 113] width 195 height 75
click at [374, 86] on button "×" at bounding box center [380, 85] width 15 height 15
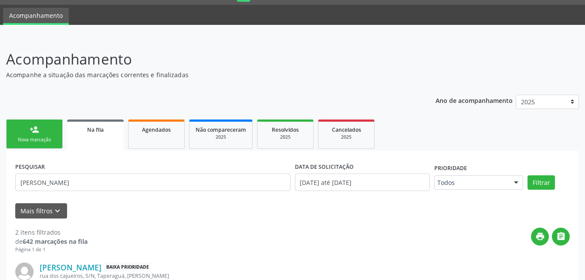
click at [30, 125] on div "person_add" at bounding box center [35, 130] width 10 height 10
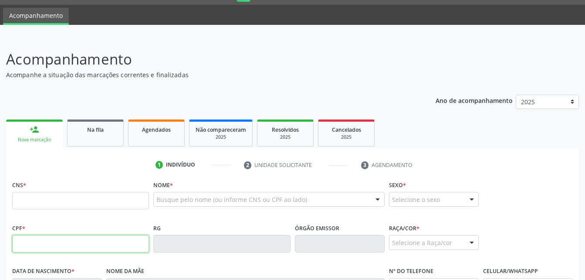
click at [74, 239] on input "text" at bounding box center [80, 243] width 137 height 17
type input "080.225.754-29"
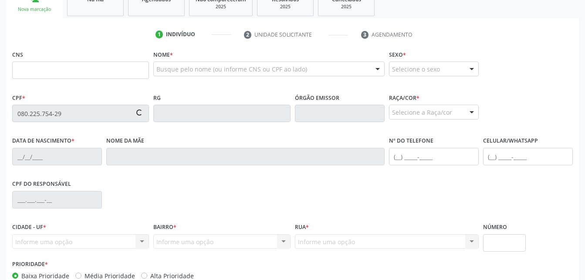
scroll to position [154, 0]
type input "706 7075 1745 9616"
type input "15[DATE]"
type input "[PERSON_NAME]"
type input "[PHONE_NUMBER]"
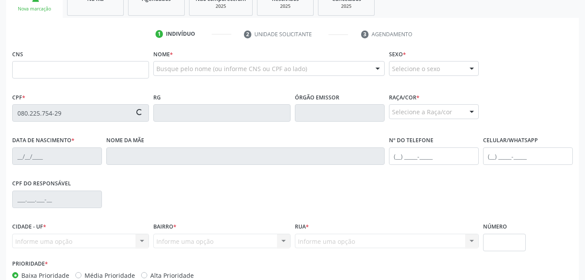
type input "33"
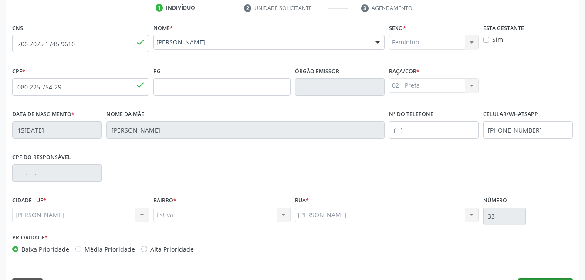
scroll to position [205, 0]
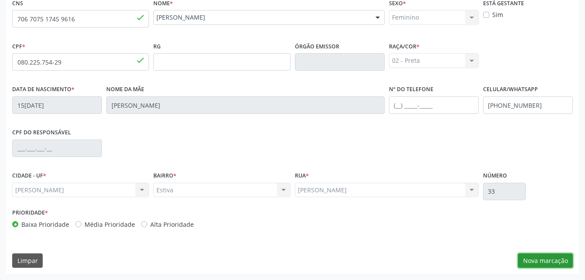
click at [551, 264] on button "Nova marcação" at bounding box center [545, 260] width 55 height 15
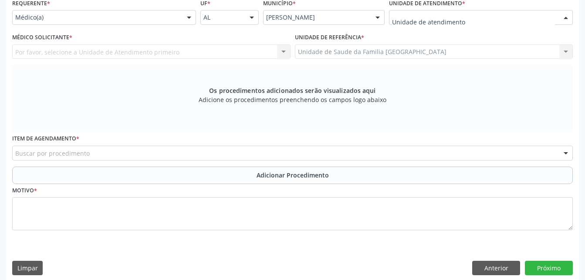
drag, startPoint x: 438, startPoint y: 12, endPoint x: 437, endPoint y: 20, distance: 8.3
click at [438, 13] on div at bounding box center [481, 17] width 184 height 15
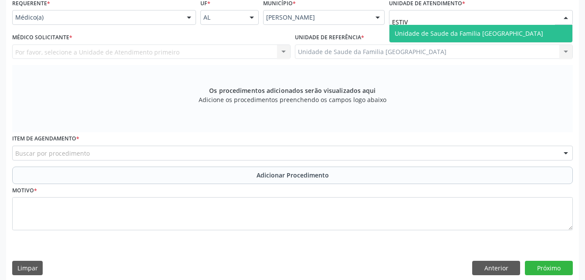
type input "ESTIVA"
drag, startPoint x: 454, startPoint y: 29, endPoint x: 466, endPoint y: 35, distance: 13.4
click at [466, 35] on span "Unidade de Saude da Familia [GEOGRAPHIC_DATA]" at bounding box center [469, 33] width 149 height 8
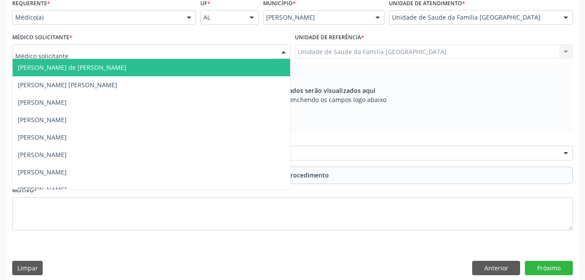
click at [192, 56] on div at bounding box center [151, 51] width 278 height 15
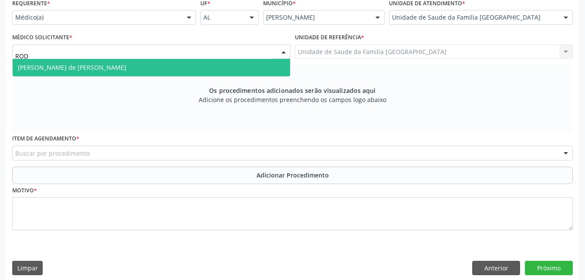
type input "RODR"
click at [211, 70] on span "[PERSON_NAME] de [PERSON_NAME]" at bounding box center [151, 67] width 277 height 17
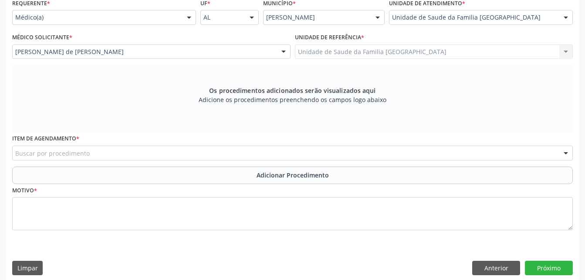
click at [219, 150] on div "Buscar por procedimento" at bounding box center [292, 152] width 561 height 15
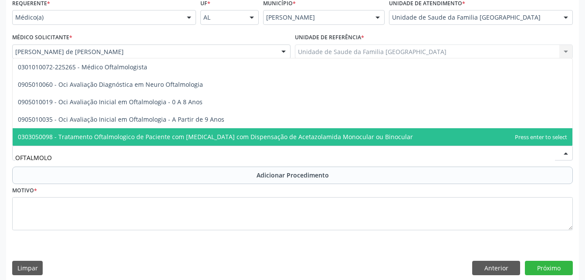
type input "OFTALMOLOG"
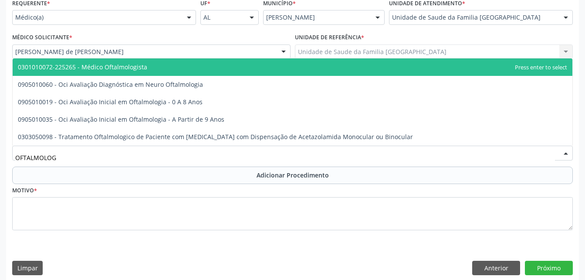
click at [221, 74] on span "0301010072-225265 - Médico Oftalmologista" at bounding box center [293, 66] width 560 height 17
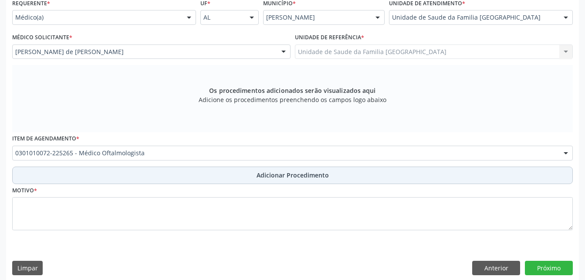
click at [264, 169] on div "Requerente * Médico(a) Médico(a) Enfermeiro(a) Paciente Nenhum resultado encont…" at bounding box center [292, 120] width 561 height 246
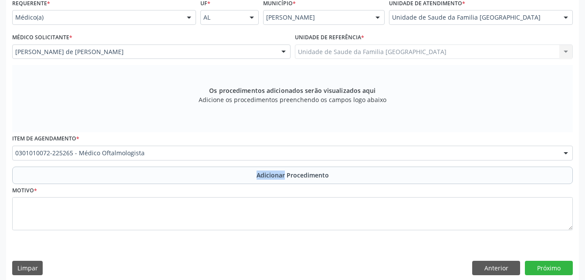
drag, startPoint x: 264, startPoint y: 169, endPoint x: 266, endPoint y: 176, distance: 7.9
click at [266, 176] on span "Adicionar Procedimento" at bounding box center [293, 174] width 72 height 9
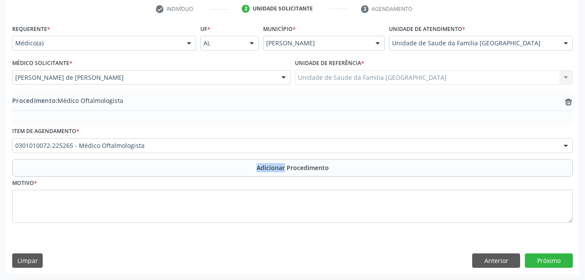
scroll to position [179, 0]
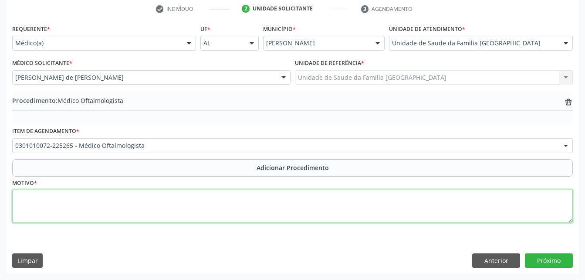
click at [259, 199] on textarea at bounding box center [292, 205] width 561 height 33
type textarea "DISTURBIO VISUAL"
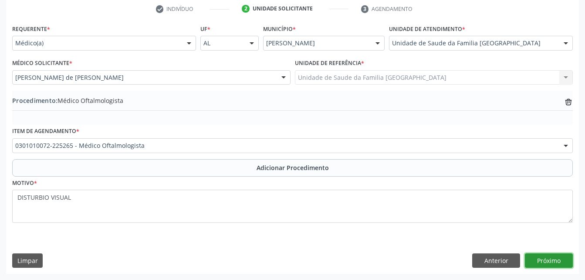
click at [566, 260] on button "Próximo" at bounding box center [549, 260] width 48 height 15
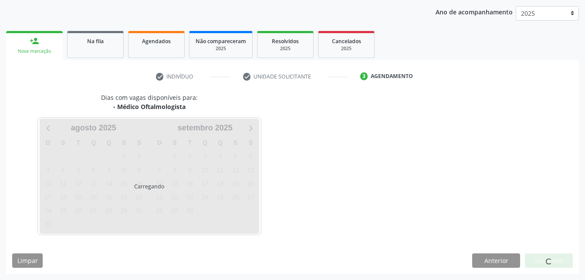
scroll to position [137, 0]
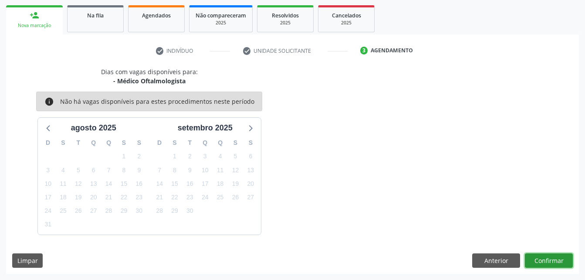
click at [526, 256] on button "Confirmar" at bounding box center [549, 260] width 48 height 15
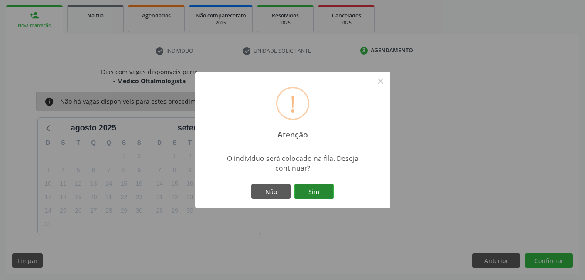
click at [317, 194] on button "Sim" at bounding box center [313, 191] width 39 height 15
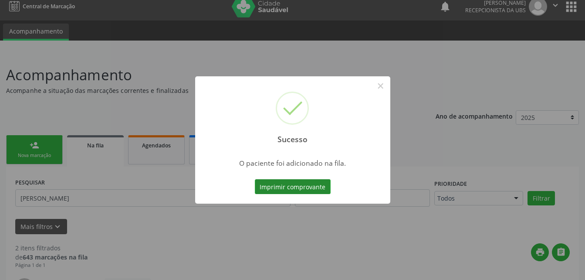
scroll to position [6, 0]
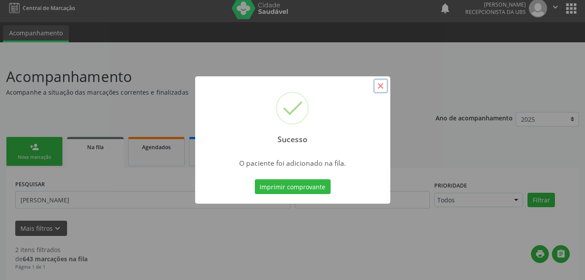
click at [384, 84] on button "×" at bounding box center [380, 85] width 15 height 15
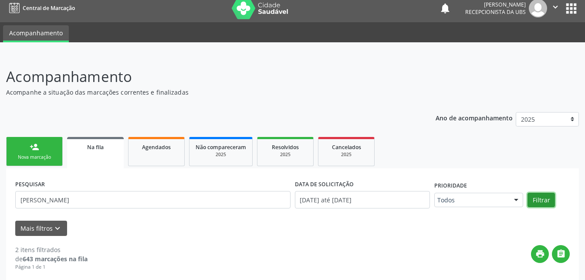
click at [539, 201] on button "Filtrar" at bounding box center [540, 200] width 27 height 15
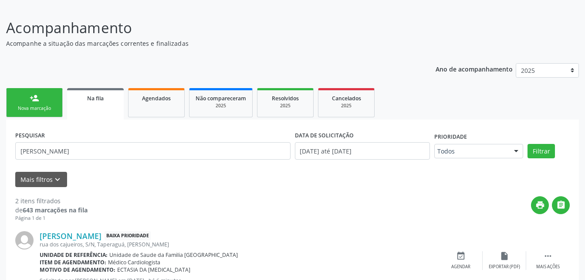
scroll to position [167, 0]
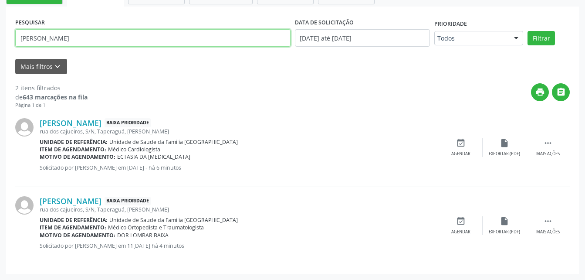
click at [276, 32] on input "[PERSON_NAME]" at bounding box center [152, 37] width 275 height 17
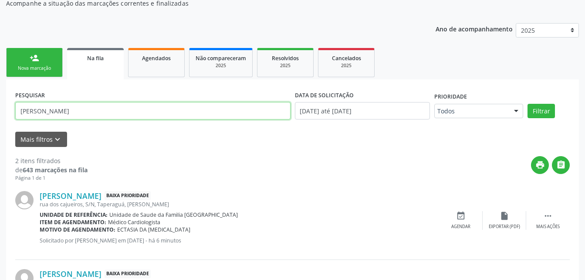
scroll to position [80, 0]
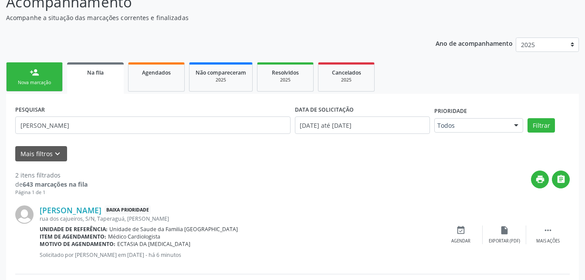
click at [54, 67] on link "person_add Nova marcação" at bounding box center [34, 76] width 57 height 29
